Goal: Task Accomplishment & Management: Use online tool/utility

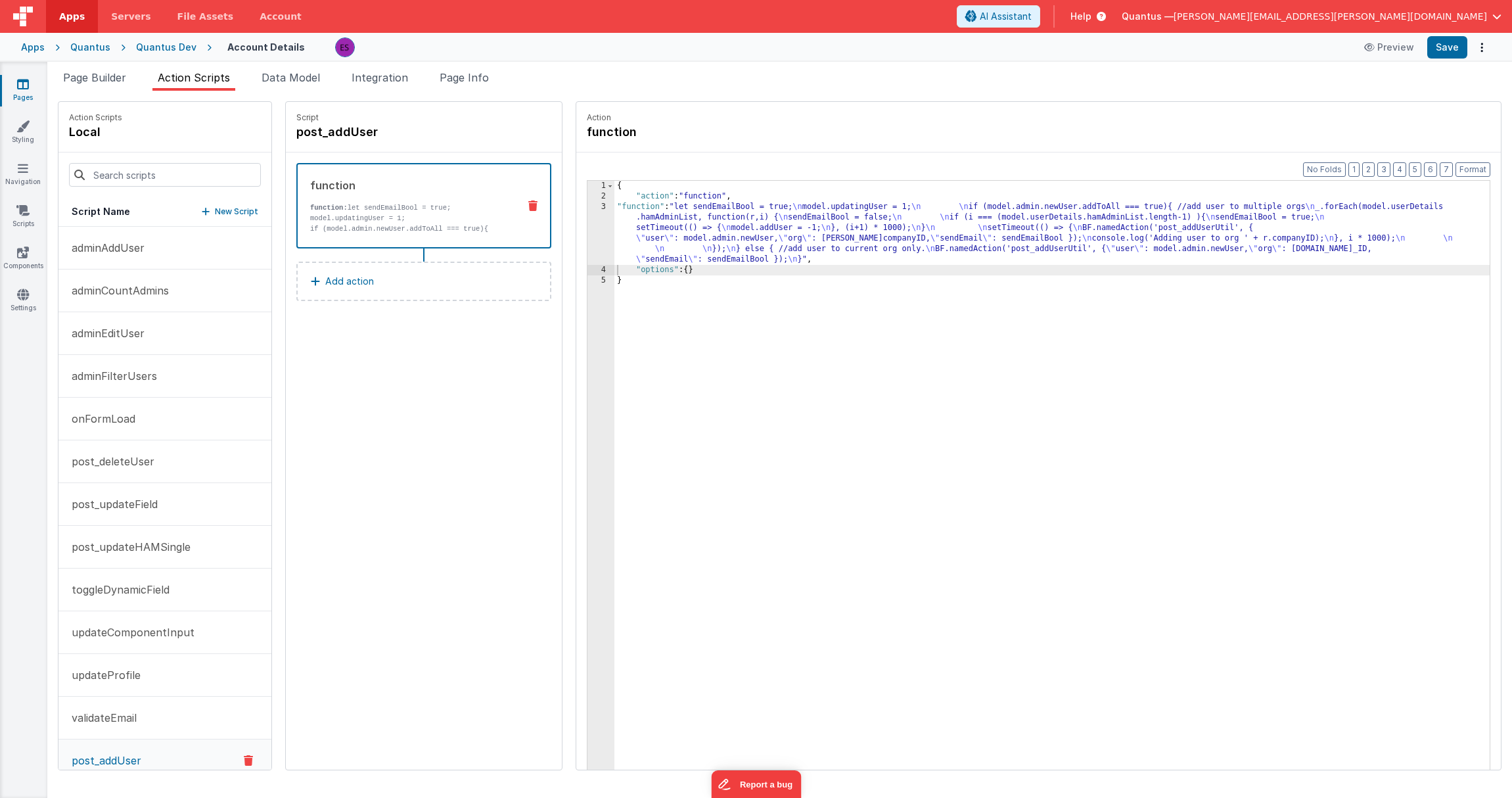
scroll to position [65, 0]
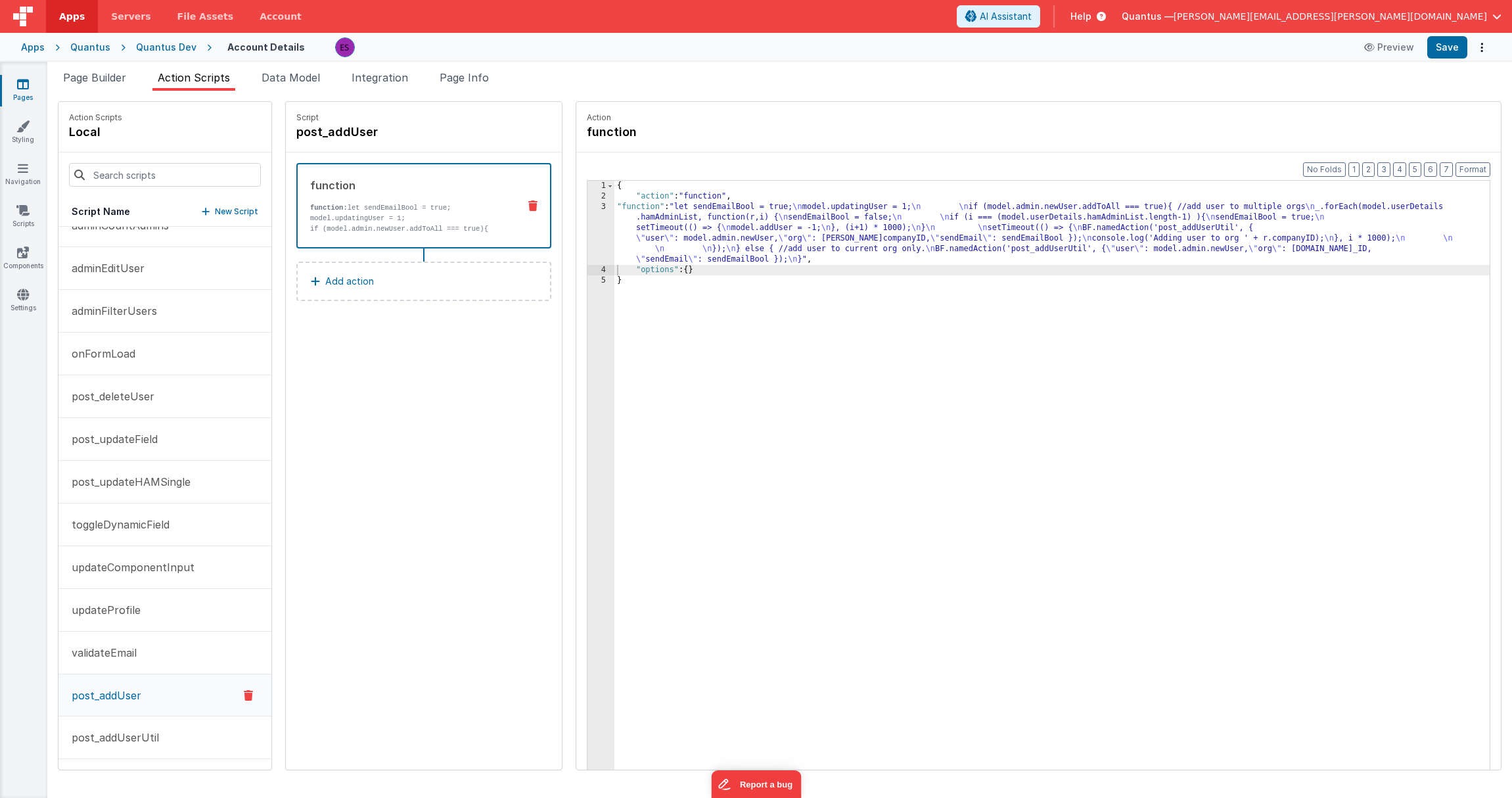
click at [172, 81] on span "Action Scripts" at bounding box center [193, 77] width 72 height 13
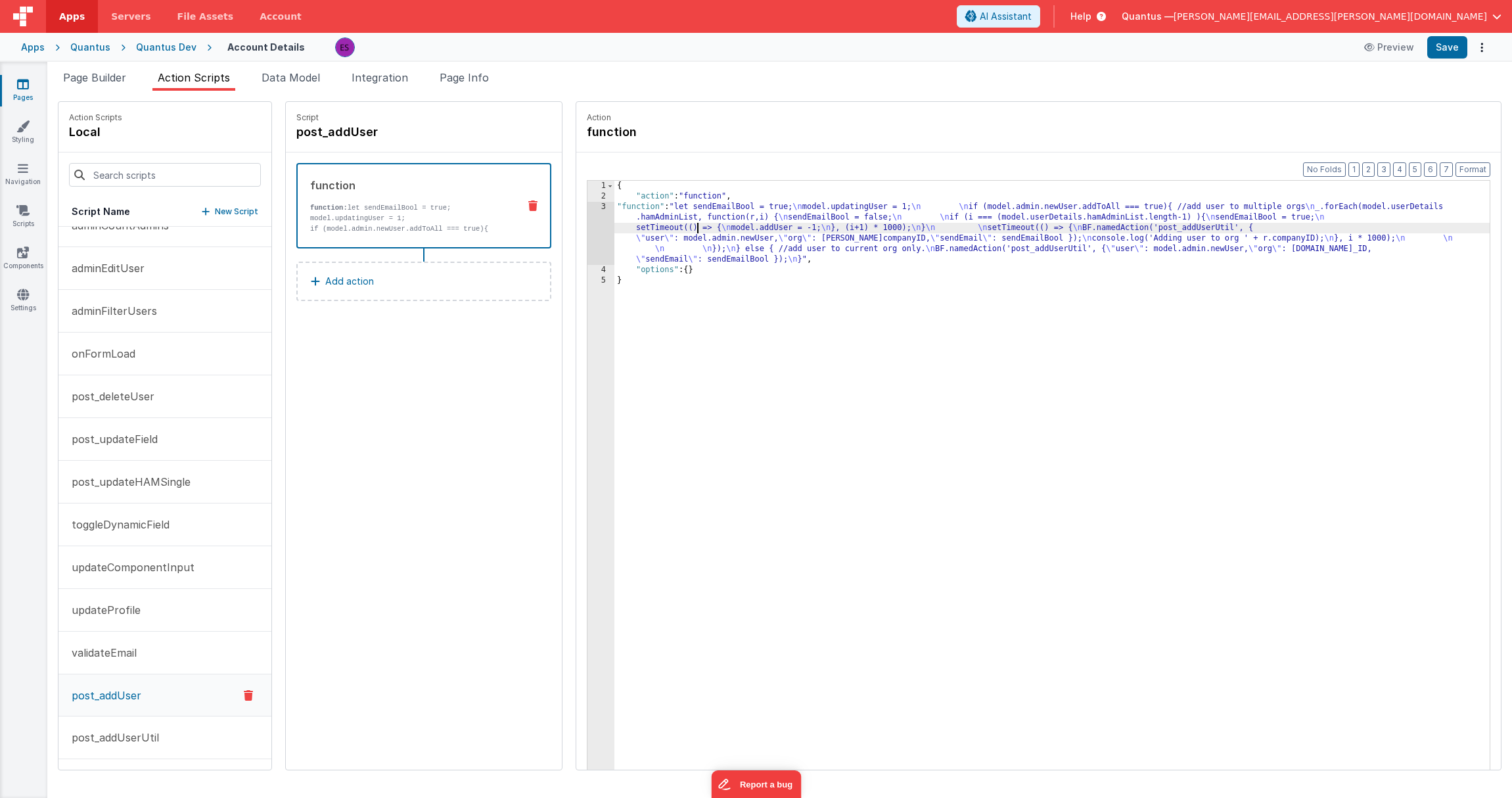
click at [661, 232] on div "{ "action" : "function" , "function" : "let sendEmailBool = true; \n model.upda…" at bounding box center [1069, 506] width 909 height 651
click at [587, 241] on div "3" at bounding box center [601, 233] width 27 height 63
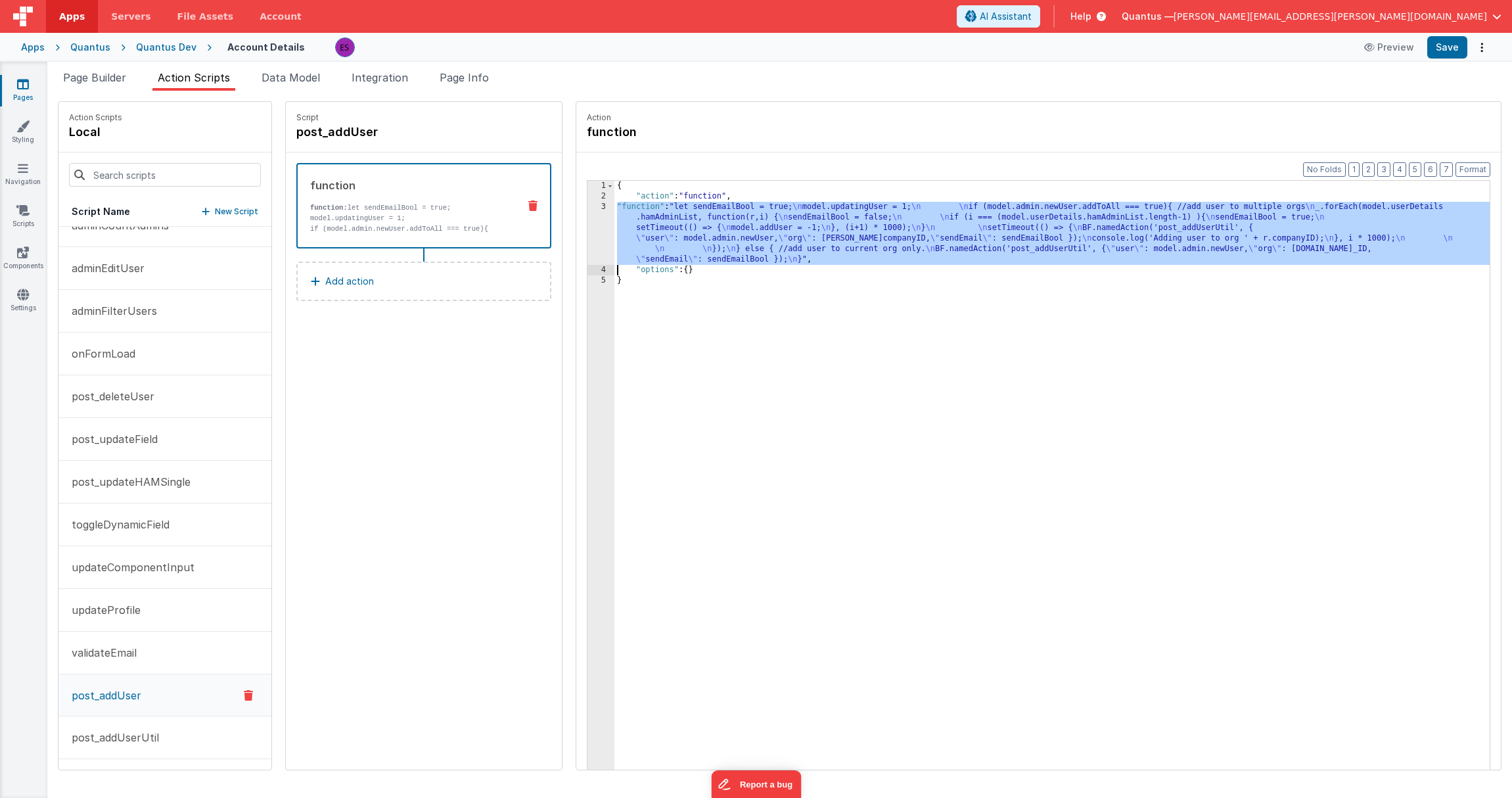
click at [587, 238] on div "3" at bounding box center [601, 233] width 27 height 63
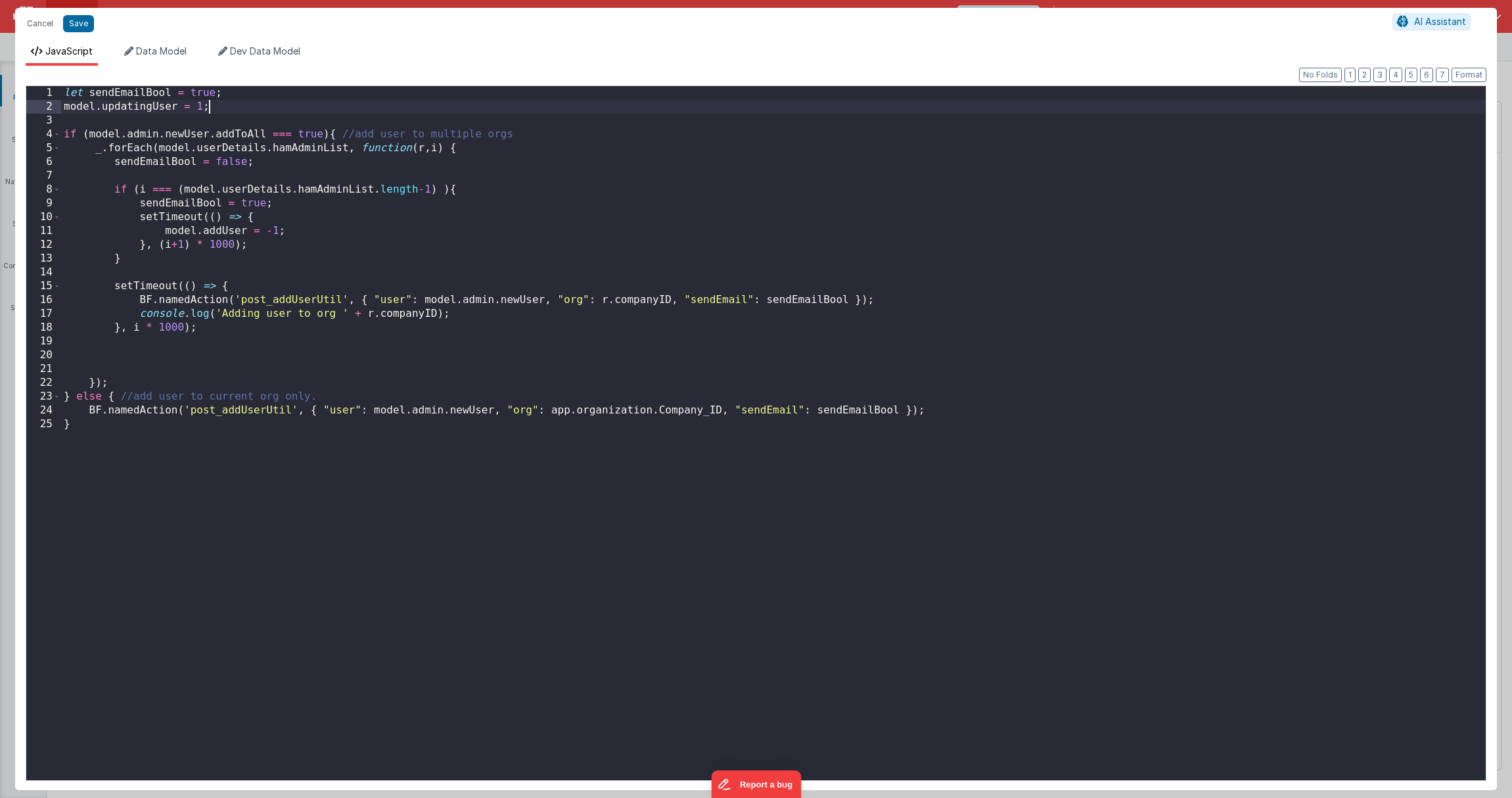
click at [223, 107] on div "let sendEmailBool = true ; model . updatingUser = 1 ; if ( model . admin . newU…" at bounding box center [773, 447] width 1425 height 722
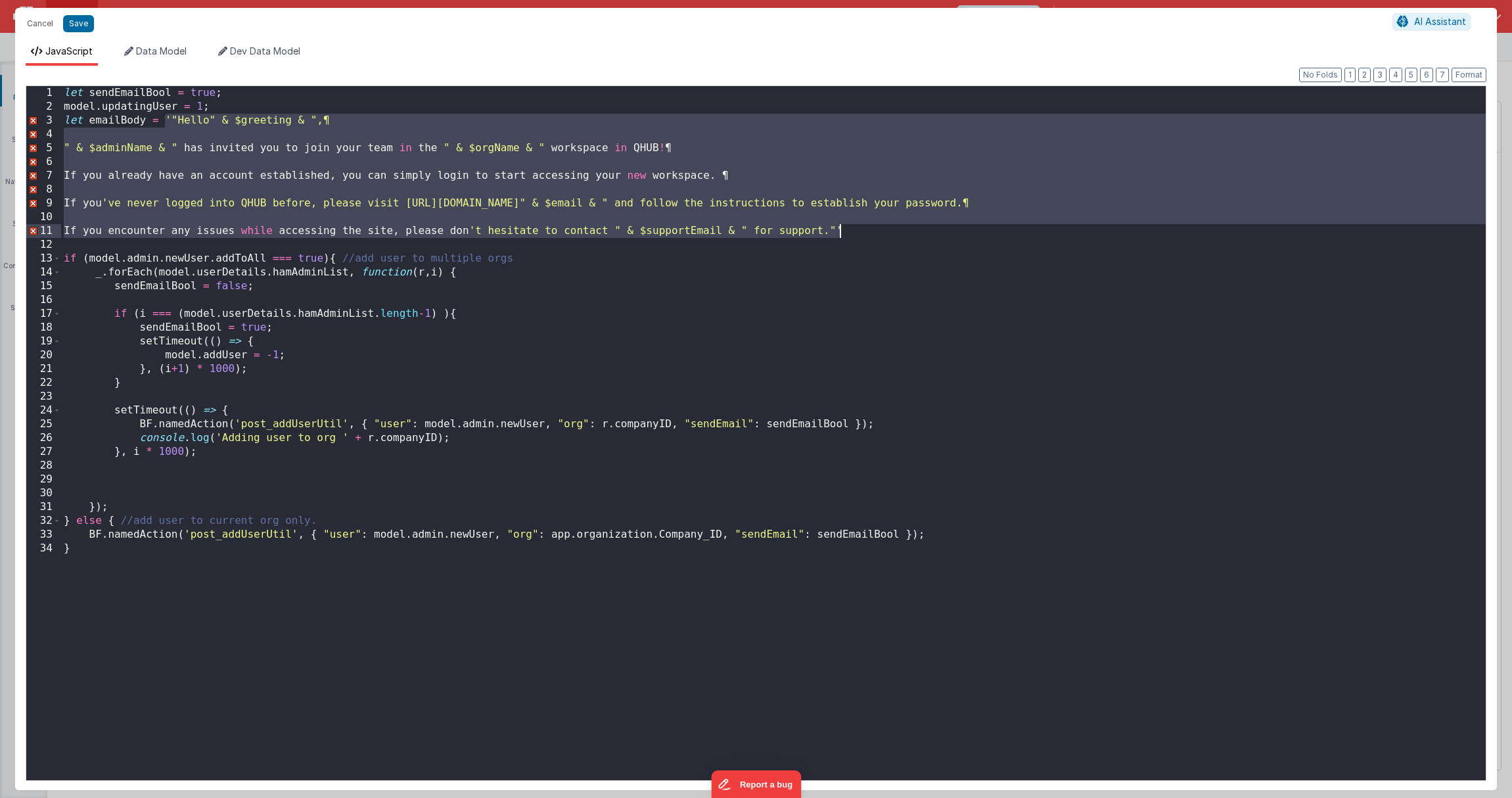
drag, startPoint x: 166, startPoint y: 120, endPoint x: 921, endPoint y: 233, distance: 763.4
click at [921, 233] on div "let sendEmailBool = true ; model . updatingUser = 1 ; let emailBody = '"Hello" …" at bounding box center [773, 447] width 1425 height 722
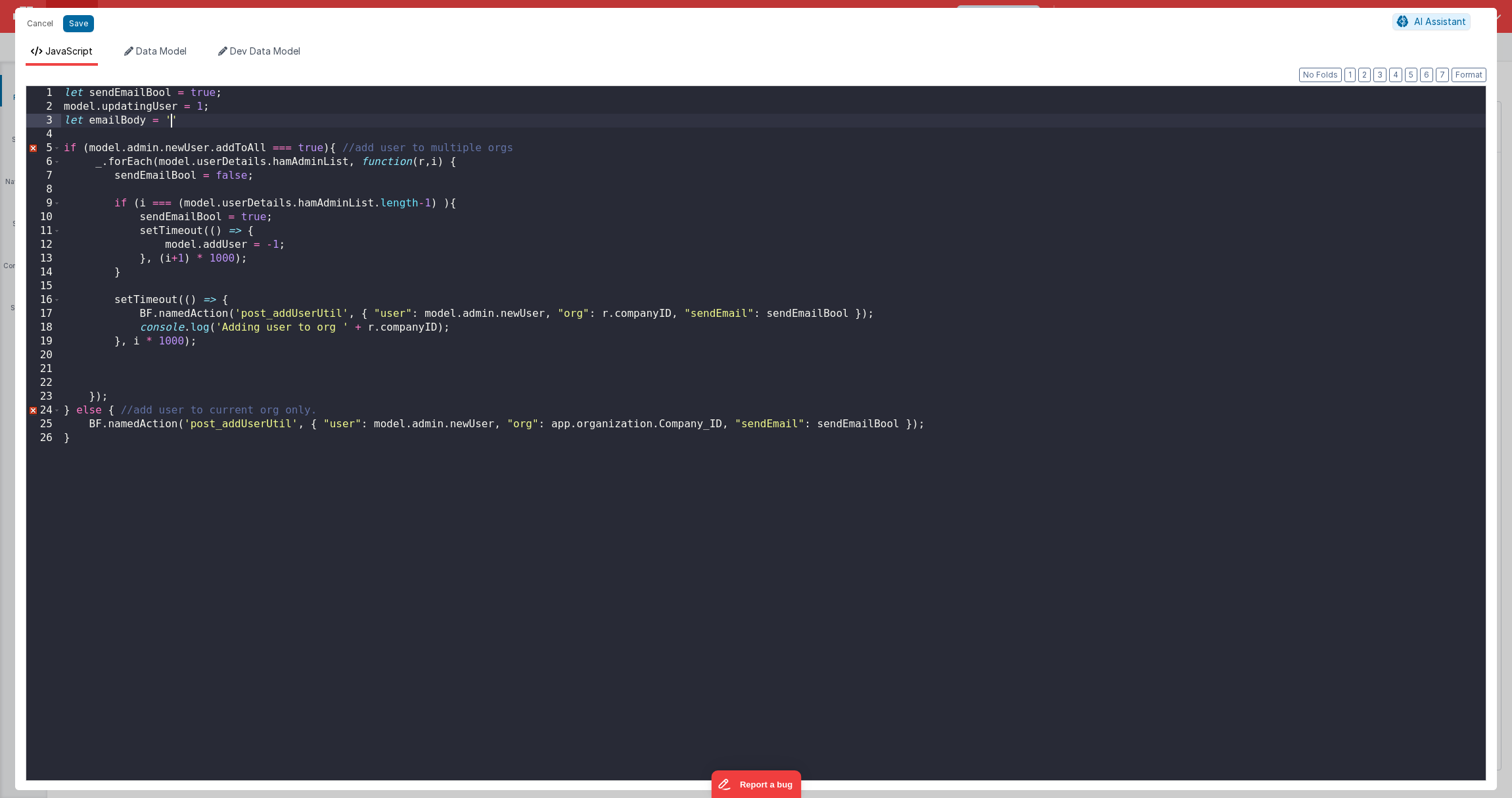
paste textarea
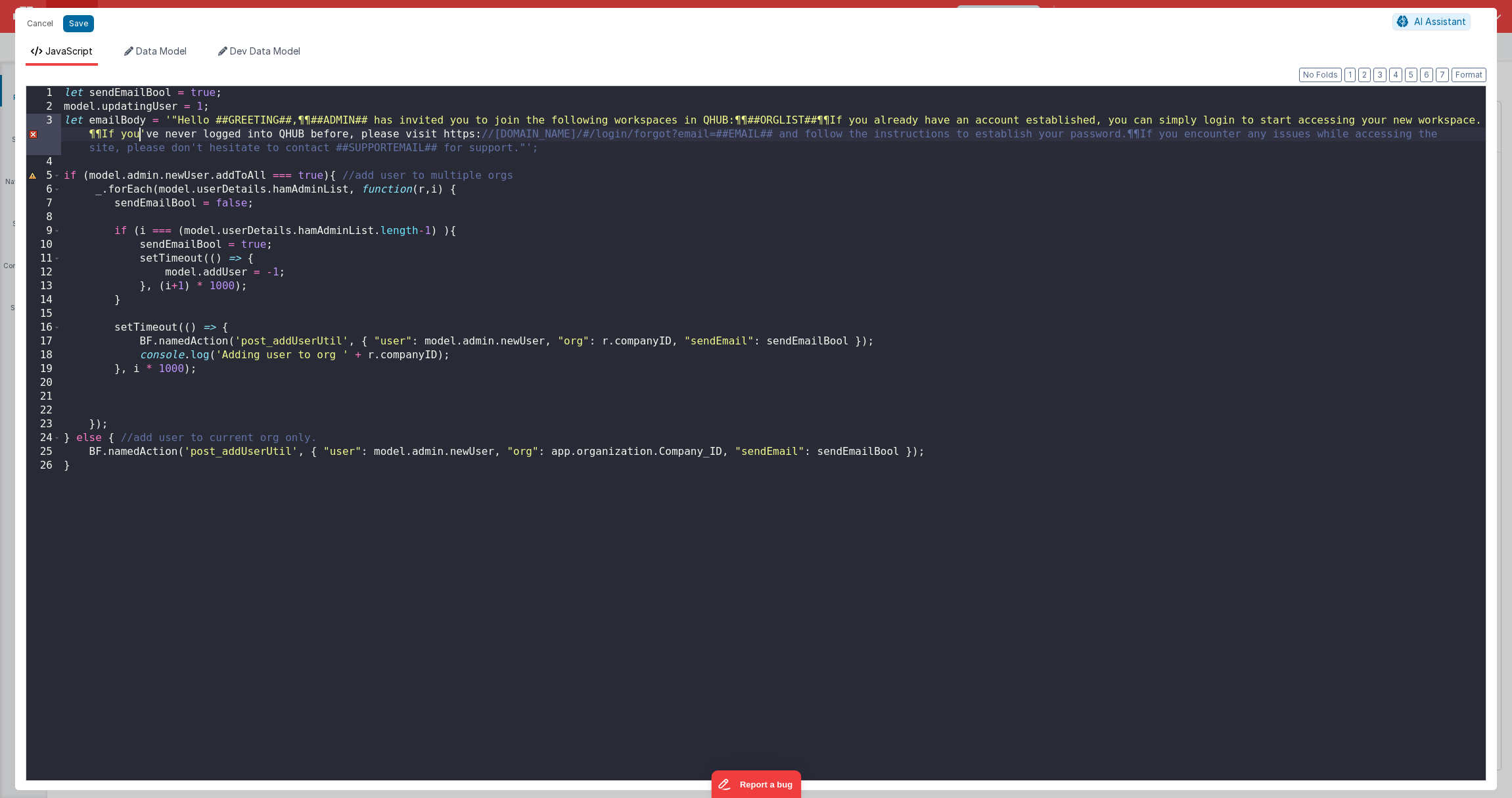
click at [137, 133] on div "let sendEmailBool = true ; model . updatingUser = 1 ; let emailBody = '"Hello #…" at bounding box center [773, 447] width 1425 height 722
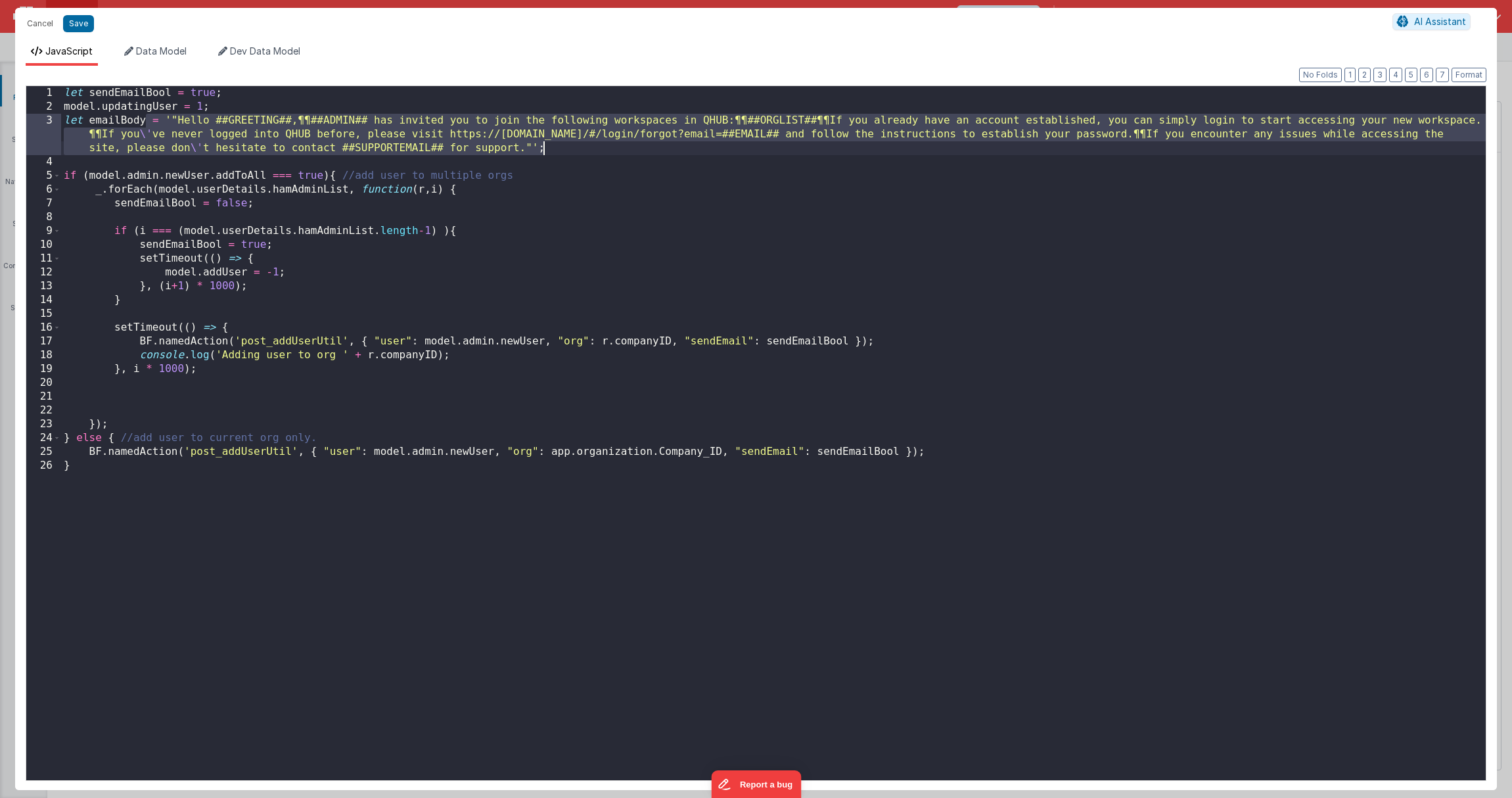
drag, startPoint x: 149, startPoint y: 120, endPoint x: 566, endPoint y: 152, distance: 418.2
click at [566, 152] on div "let sendEmailBool = true ; model . updatingUser = 1 ; let emailBody = '"Hello #…" at bounding box center [773, 447] width 1425 height 722
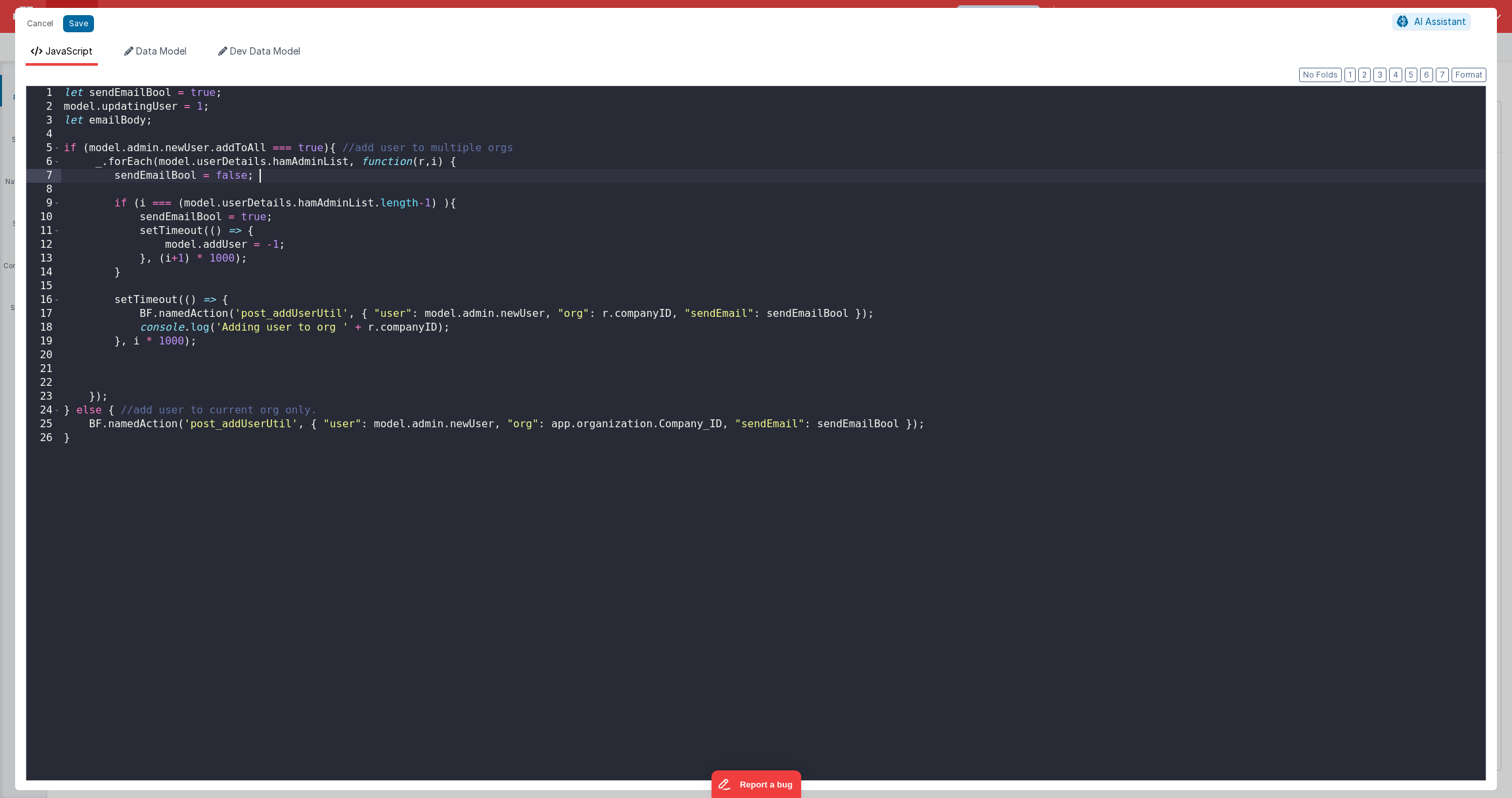
click at [325, 181] on div "let sendEmailBool = true ; model . updatingUser = 1 ; let emailBody ; if ( mode…" at bounding box center [773, 447] width 1425 height 722
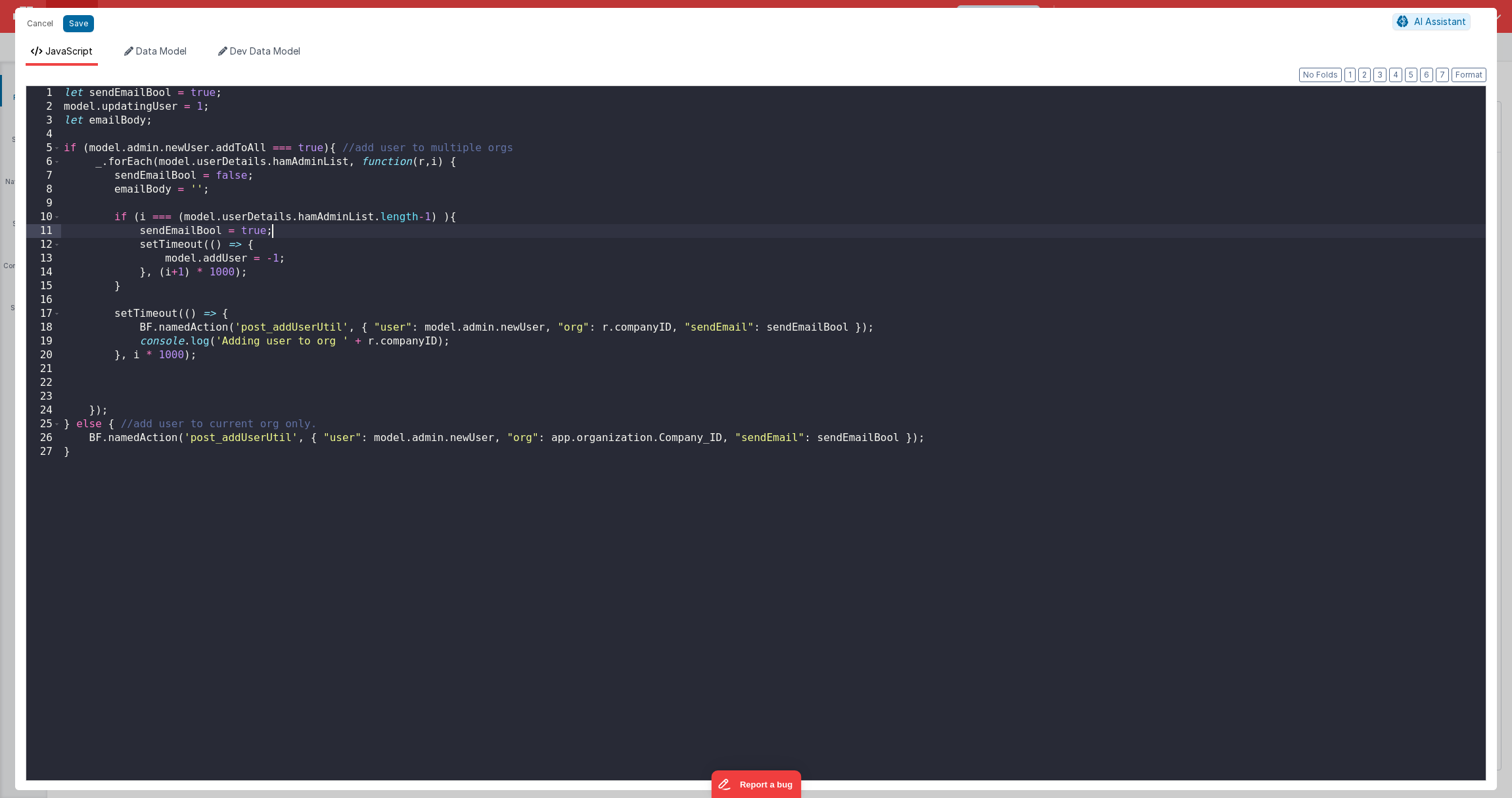
click at [343, 231] on div "let sendEmailBool = true ; model . updatingUser = 1 ; let emailBody ; if ( mode…" at bounding box center [773, 447] width 1425 height 722
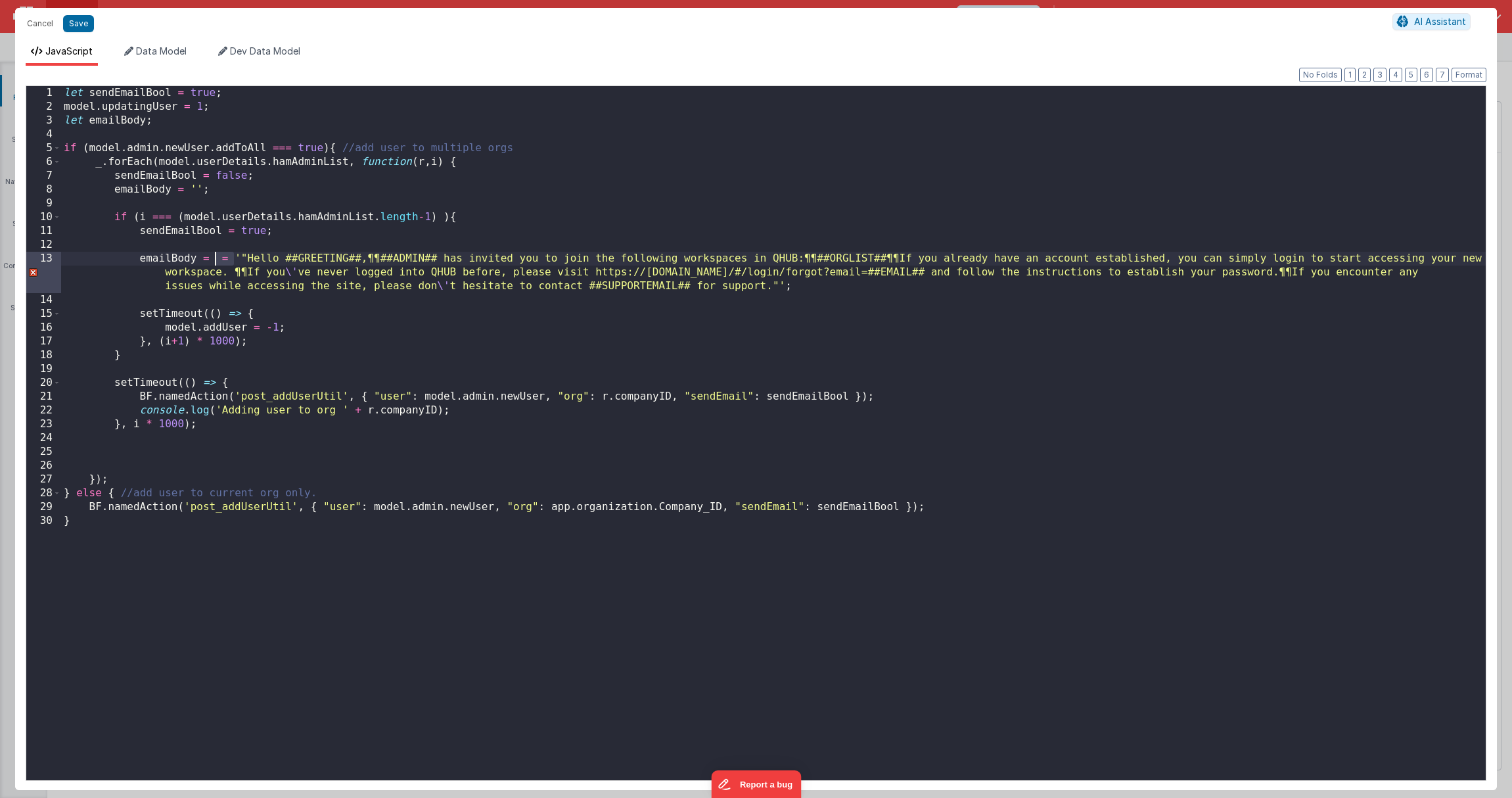
drag, startPoint x: 233, startPoint y: 254, endPoint x: 216, endPoint y: 259, distance: 17.7
click at [216, 259] on div "let sendEmailBool = true ; model . updatingUser = 1 ; let emailBody ; if ( mode…" at bounding box center [773, 447] width 1425 height 722
click at [847, 395] on div "let sendEmailBool = true ; model . updatingUser = 1 ; let emailBody ; if ( mode…" at bounding box center [773, 447] width 1425 height 722
click at [146, 122] on div "let sendEmailBool = true ; model . updatingUser = 1 ; let emailBody ; if ( mode…" at bounding box center [773, 447] width 1425 height 722
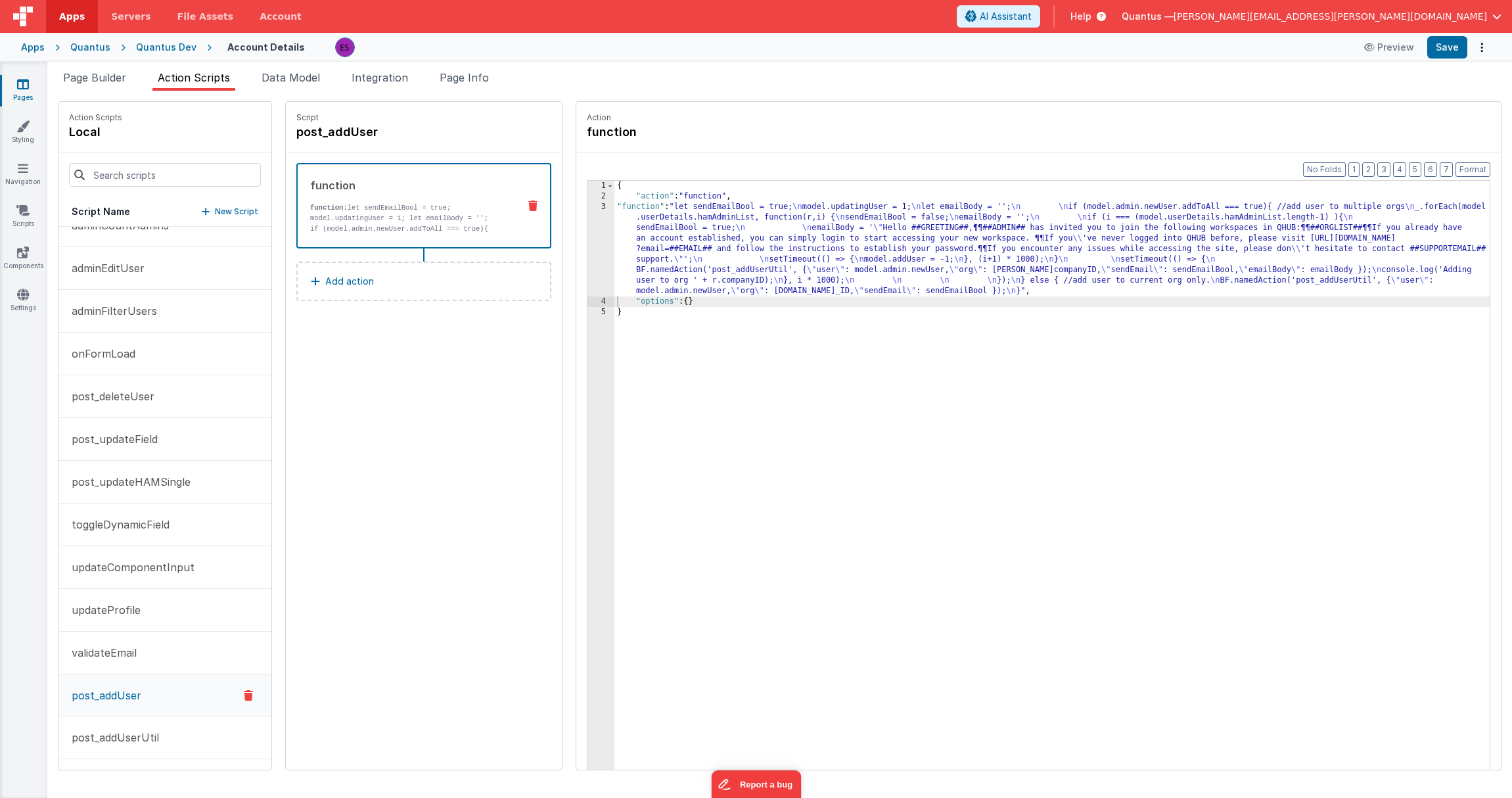
click at [709, 243] on div "{ "action" : "function" , "function" : "let sendEmailBool = true; \n model.upda…" at bounding box center [1069, 506] width 909 height 651
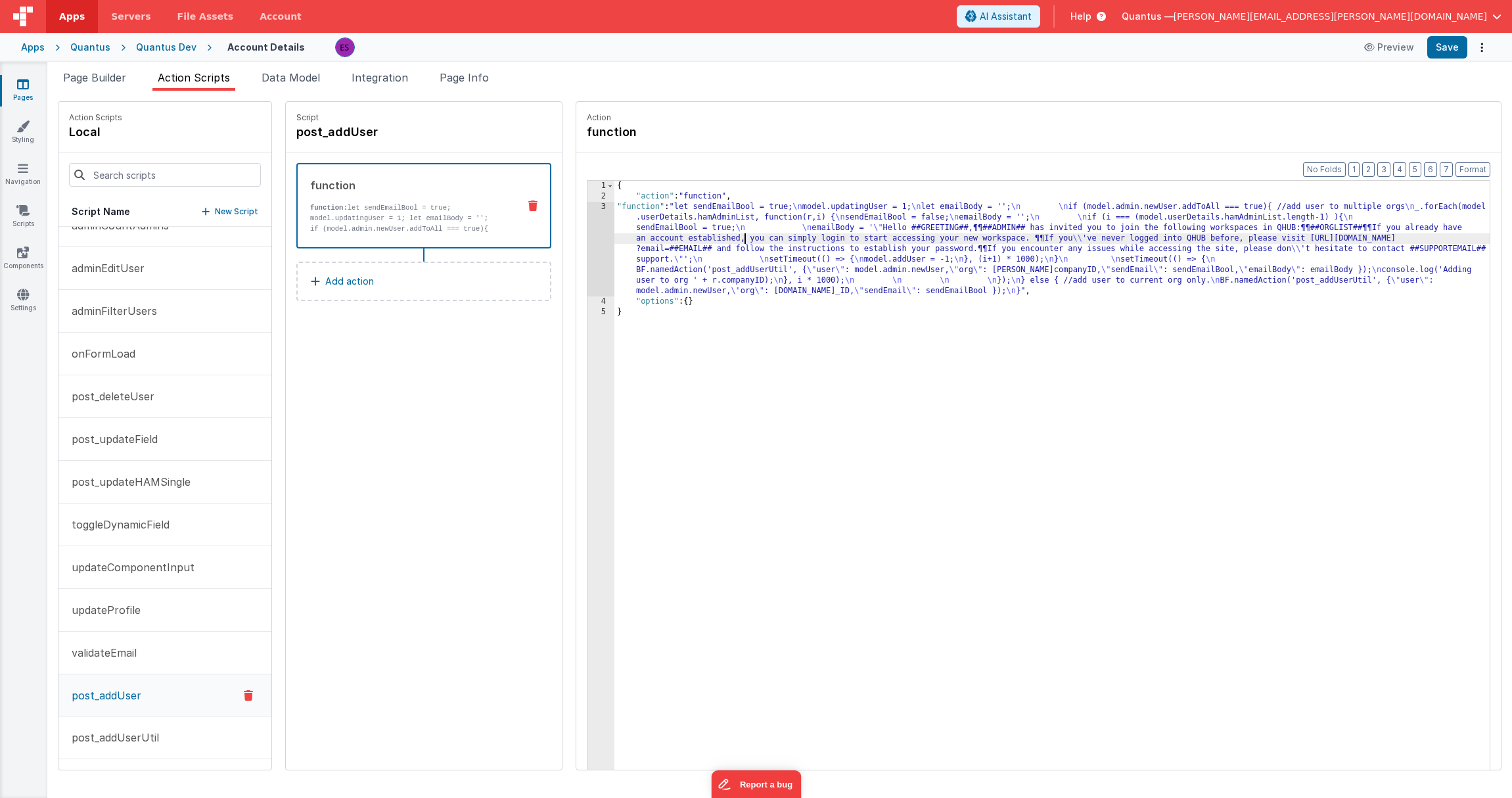
click at [587, 264] on div "3" at bounding box center [601, 249] width 27 height 95
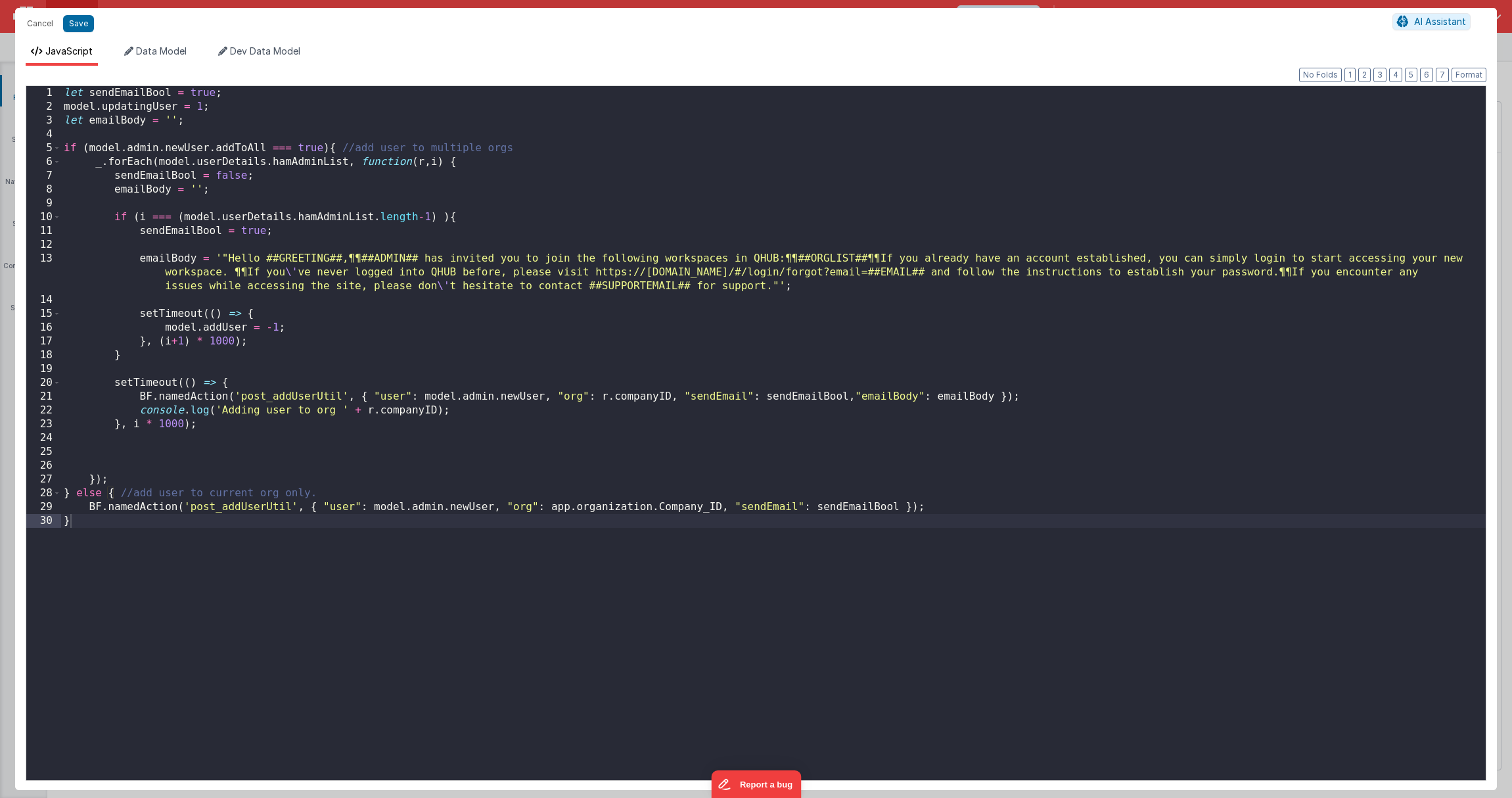
click at [202, 118] on div "let sendEmailBool = true ; model . updatingUser = 1 ; let emailBody = '' ; if (…" at bounding box center [773, 447] width 1425 height 722
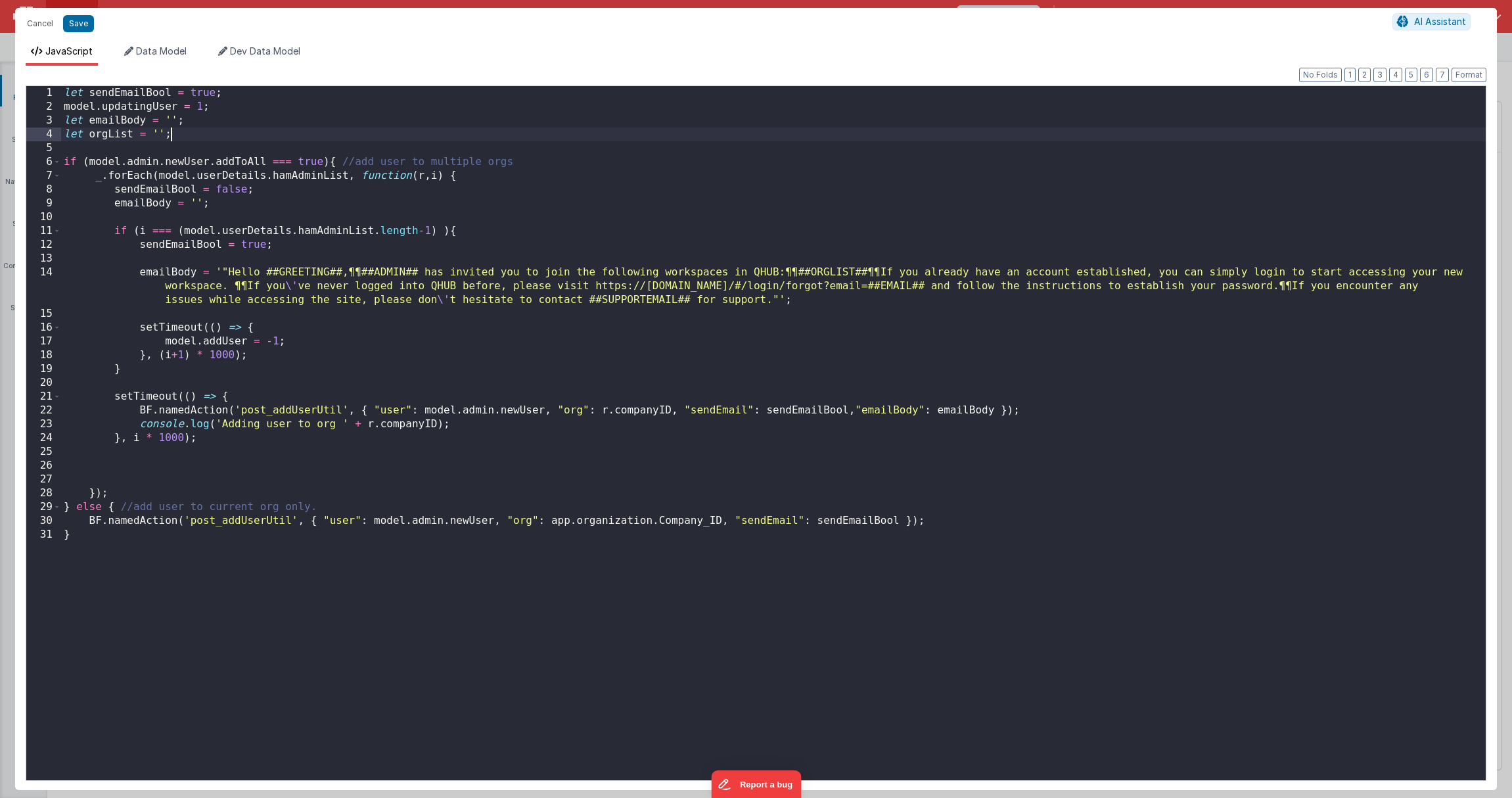
click at [365, 200] on div "let sendEmailBool = true ; model . updatingUser = 1 ; let emailBody = '' ; let …" at bounding box center [773, 447] width 1425 height 722
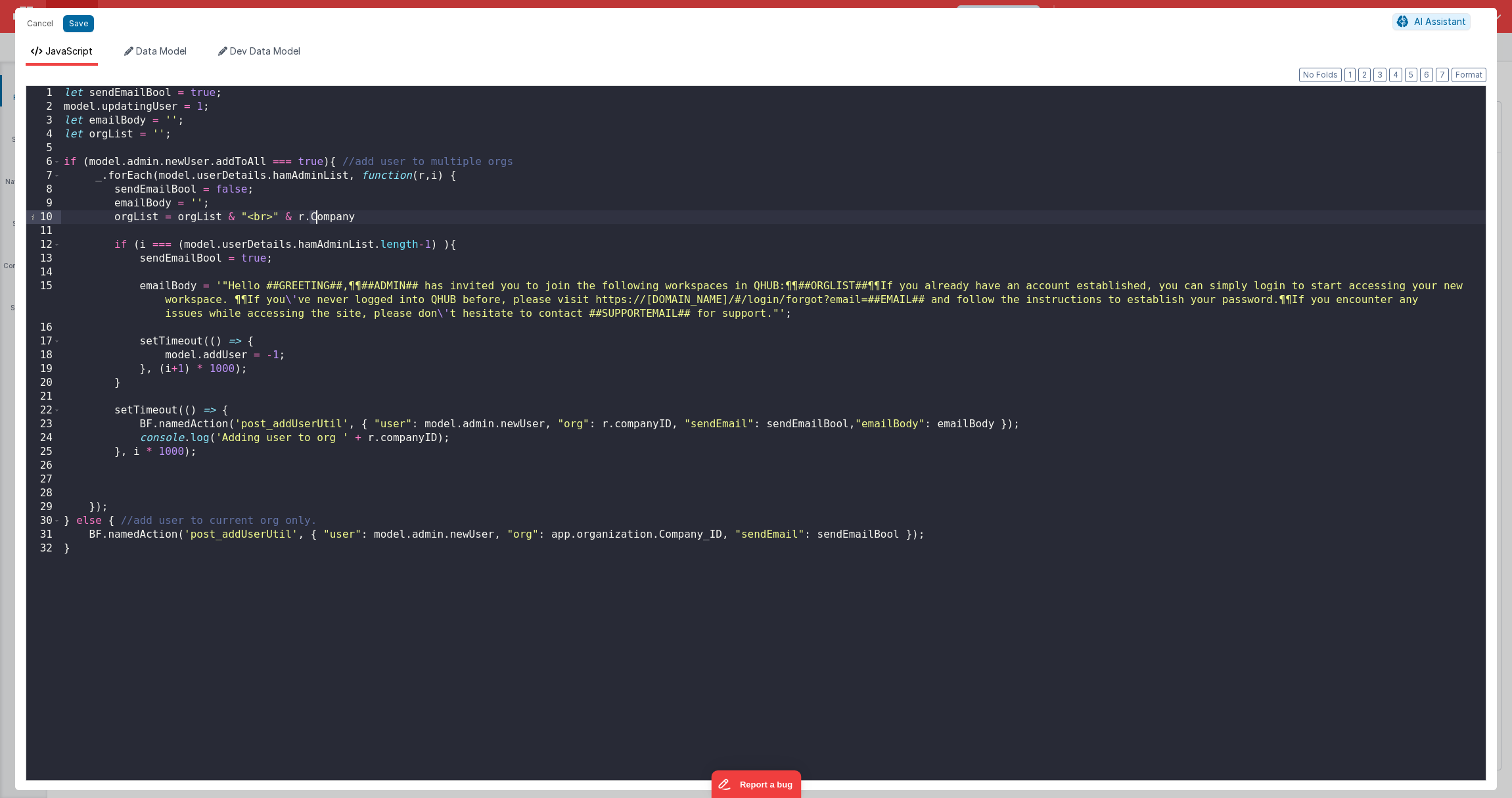
click at [315, 217] on div "let sendEmailBool = true ; model . updatingUser = 1 ; let emailBody = '' ; let …" at bounding box center [773, 447] width 1425 height 722
drag, startPoint x: 296, startPoint y: 218, endPoint x: 239, endPoint y: 215, distance: 57.1
click at [242, 217] on div "let sendEmailBool = true ; model . updatingUser = 1 ; let emailBody = '' ; let …" at bounding box center [773, 447] width 1425 height 722
click at [783, 313] on div "let sendEmailBool = true ; model . updatingUser = 1 ; let emailBody = '' ; let …" at bounding box center [773, 447] width 1425 height 722
click at [877, 288] on div "let sendEmailBool = true ; model . updatingUser = 1 ; let emailBody = '' ; let …" at bounding box center [773, 447] width 1425 height 722
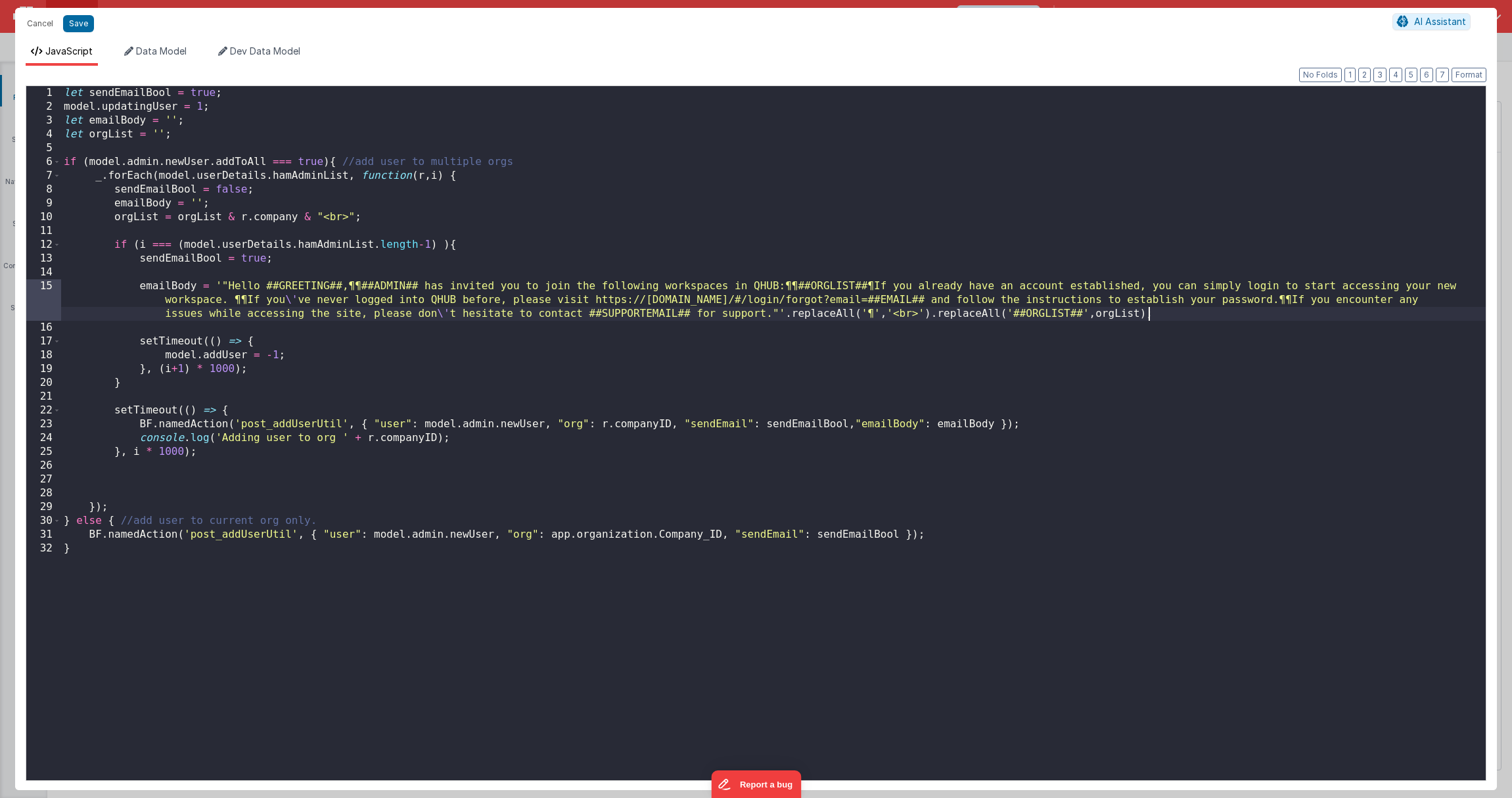
click at [1155, 315] on div "let sendEmailBool = true ; model . updatingUser = 1 ; let emailBody = '' ; let …" at bounding box center [773, 447] width 1425 height 722
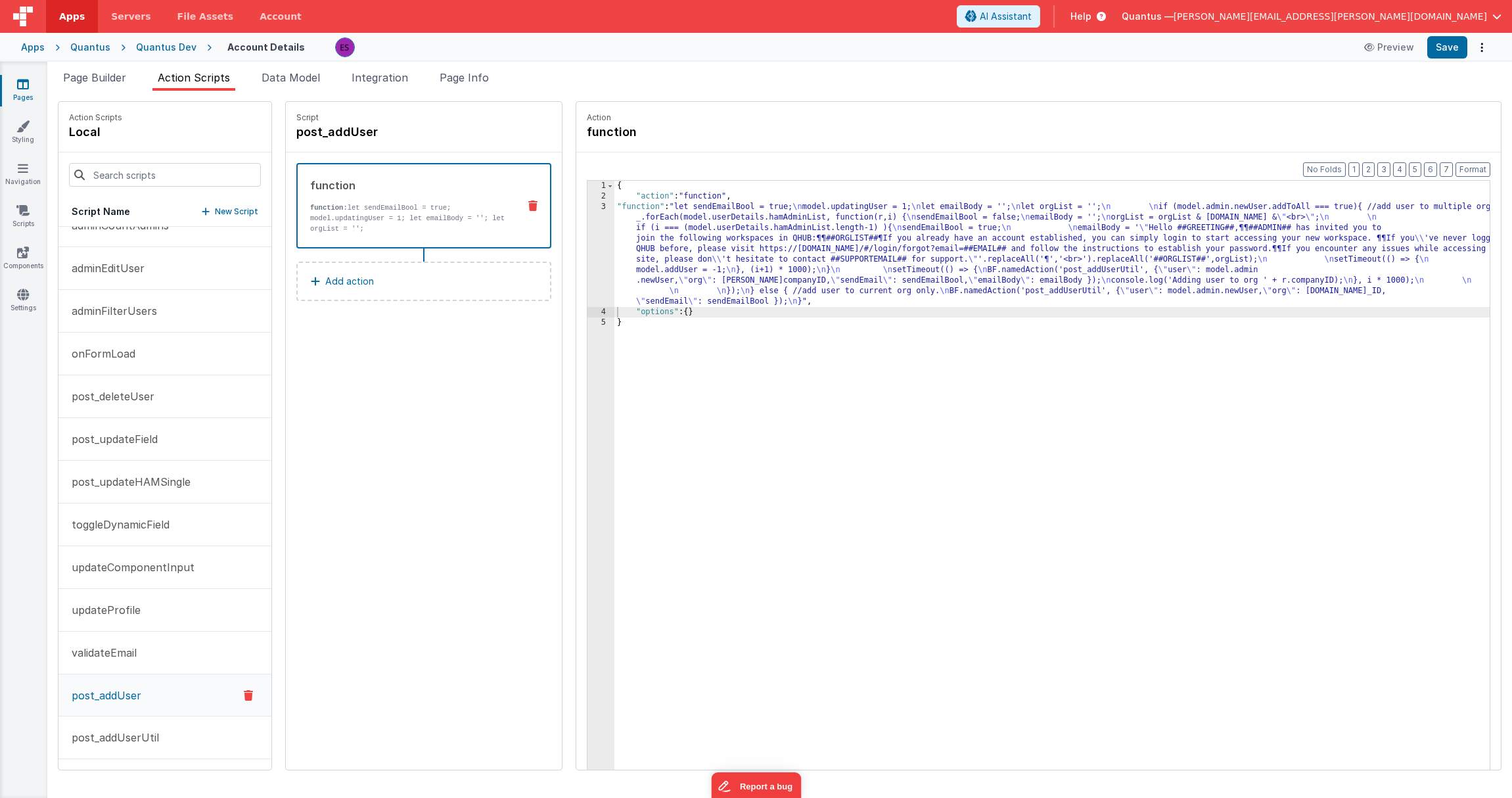
click at [877, 234] on div "{ "action" : "function" , "function" : "let sendEmailBool = true; \n model.upda…" at bounding box center [1069, 506] width 909 height 651
click at [620, 250] on div "{ "action" : "function" , "function" : "let sendEmailBool = true; \n model.upda…" at bounding box center [1069, 506] width 909 height 651
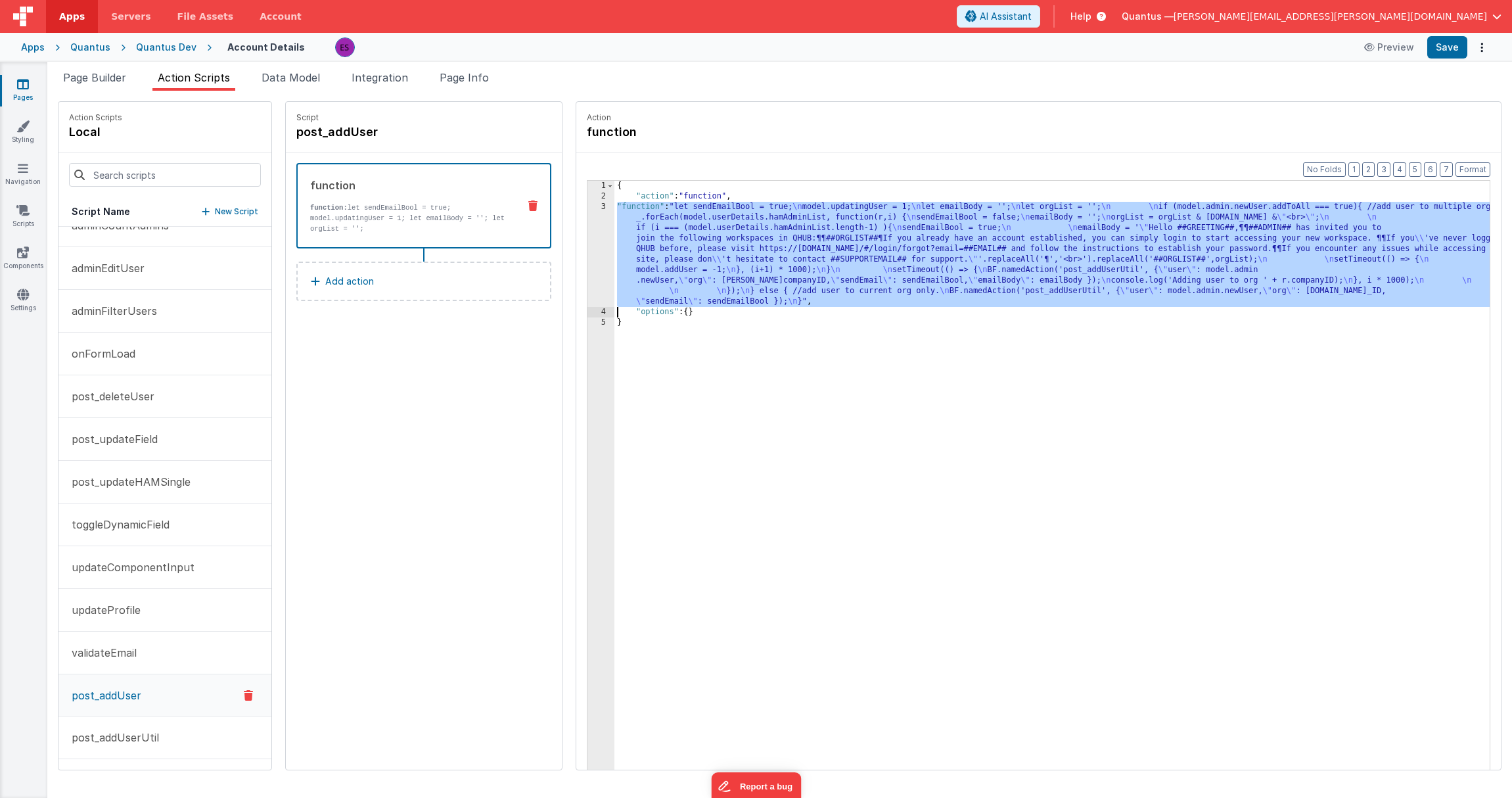
click at [587, 246] on div "3" at bounding box center [601, 254] width 27 height 105
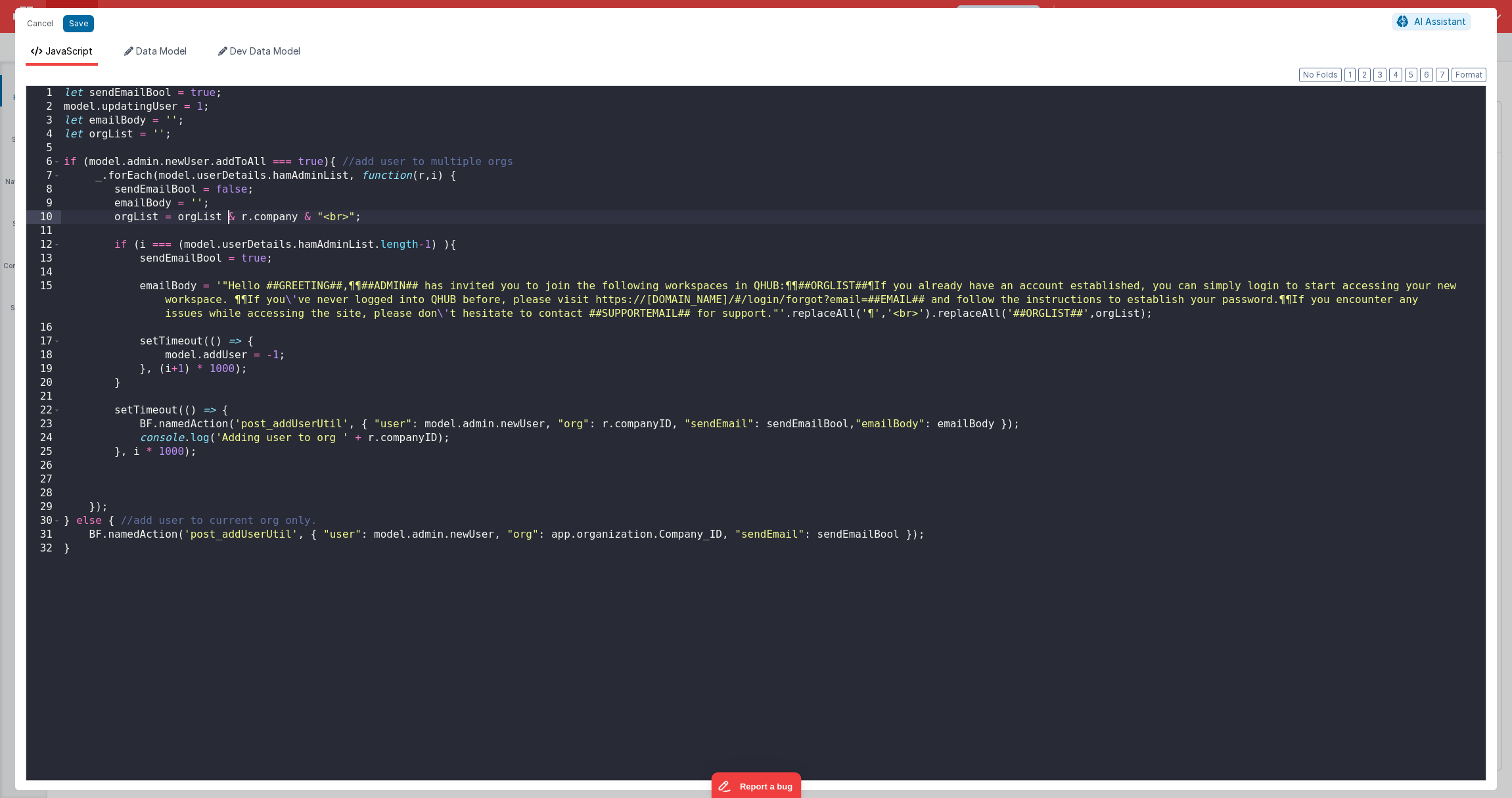
click at [231, 217] on div "let sendEmailBool = true ; model . updatingUser = 1 ; let emailBody = '' ; let …" at bounding box center [773, 447] width 1425 height 722
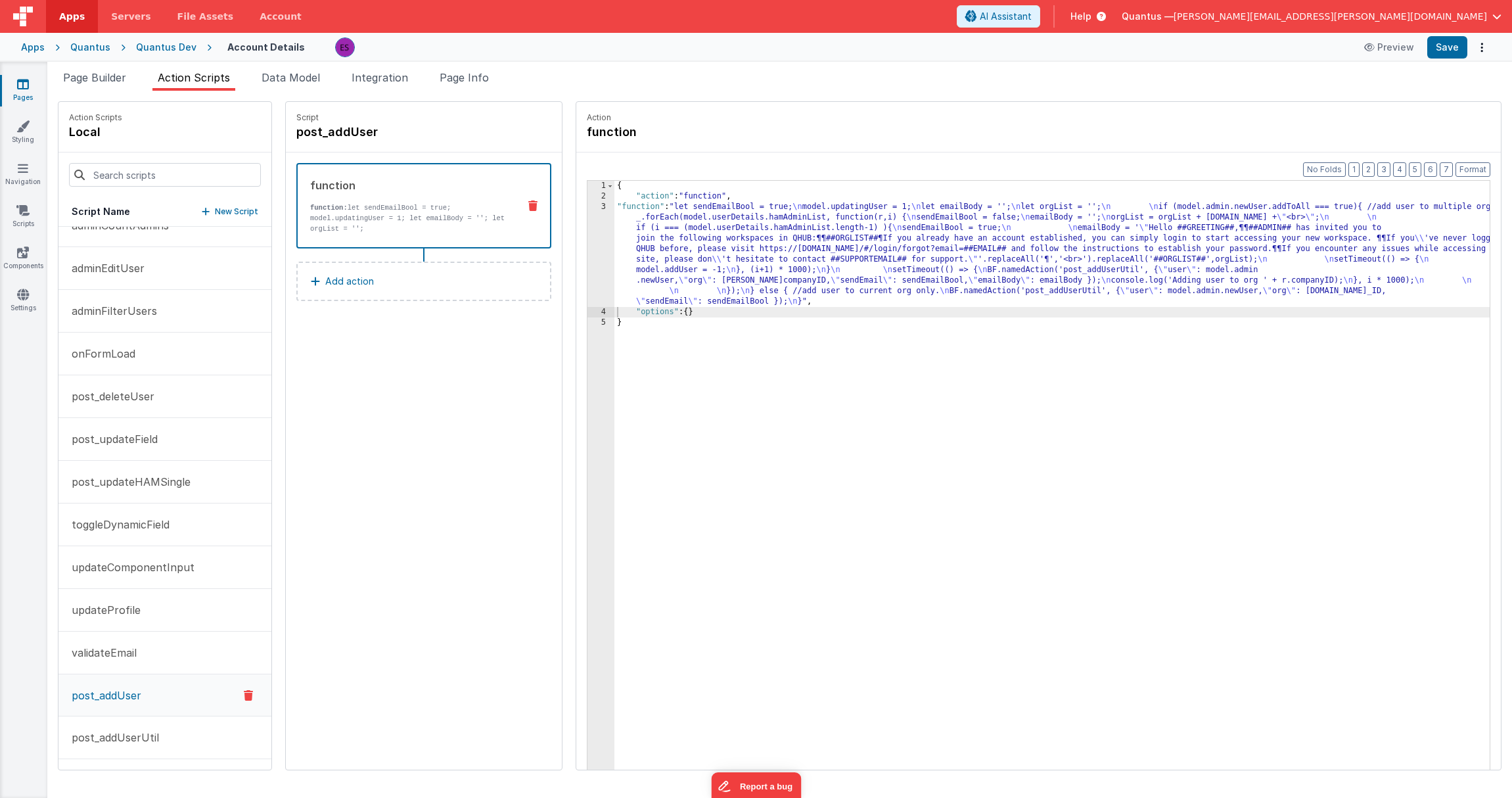
click at [677, 247] on div "{ "action" : "function" , "function" : "let sendEmailBool = true; \n model.upda…" at bounding box center [1069, 506] width 909 height 651
click at [587, 259] on div "3" at bounding box center [601, 254] width 27 height 105
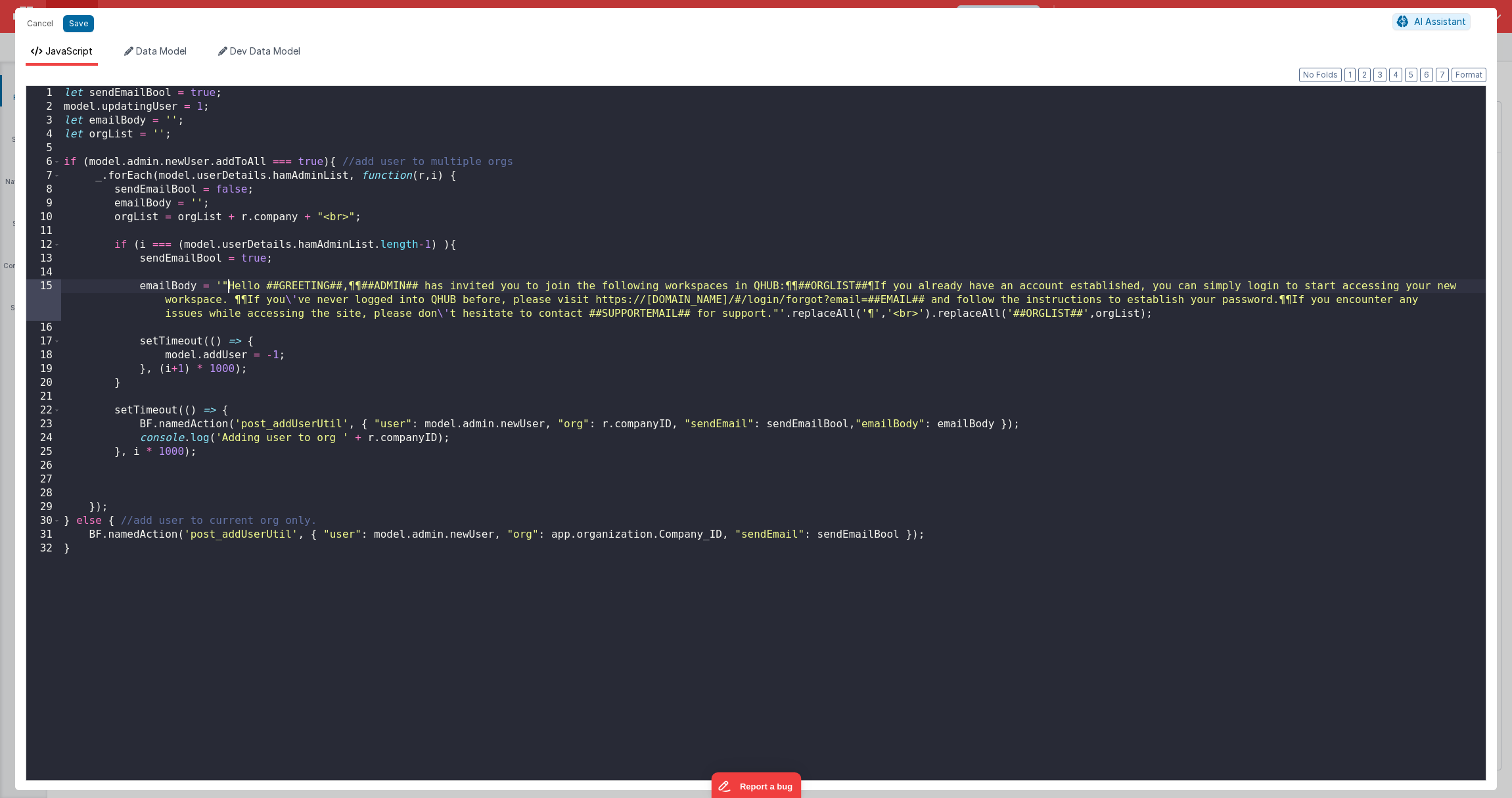
click at [230, 287] on div "let sendEmailBool = true ; model . updatingUser = 1 ; let emailBody = '' ; let …" at bounding box center [773, 447] width 1425 height 722
click at [777, 312] on div "let sendEmailBool = true ; model . updatingUser = 1 ; let emailBody = '' ; let …" at bounding box center [773, 447] width 1425 height 722
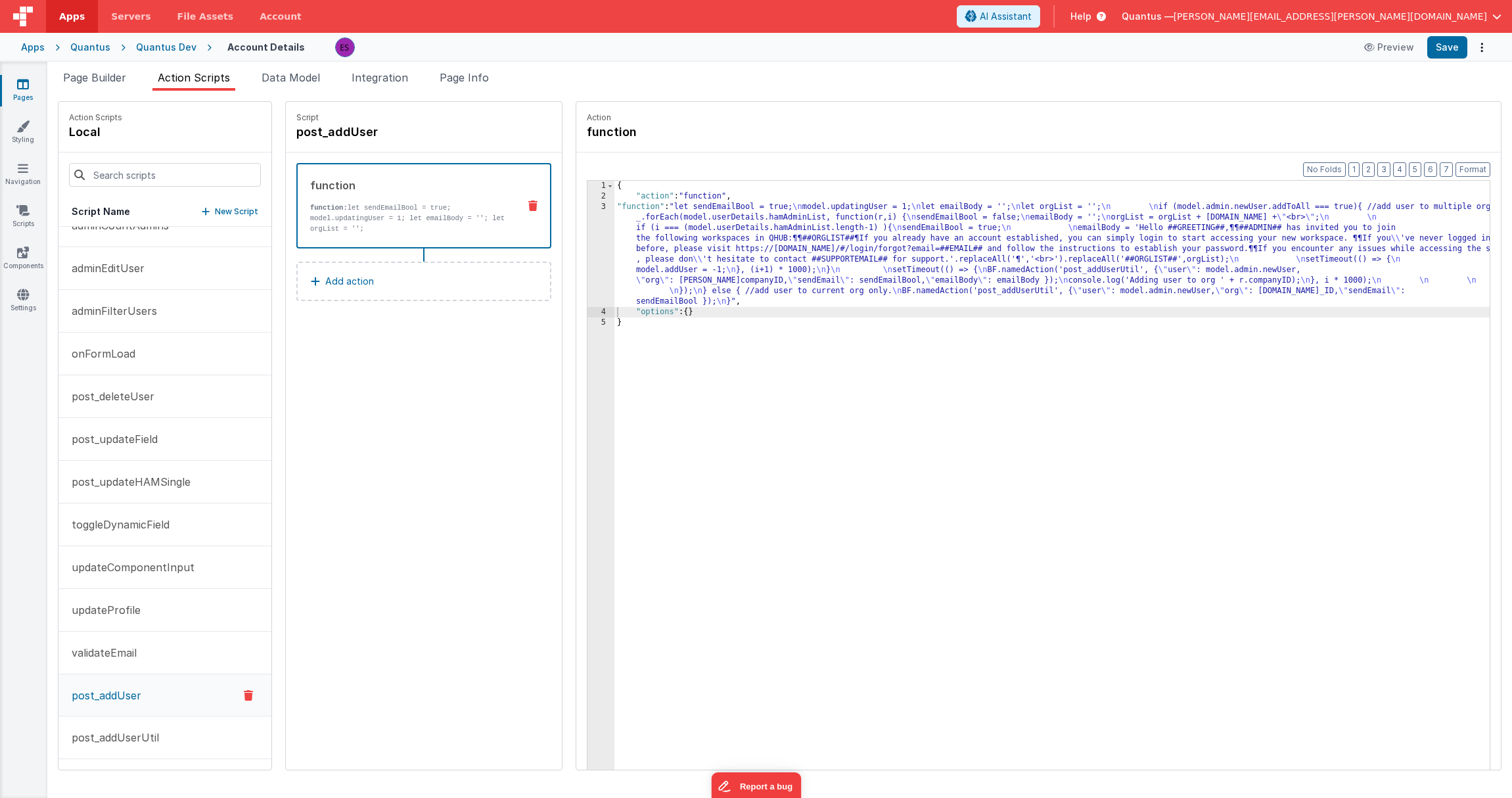
click at [587, 243] on div "3" at bounding box center [601, 254] width 27 height 105
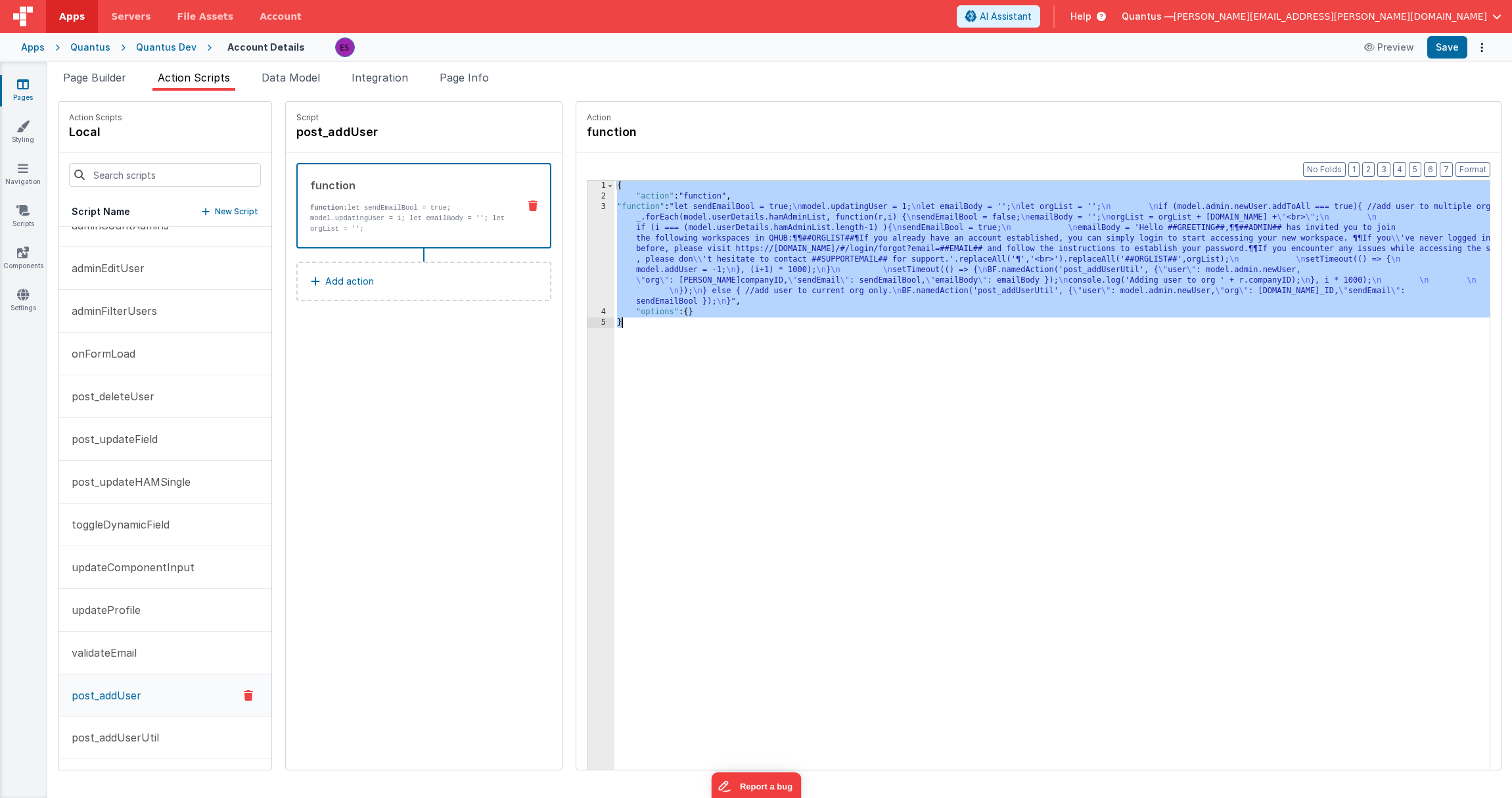
click at [684, 433] on div "{ "action" : "function" , "function" : "let sendEmailBool = true; \n model.upda…" at bounding box center [1069, 506] width 909 height 651
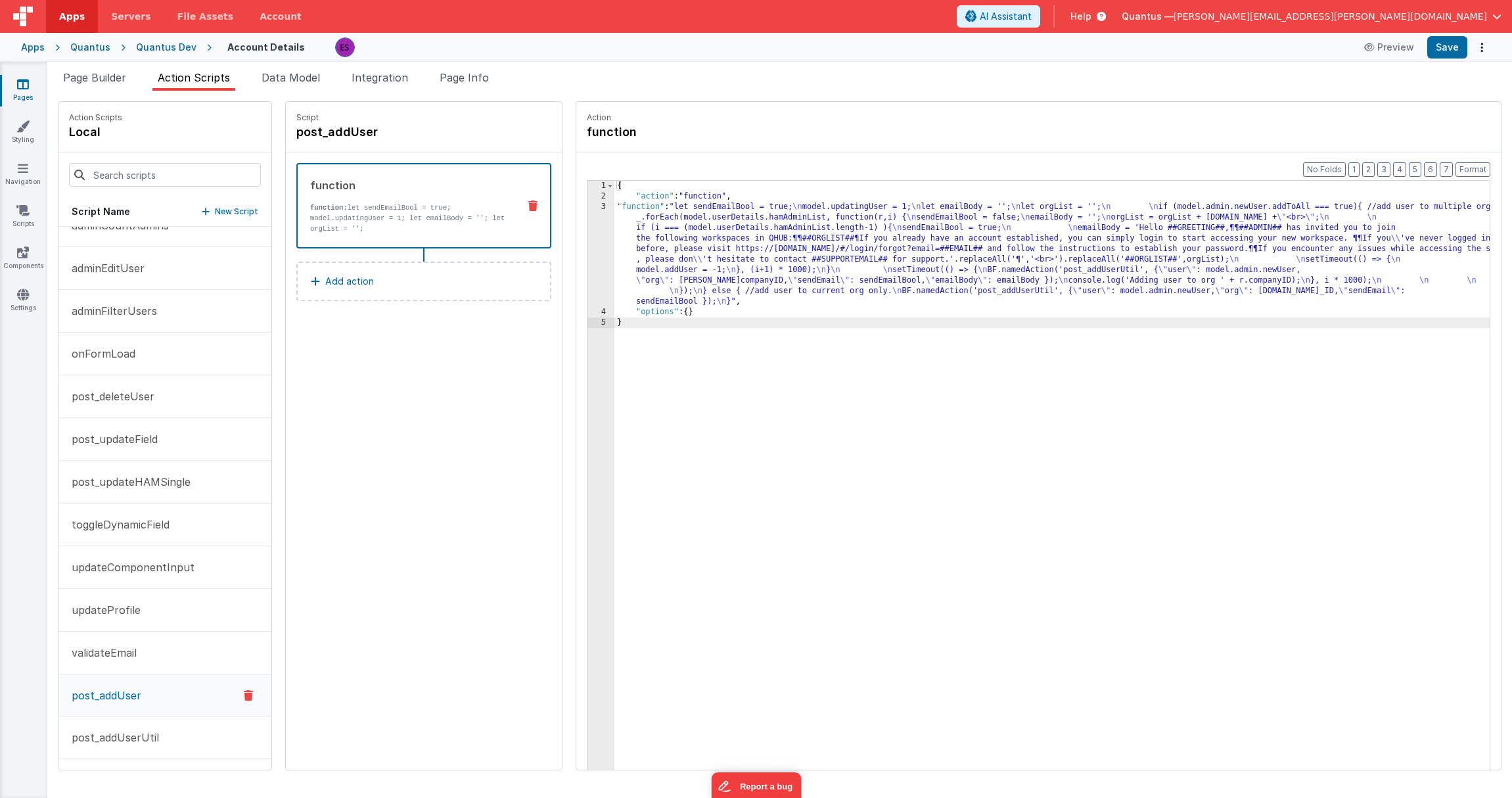
click at [587, 260] on div "3" at bounding box center [601, 254] width 27 height 105
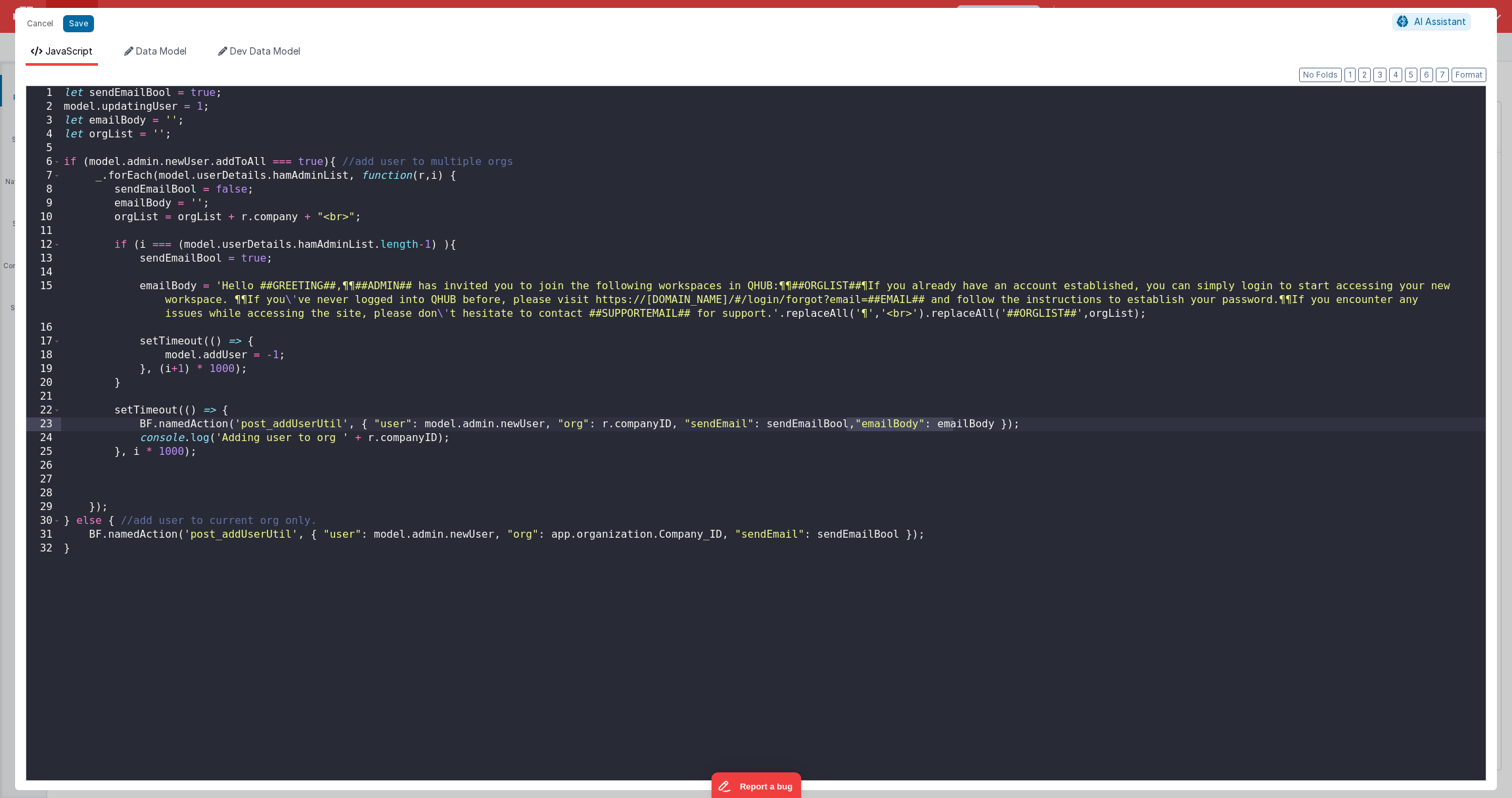
drag, startPoint x: 848, startPoint y: 424, endPoint x: 955, endPoint y: 420, distance: 107.1
click at [955, 420] on div "let sendEmailBool = true ; model . updatingUser = 1 ; let emailBody = '' ; let …" at bounding box center [773, 447] width 1425 height 722
click at [185, 479] on div "let sendEmailBool = true ; model . updatingUser = 1 ; let emailBody = '' ; let …" at bounding box center [773, 447] width 1425 height 722
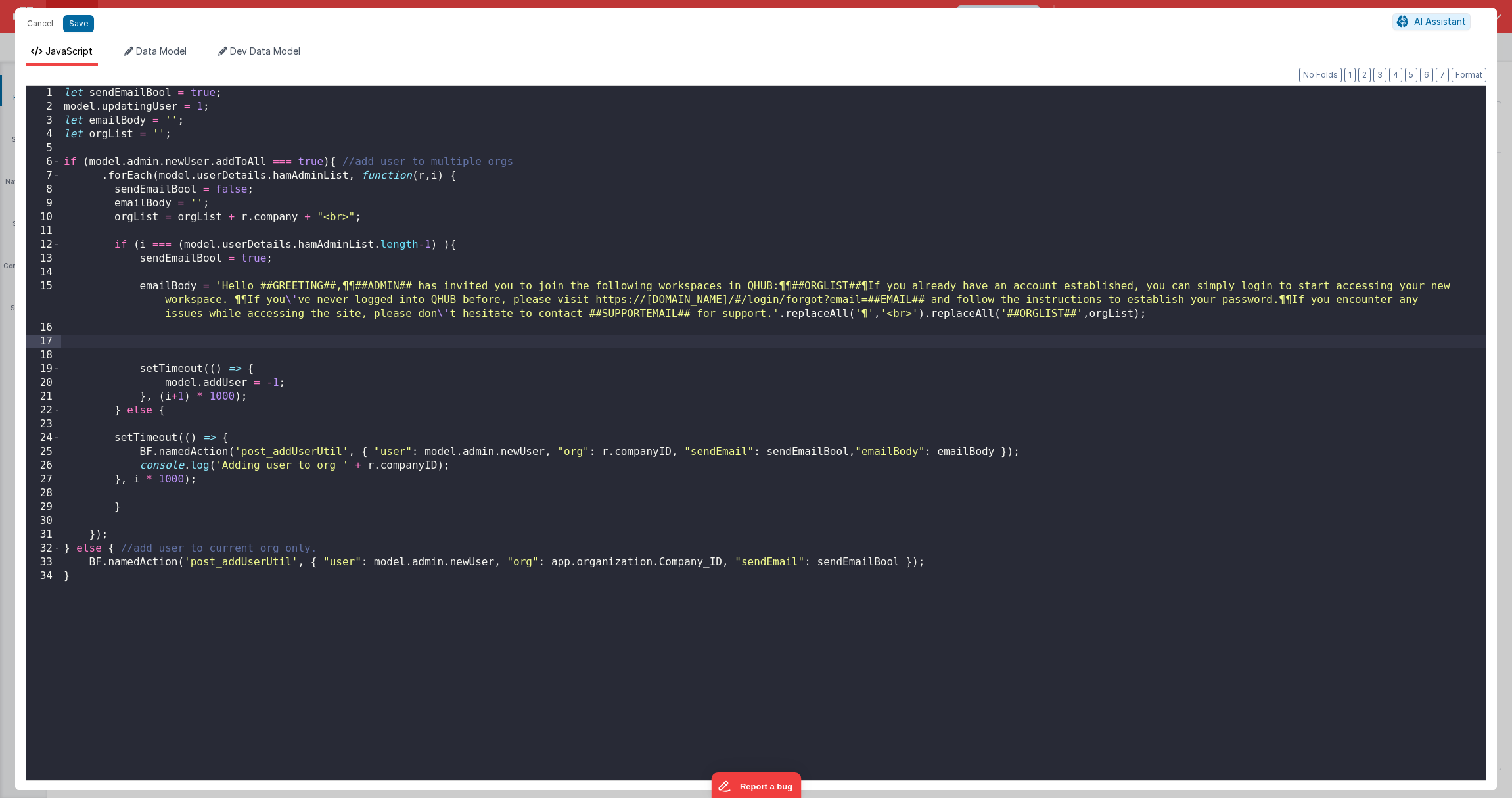
paste textarea
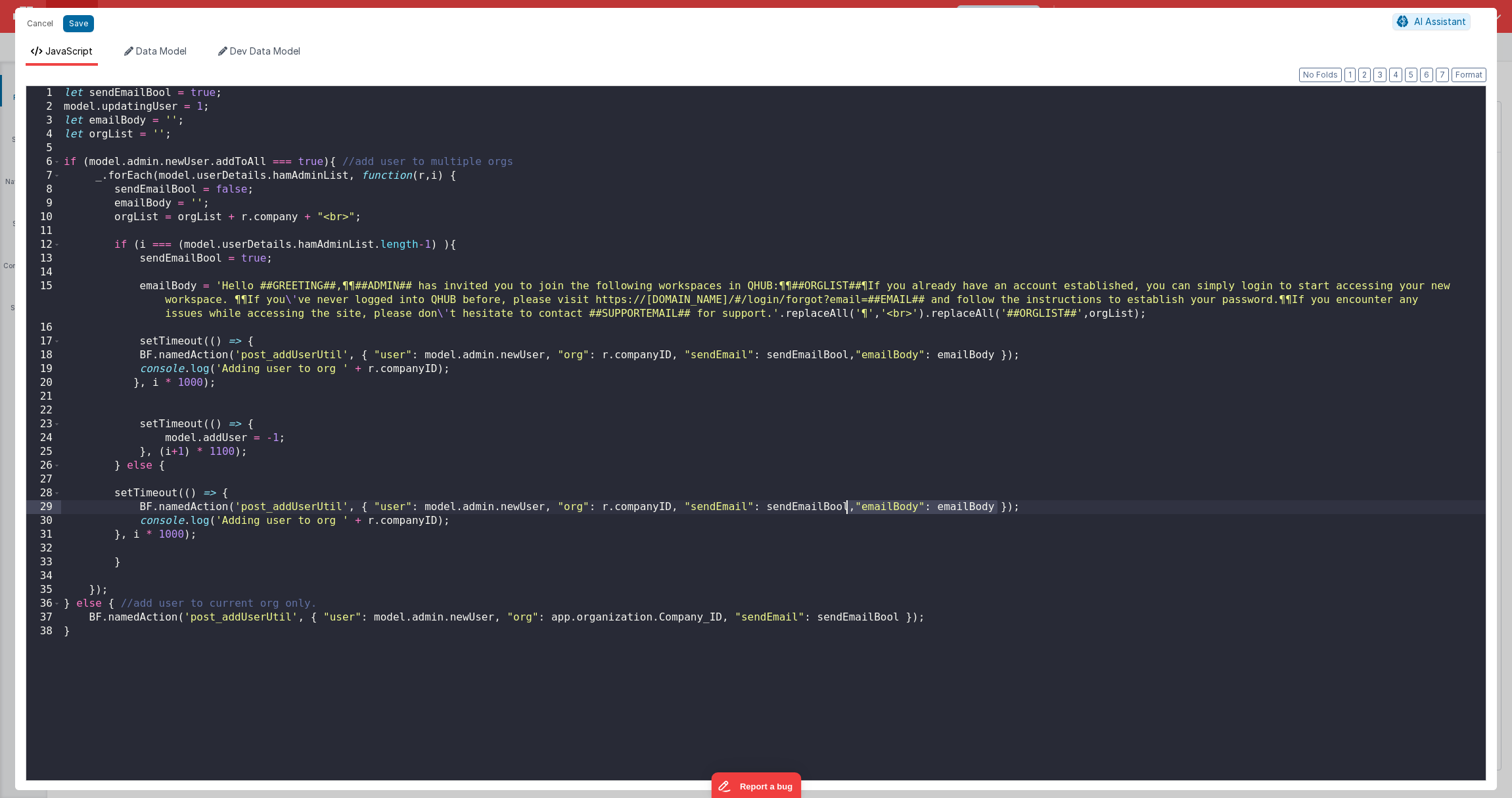
drag, startPoint x: 997, startPoint y: 508, endPoint x: 847, endPoint y: 504, distance: 150.1
click at [847, 504] on div "let sendEmailBool = true ; model . updatingUser = 1 ; let emailBody = '' ; let …" at bounding box center [773, 447] width 1425 height 722
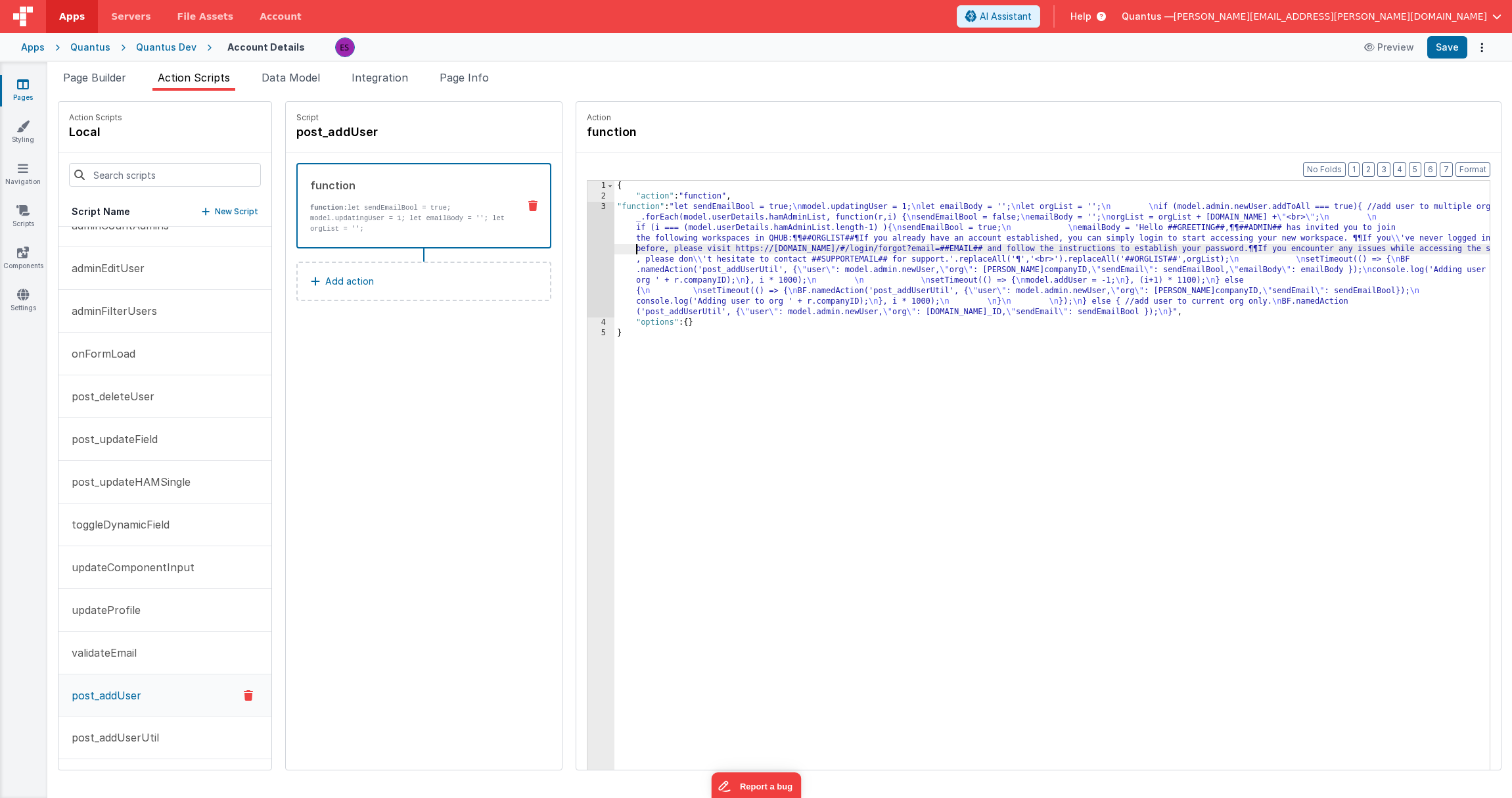
click at [614, 244] on div "{ "action" : "function" , "function" : "let sendEmailBool = true; \n model.upda…" at bounding box center [1069, 506] width 909 height 651
click at [587, 246] on div "3" at bounding box center [601, 259] width 27 height 116
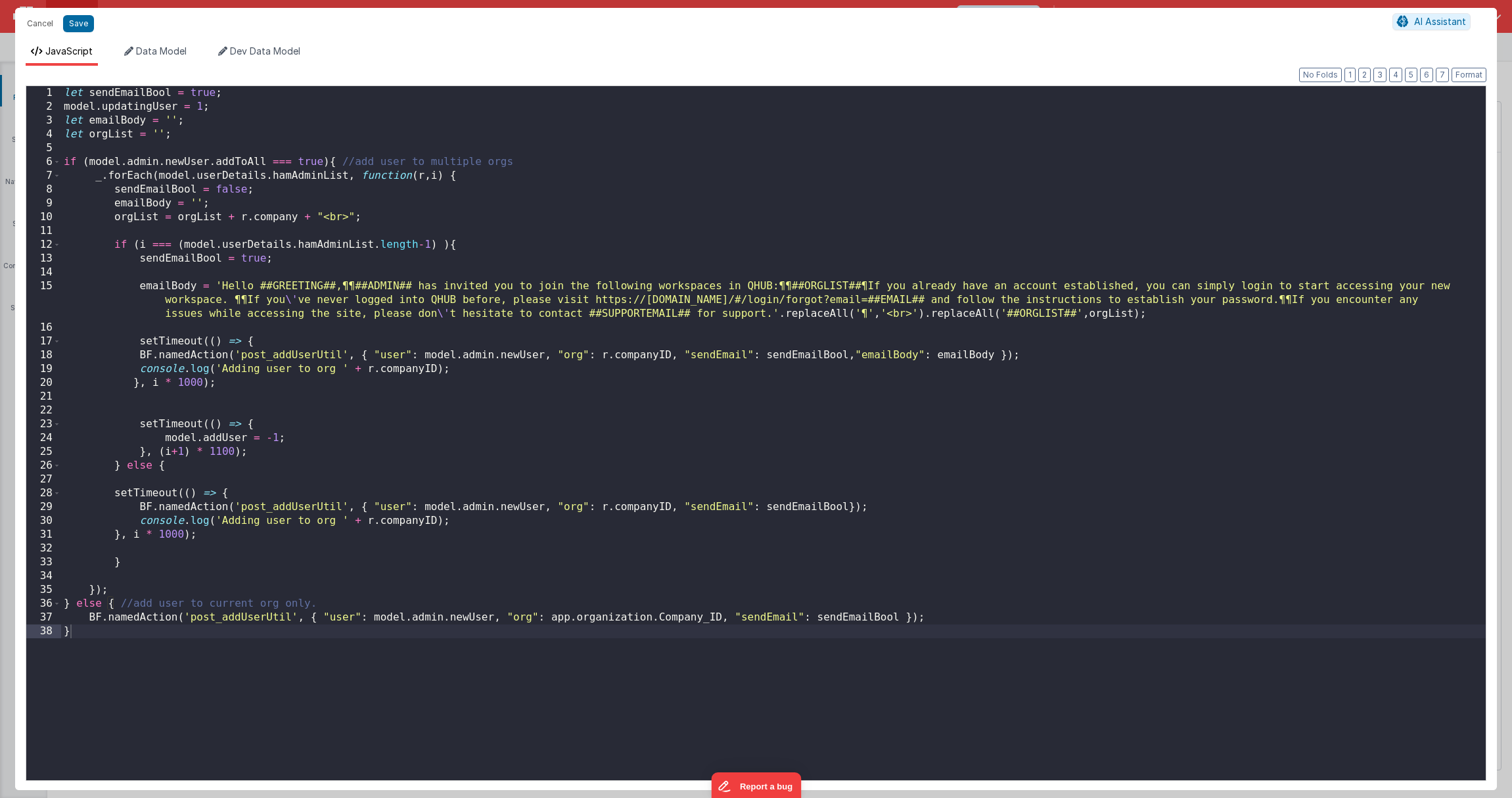
click at [560, 246] on div "let sendEmailBool = true ; model . updatingUser = 1 ; let emailBody = '' ; let …" at bounding box center [773, 447] width 1425 height 722
click at [124, 464] on div "let sendEmailBool = true ; model . updatingUser = 1 ; let emailBody = '' ; let …" at bounding box center [773, 447] width 1425 height 722
click at [797, 507] on div "let sendEmailBool = true ; model . updatingUser = 1 ; let emailBody = '' ; let …" at bounding box center [773, 447] width 1425 height 722
click at [808, 351] on div "let sendEmailBool = true ; model . updatingUser = 1 ; let emailBody = '' ; let …" at bounding box center [773, 447] width 1425 height 722
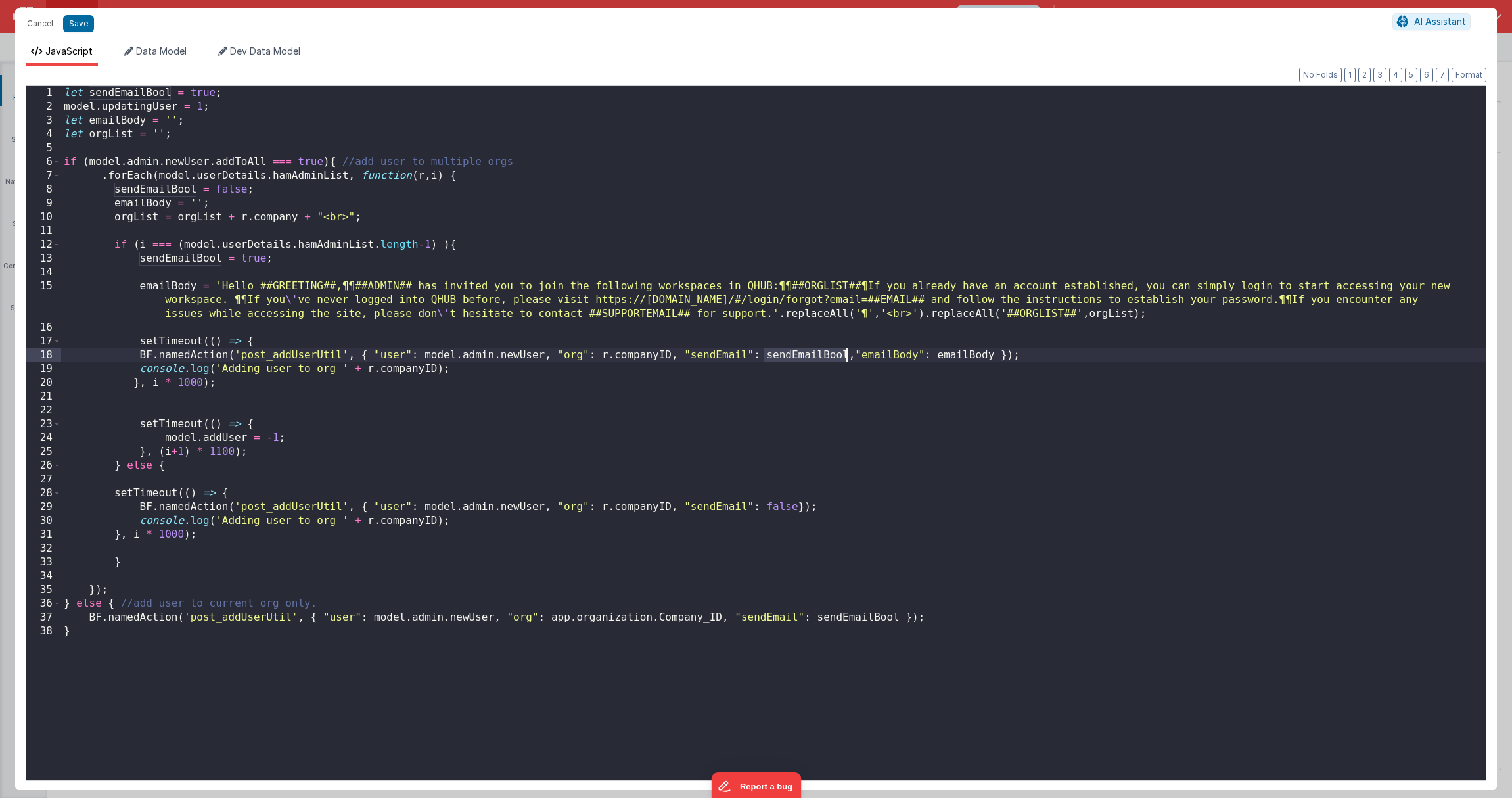
click at [808, 351] on div "let sendEmailBool = true ; model . updatingUser = 1 ; let emailBody = '' ; let …" at bounding box center [773, 447] width 1425 height 722
click at [492, 471] on div "let sendEmailBool = true ; model . updatingUser = 1 ; let emailBody = '' ; let …" at bounding box center [773, 447] width 1425 height 722
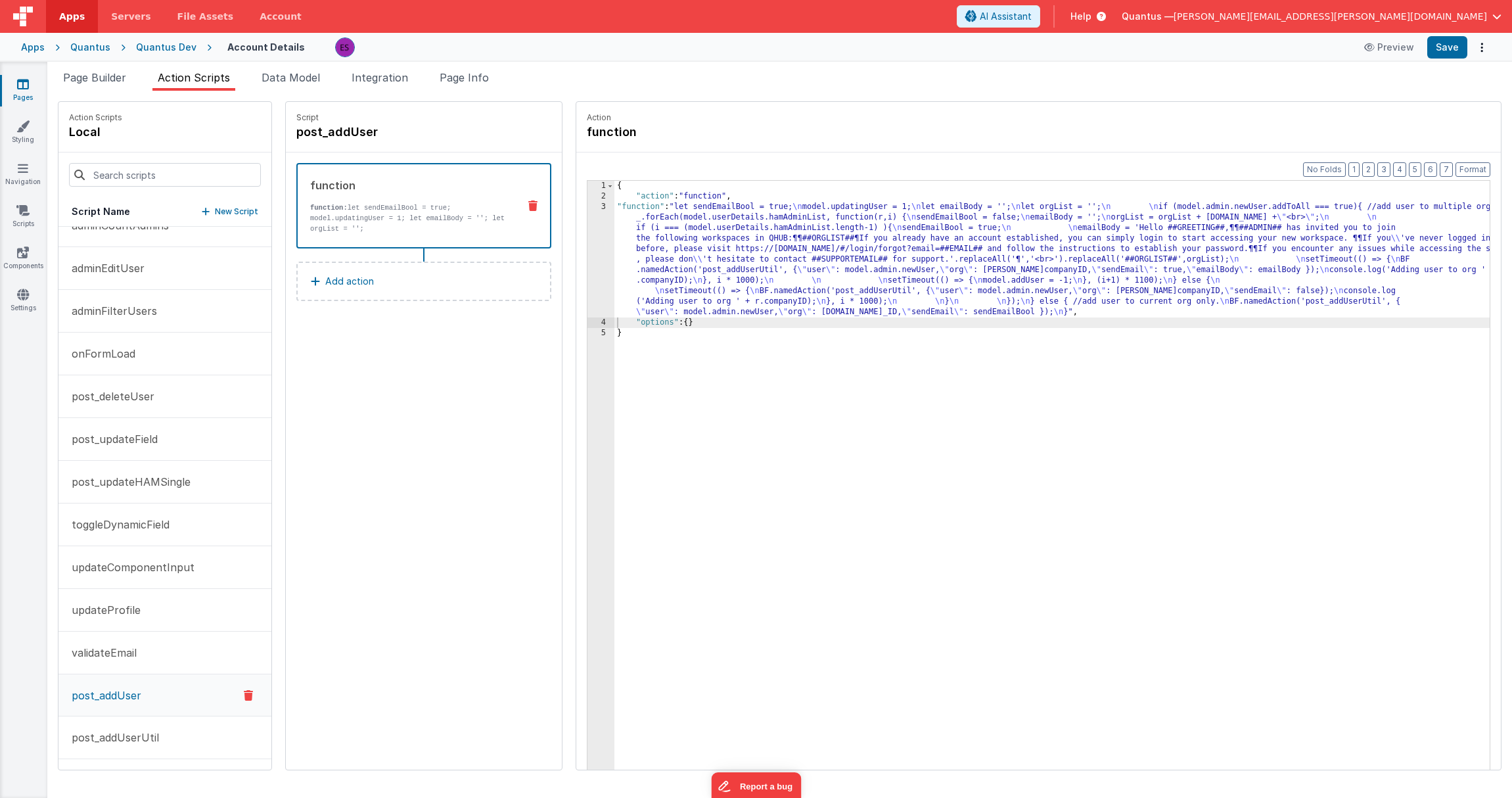
click at [614, 255] on div "{ "action" : "function" , "function" : "let sendEmailBool = true; \n model.upda…" at bounding box center [1069, 506] width 909 height 651
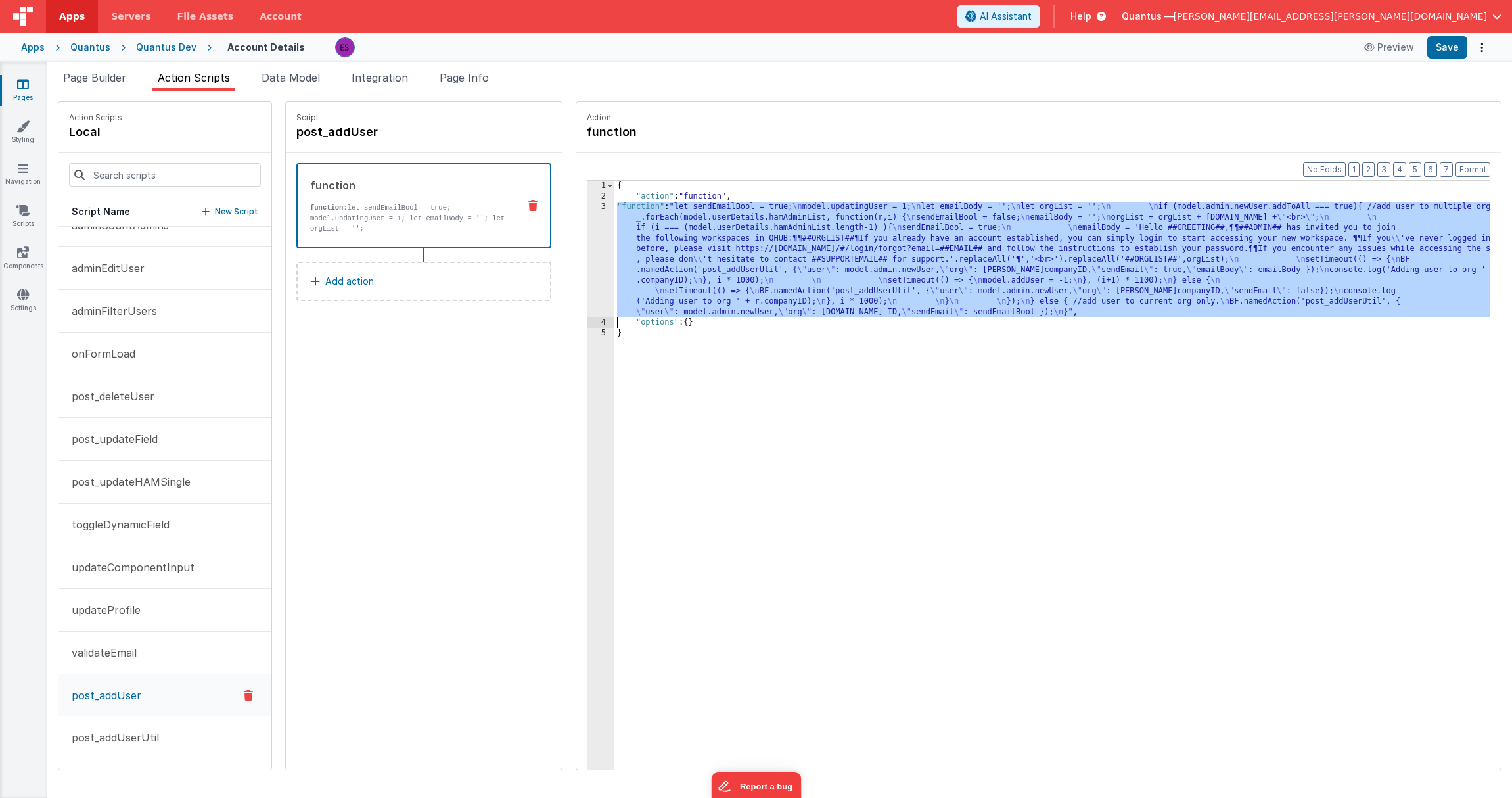
click at [587, 252] on div "3" at bounding box center [601, 259] width 27 height 116
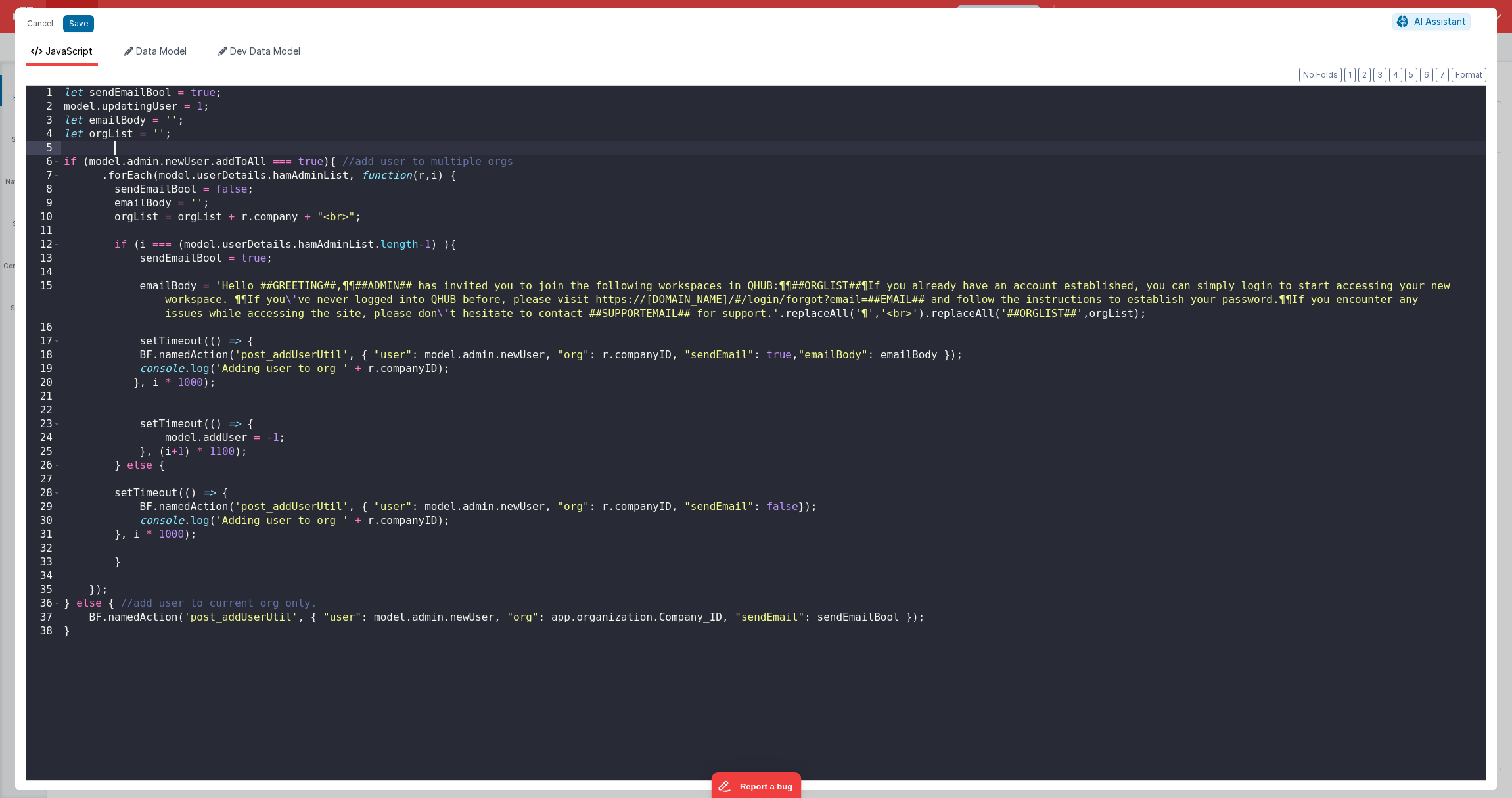
click at [190, 143] on div "let sendEmailBool = true ; model . updatingUser = 1 ; let emailBody = '' ; let …" at bounding box center [773, 447] width 1425 height 722
click at [185, 131] on div "let sendEmailBool = true ; model . updatingUser = 1 ; let emailBody = '' ; let …" at bounding box center [773, 447] width 1425 height 722
drag, startPoint x: 219, startPoint y: 105, endPoint x: 27, endPoint y: 107, distance: 192.0
click at [27, 107] on div "1 2 3 4 5 6 7 8 9 10 11 12 13 14 15 16 17 18 19 20 21 22 23 24 25 26 27 28 29 3…" at bounding box center [756, 433] width 1461 height 696
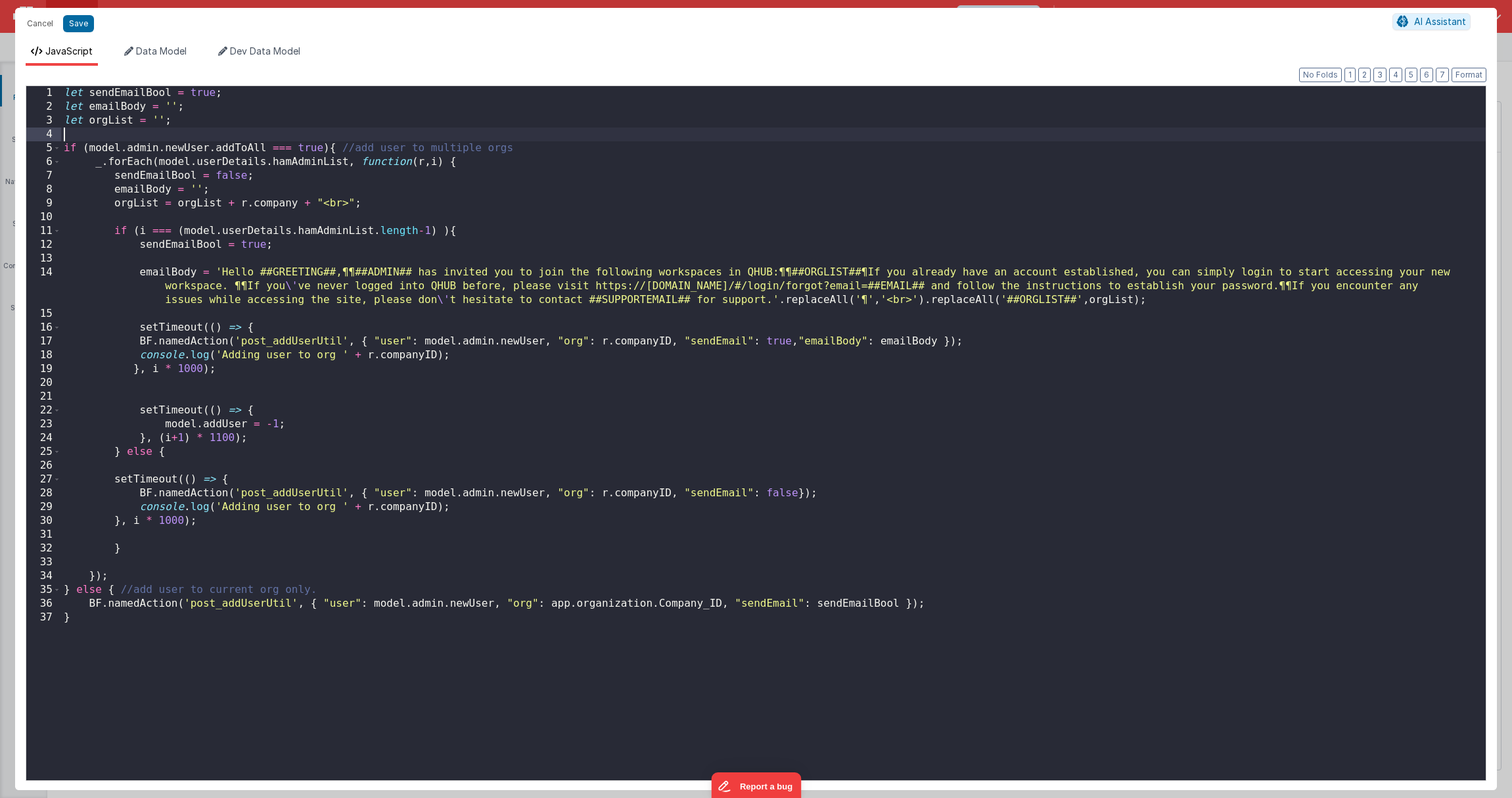
paste textarea
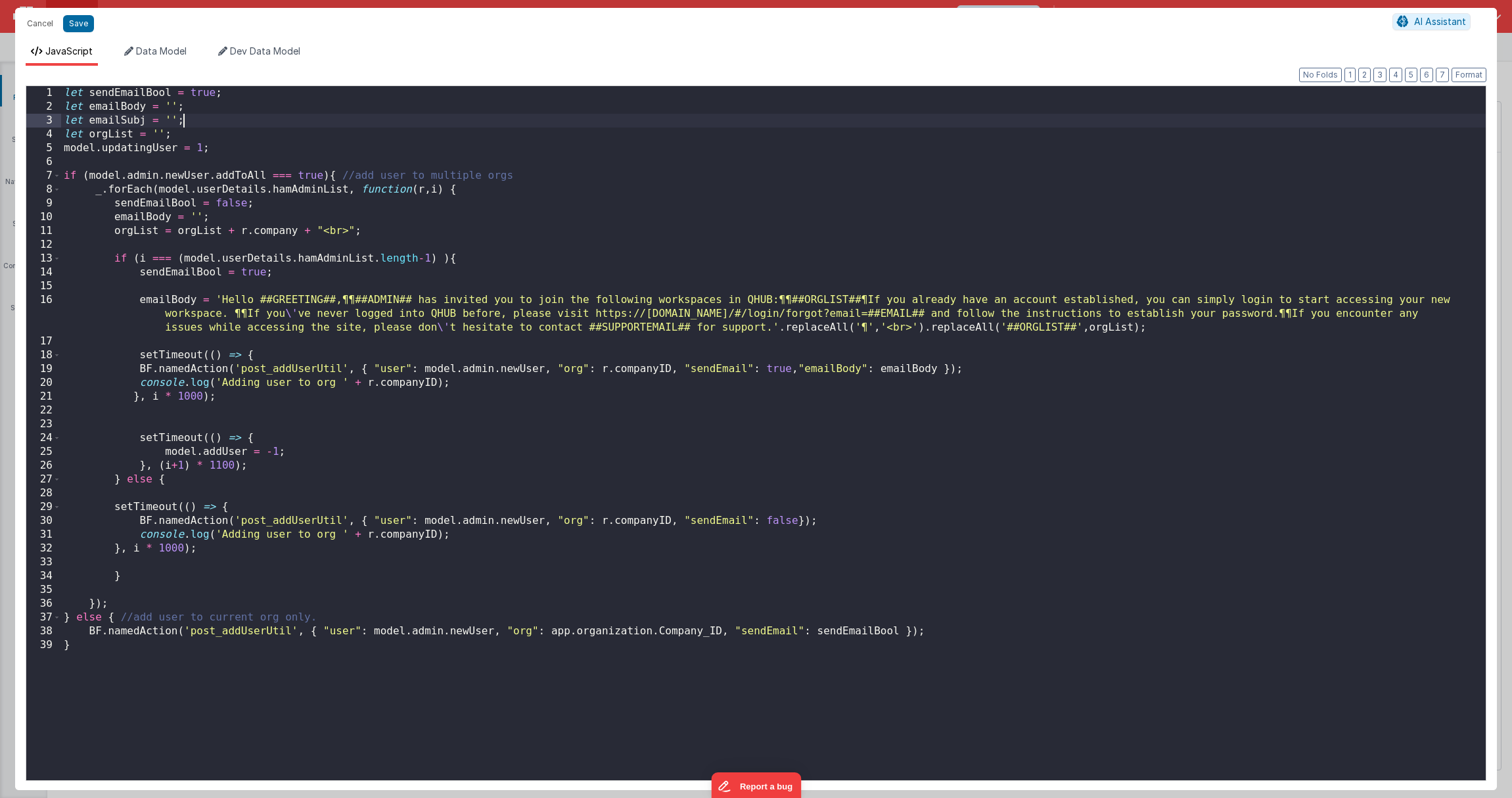
click at [270, 340] on div "let sendEmailBool = true ; let emailBody = '' ; let emailSubj = '' ; let orgLis…" at bounding box center [773, 447] width 1425 height 722
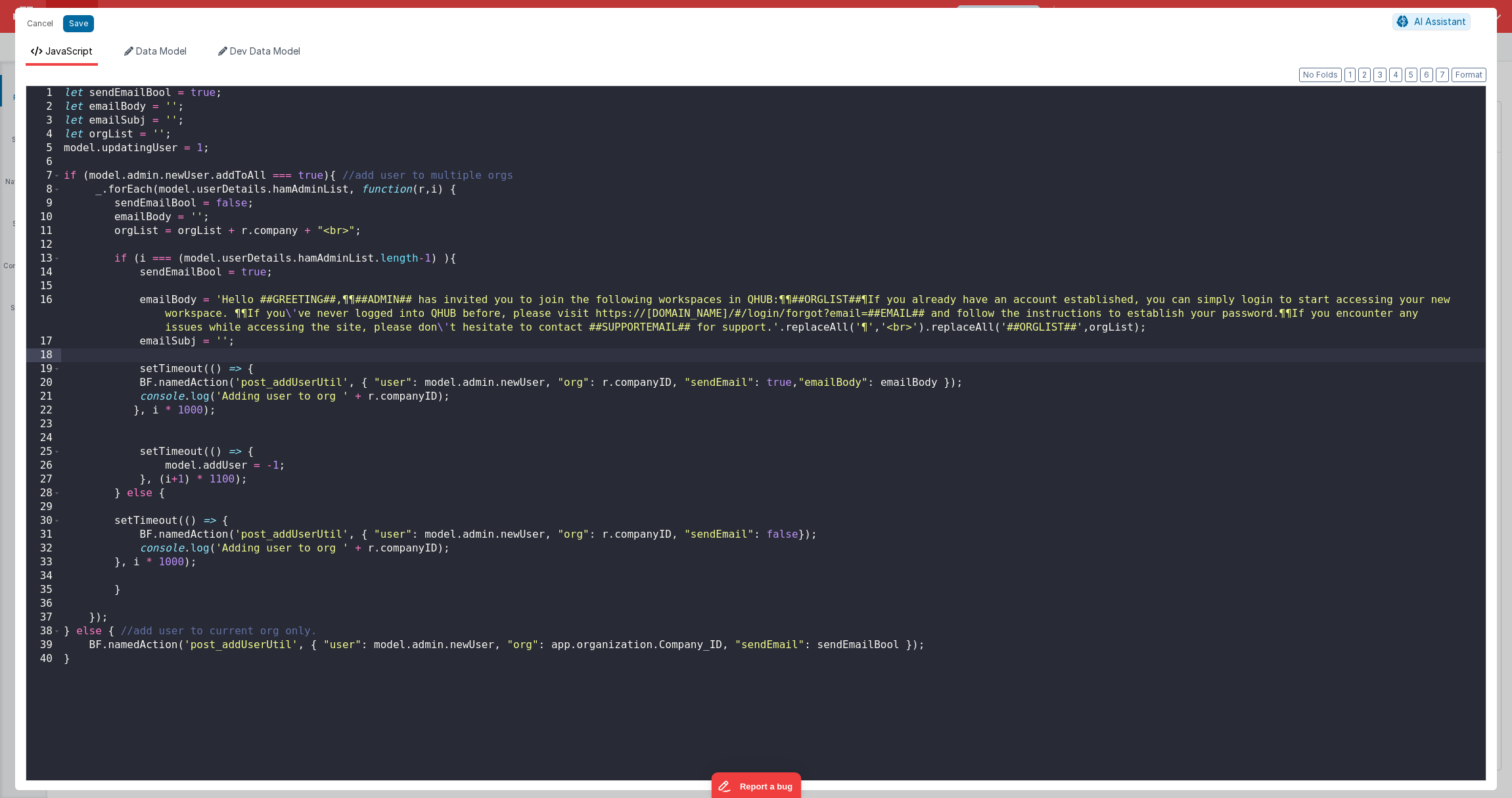
click at [220, 336] on div "let sendEmailBool = true ; let emailBody = '' ; let emailSubj = '' ; let orgLis…" at bounding box center [773, 447] width 1425 height 722
paste textarea
click at [242, 341] on div "let sendEmailBool = true ; let emailBody = '' ; let emailSubj = '' ; let orgLis…" at bounding box center [773, 447] width 1425 height 722
click at [415, 345] on div "let sendEmailBool = true ; let emailBody = '' ; let emailSubj = '' ; let orgLis…" at bounding box center [773, 447] width 1425 height 722
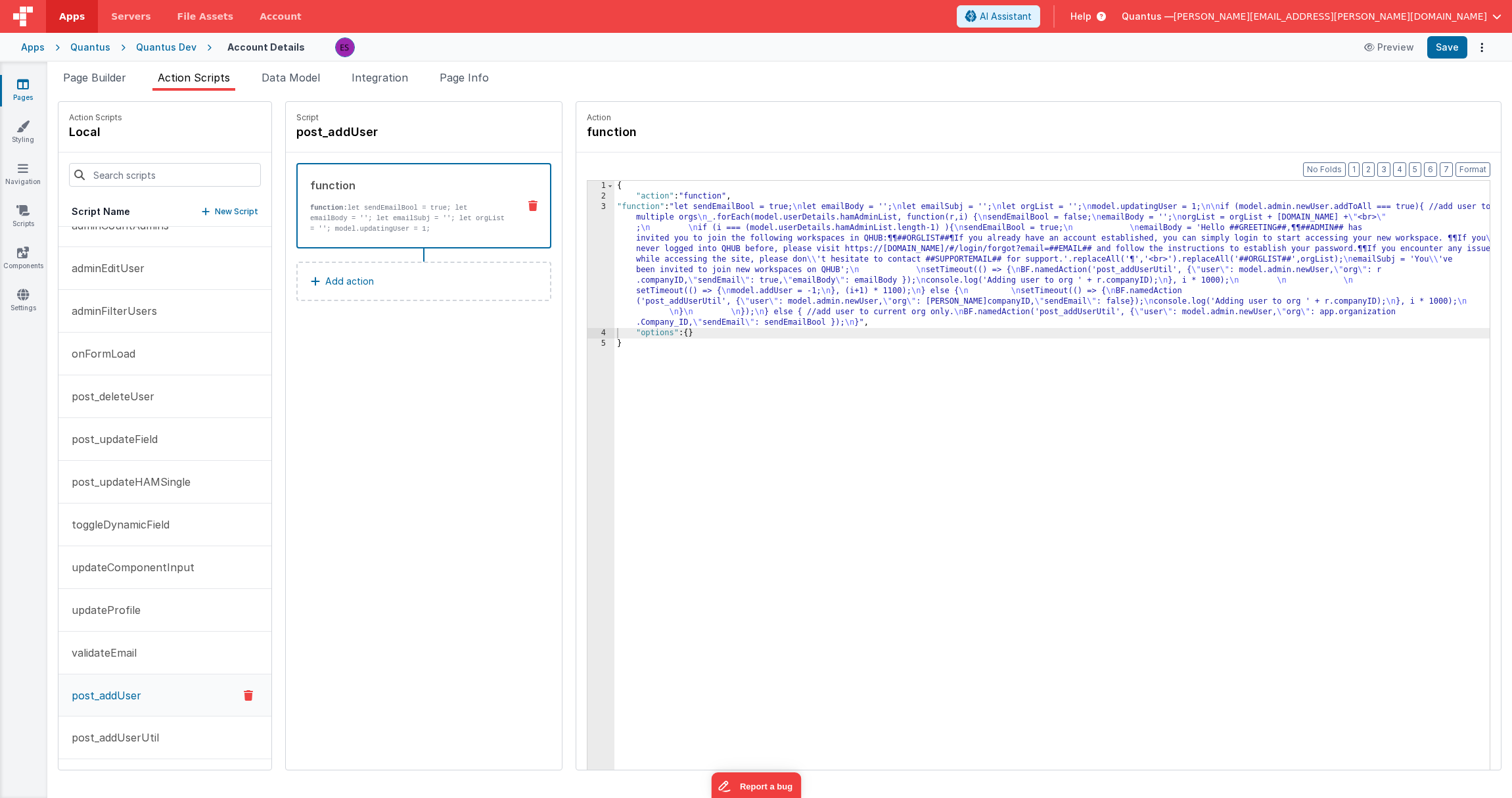
click at [691, 229] on div "{ "action" : "function" , "function" : "let sendEmailBool = true; \n let emailB…" at bounding box center [1069, 506] width 909 height 651
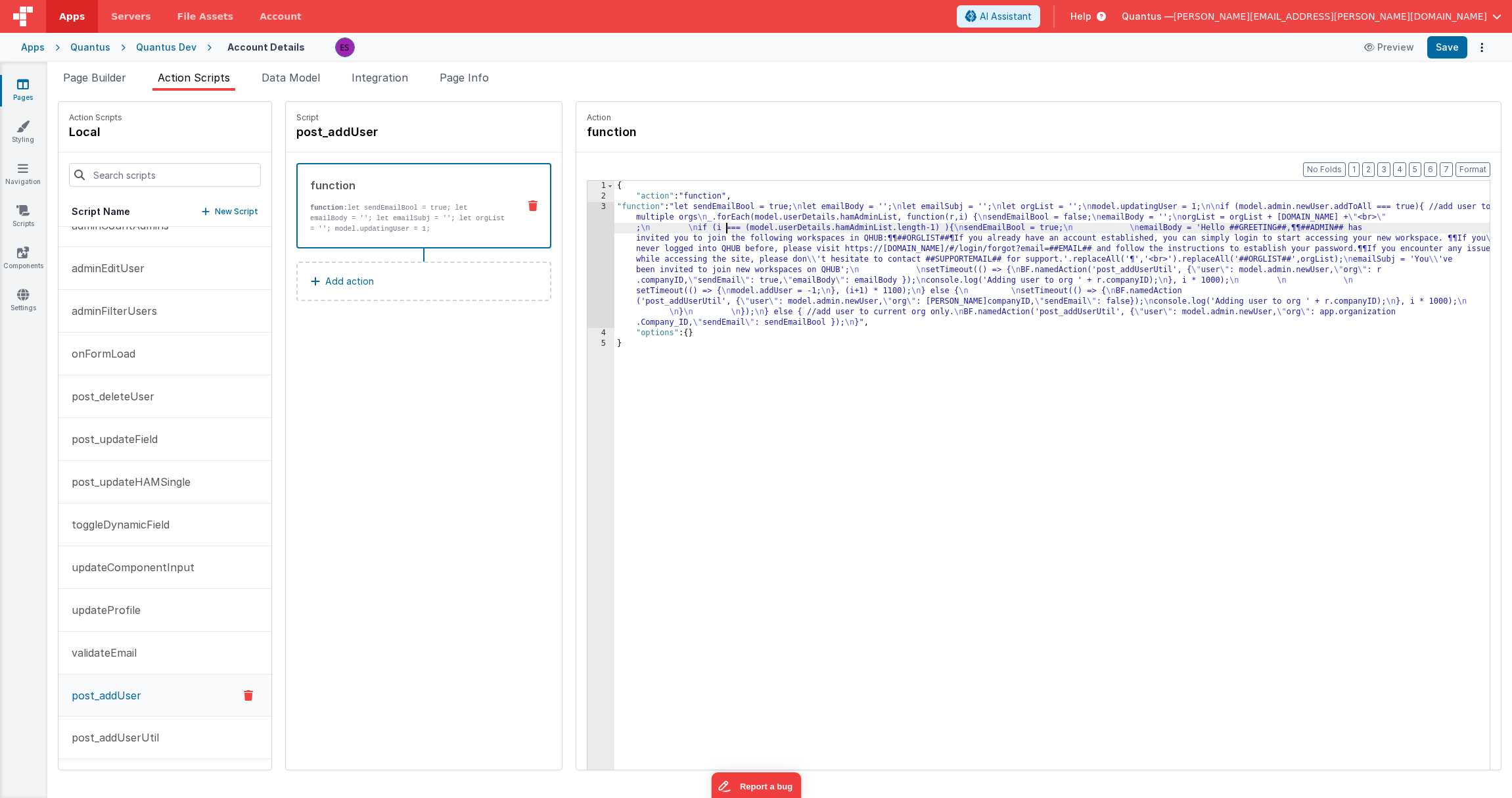
click at [587, 257] on div "3" at bounding box center [601, 265] width 27 height 126
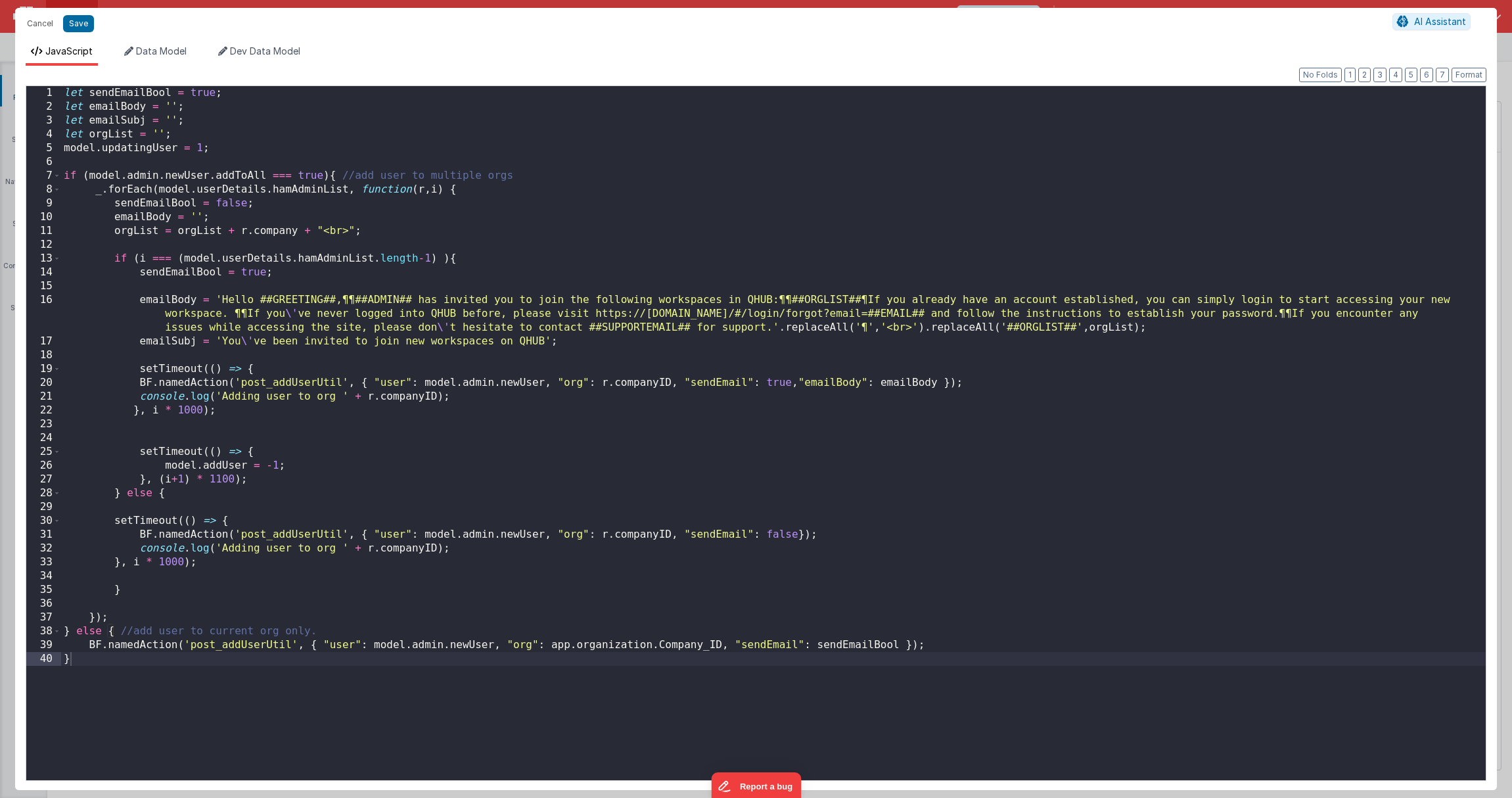
click at [938, 384] on div "let sendEmailBool = true ; let emailBody = '' ; let emailSubj = '' ; let orgLis…" at bounding box center [773, 447] width 1425 height 722
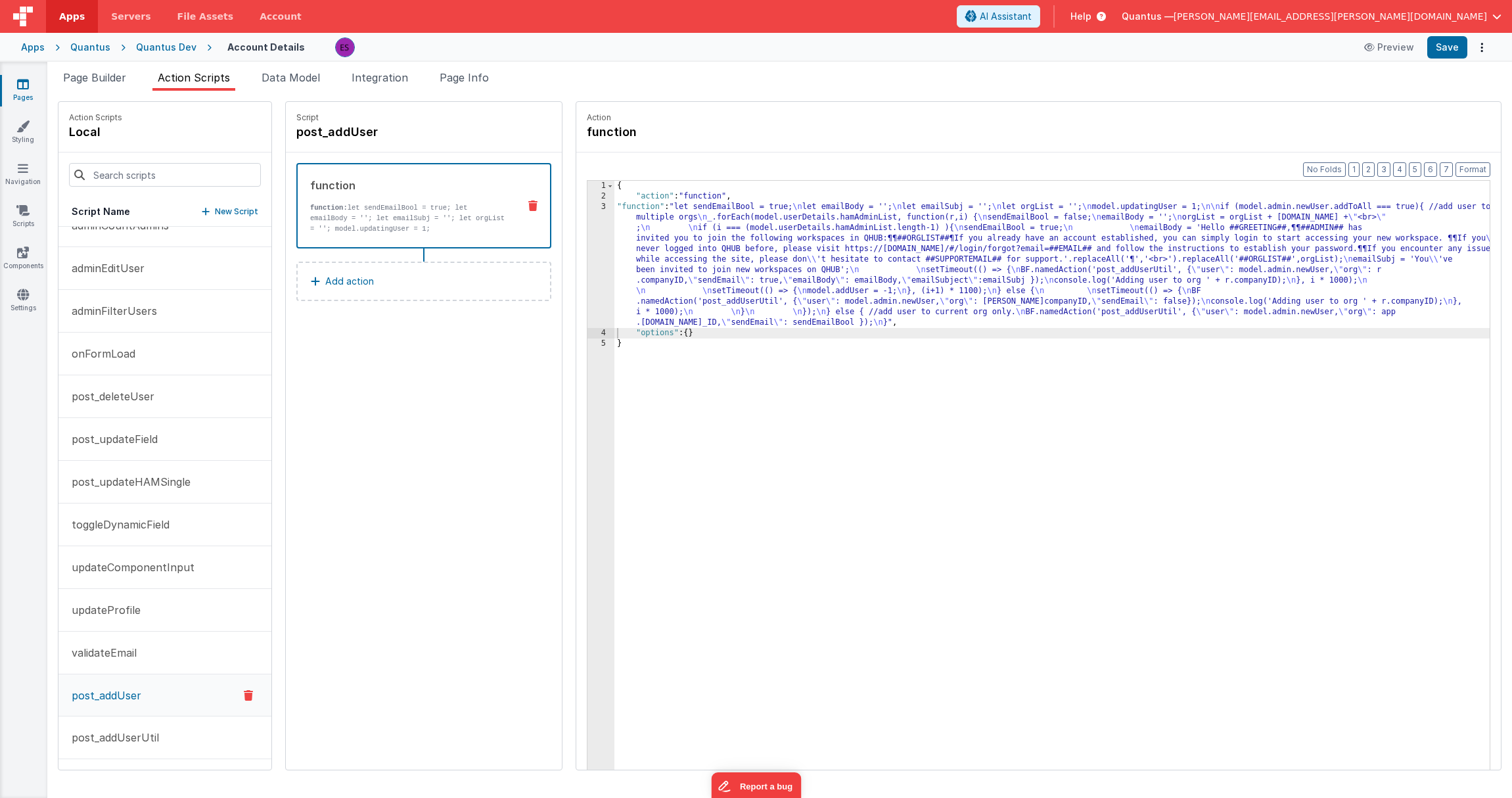
click at [645, 241] on div "{ "action" : "function" , "function" : "let sendEmailBool = true; \n let emailB…" at bounding box center [1069, 506] width 909 height 651
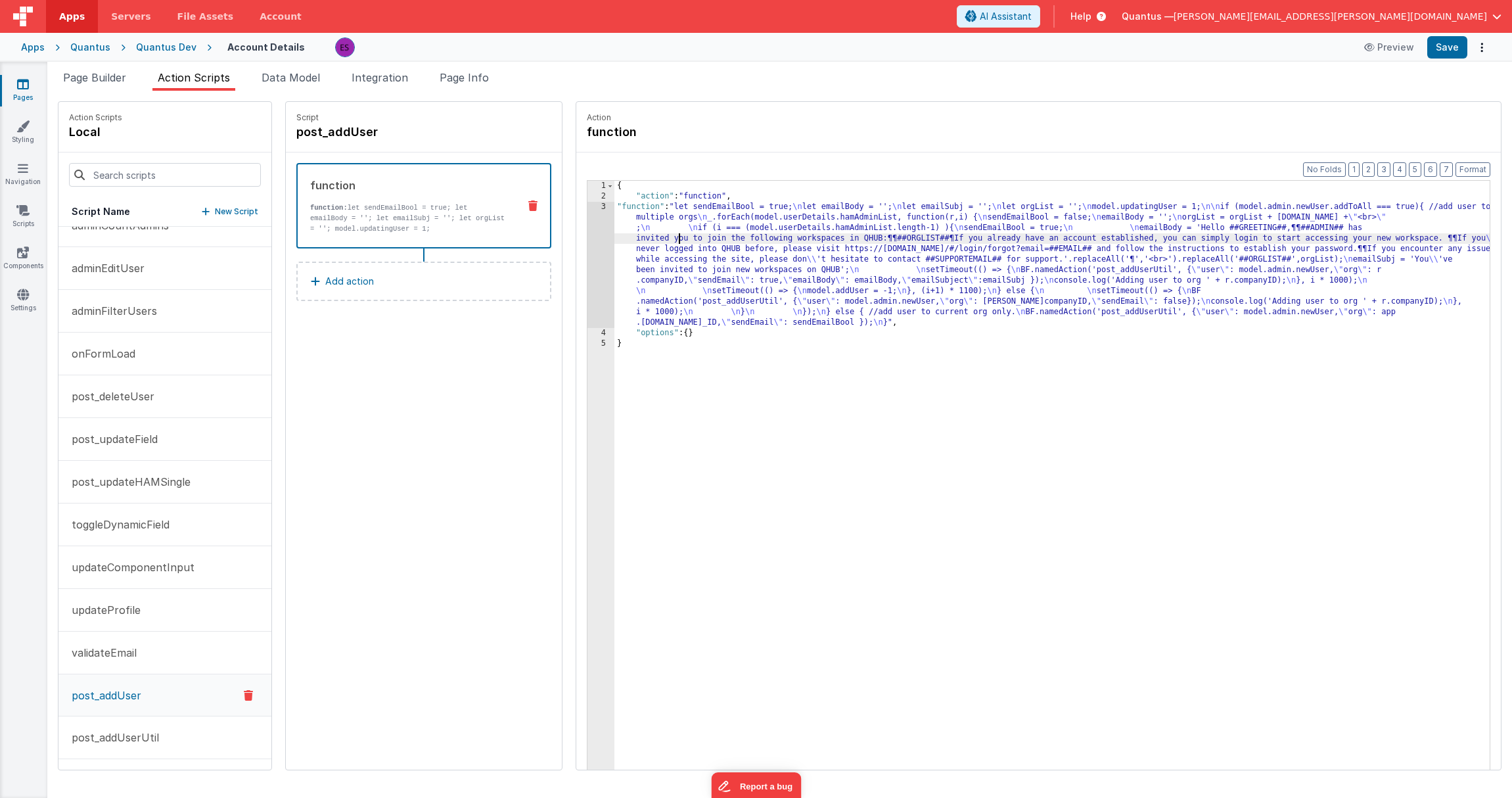
click at [587, 263] on div "3" at bounding box center [601, 265] width 27 height 126
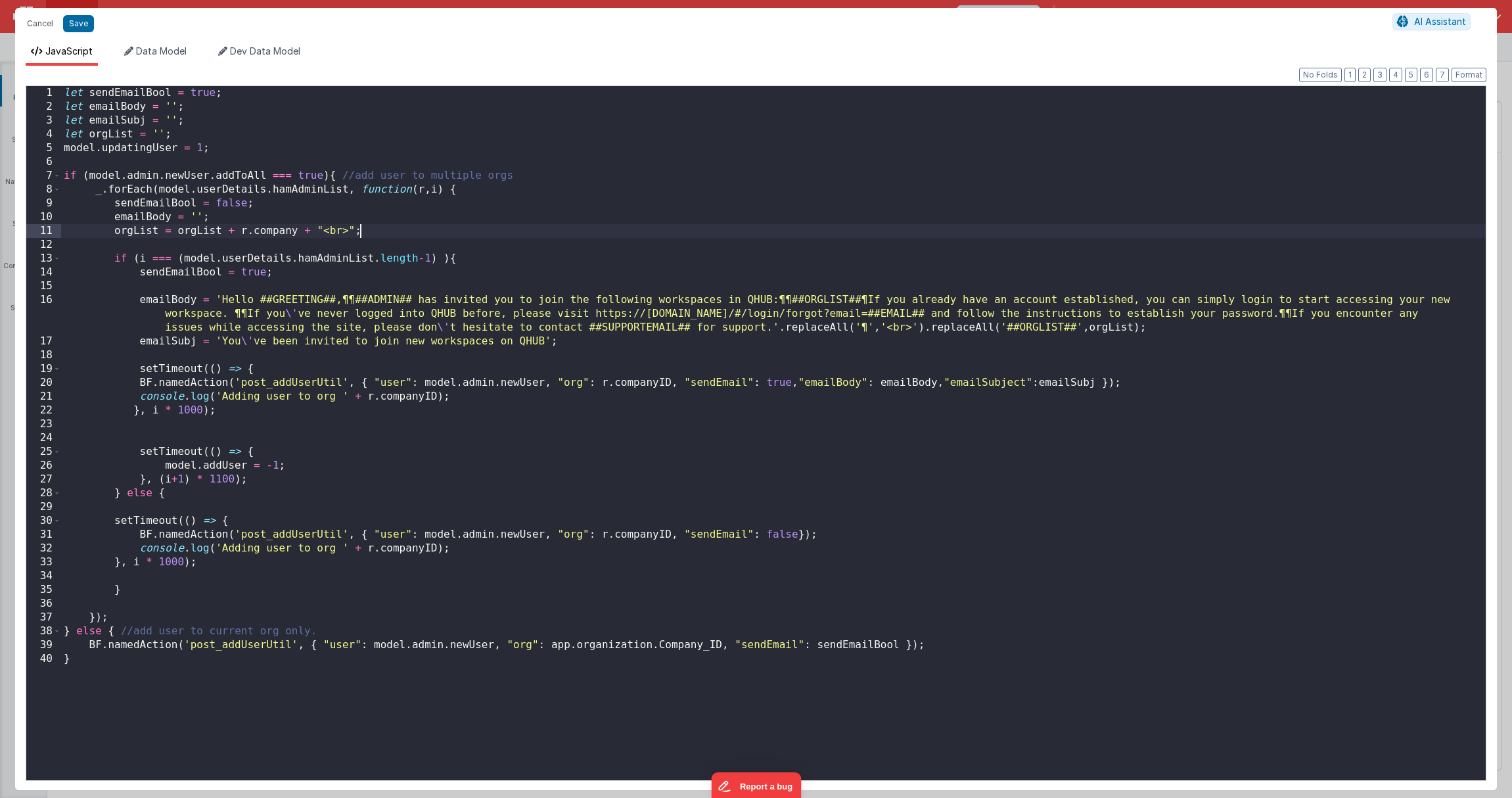
click at [373, 232] on div "let sendEmailBool = true ; let emailBody = '' ; let emailSubj = '' ; let orgLis…" at bounding box center [773, 447] width 1425 height 722
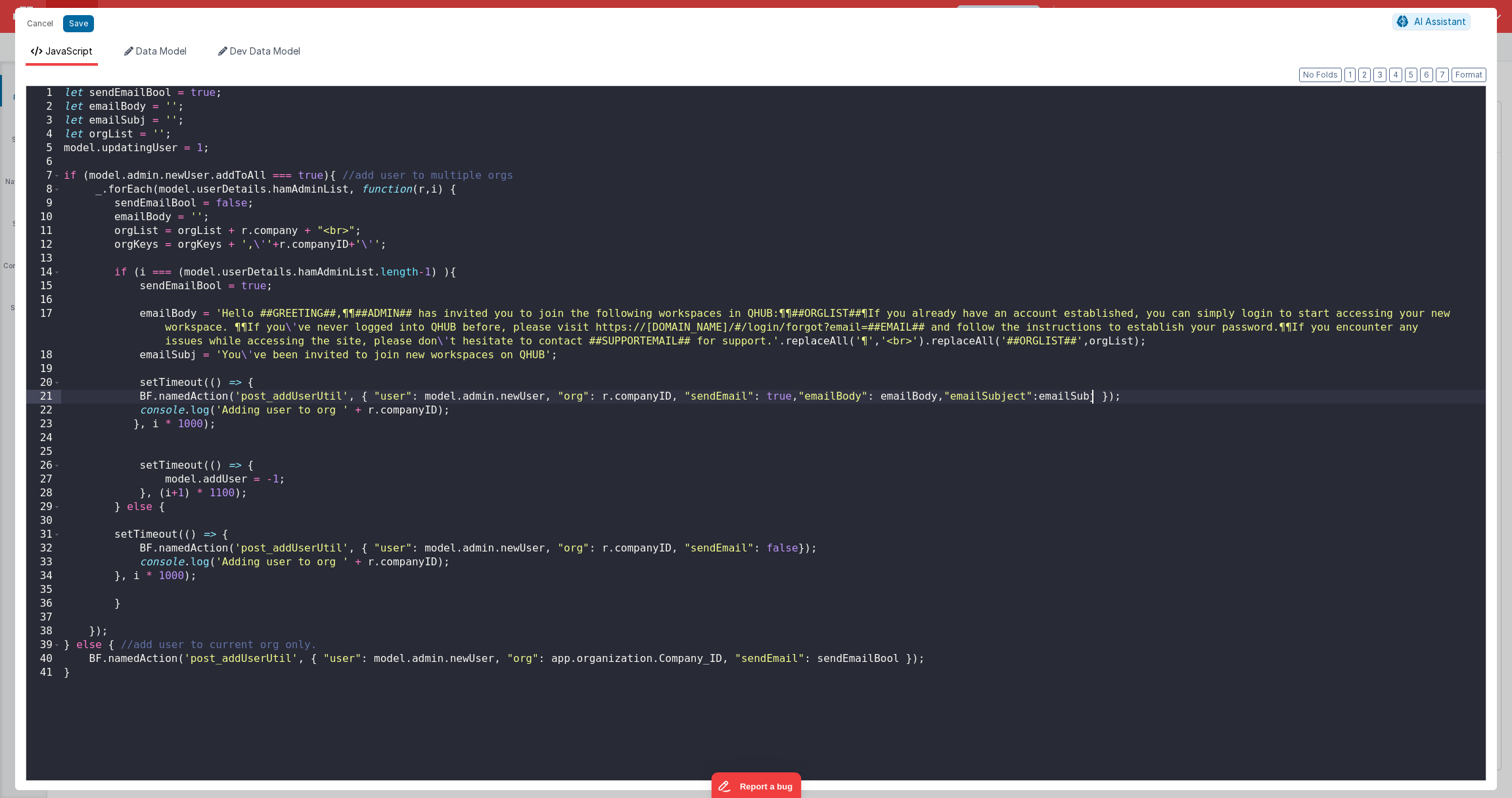
click at [1095, 398] on div "let sendEmailBool = true ; let emailBody = '' ; let emailSubj = '' ; let orgLis…" at bounding box center [773, 447] width 1425 height 722
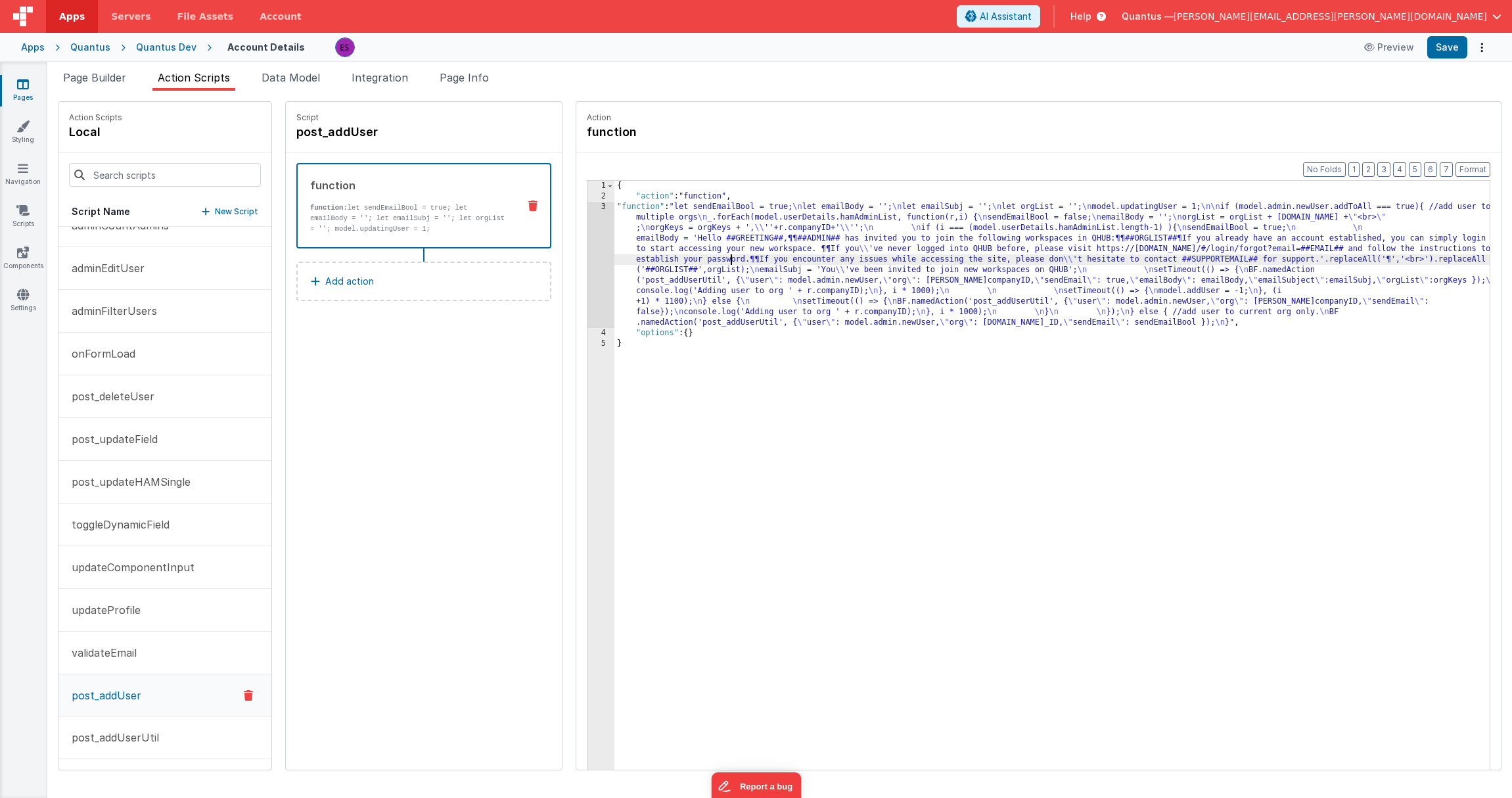
click at [697, 261] on div "{ "action" : "function" , "function" : "let sendEmailBool = true; \n let emailB…" at bounding box center [1069, 506] width 909 height 651
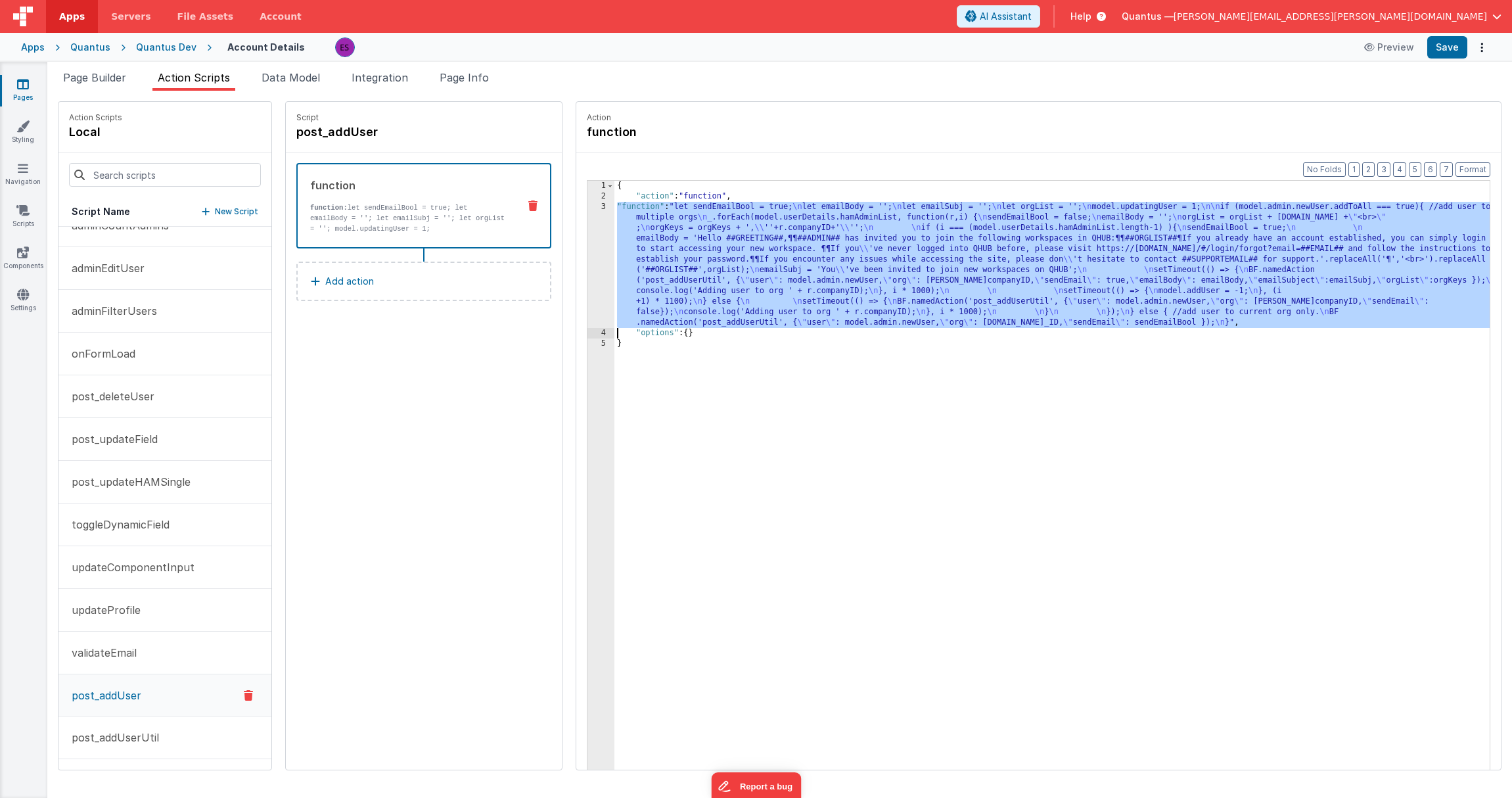
click at [587, 234] on div "3" at bounding box center [601, 265] width 27 height 126
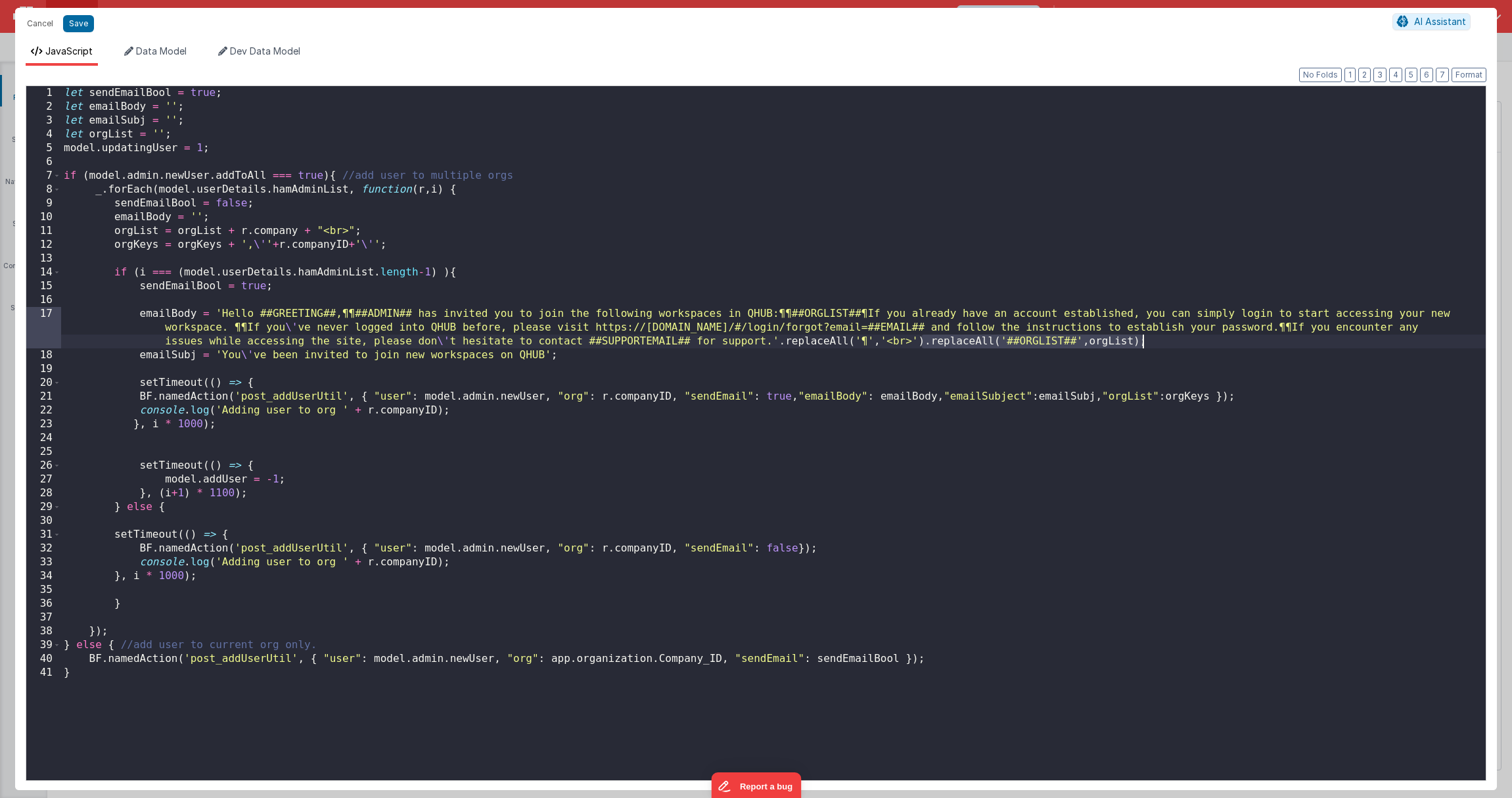
drag, startPoint x: 925, startPoint y: 342, endPoint x: 1140, endPoint y: 345, distance: 215.0
click at [1140, 345] on div "let sendEmailBool = true ; let emailBody = '' ; let emailSubj = '' ; let orgLis…" at bounding box center [773, 447] width 1425 height 722
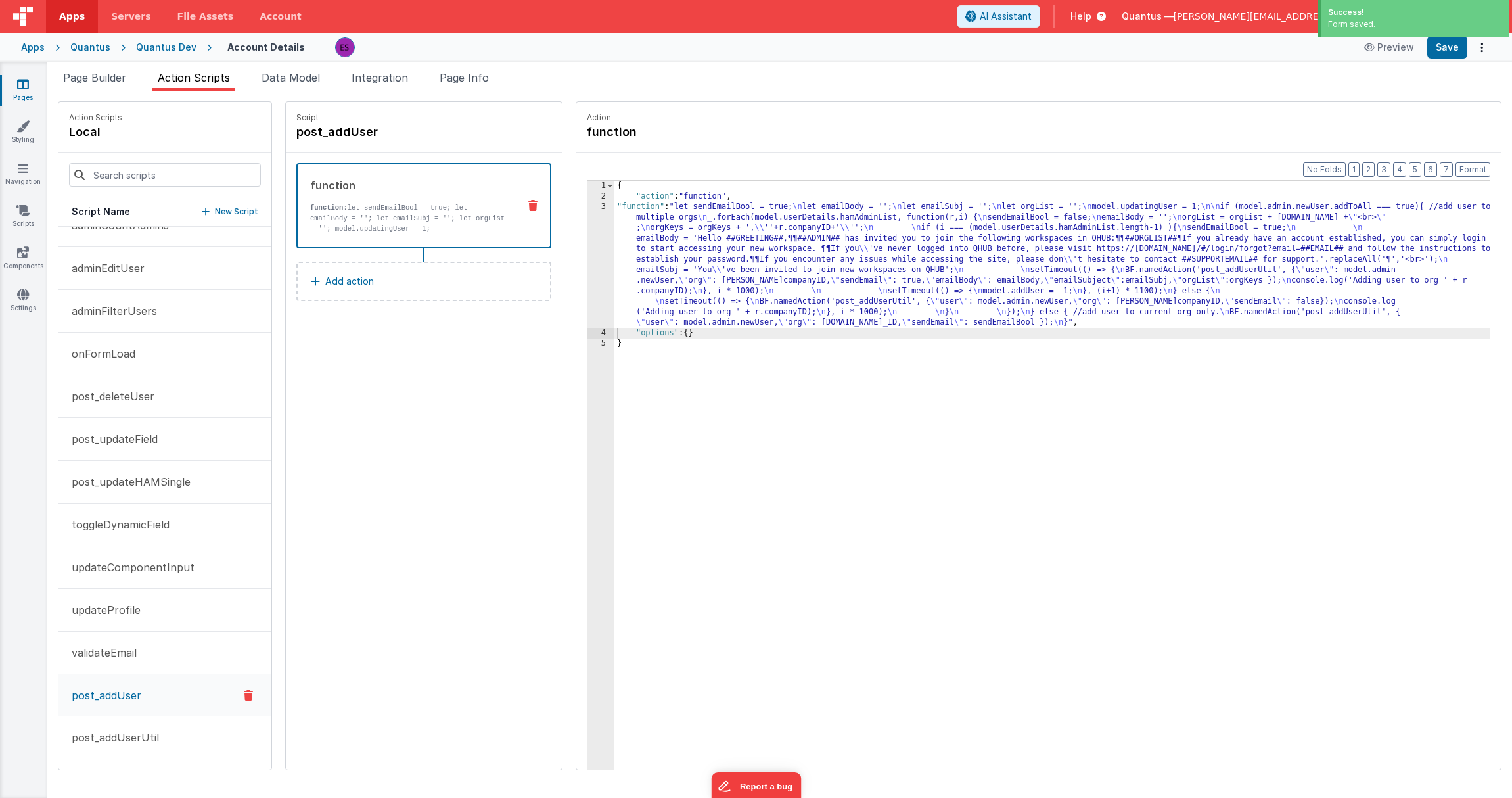
click at [674, 250] on div "{ "action" : "function" , "function" : "let sendEmailBool = true; \n let emailB…" at bounding box center [1069, 506] width 909 height 651
click at [587, 250] on div "3" at bounding box center [601, 265] width 27 height 126
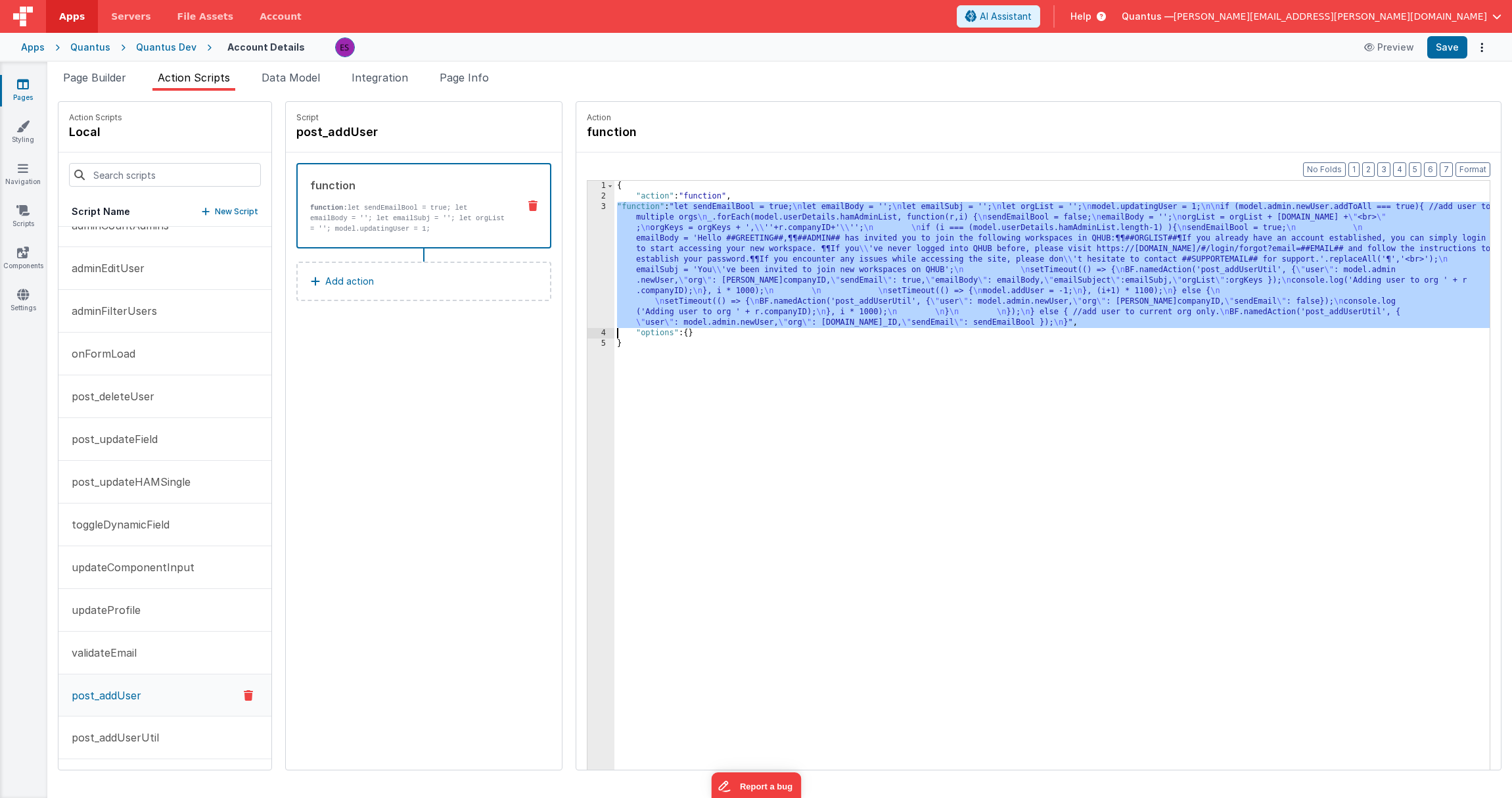
click at [587, 254] on div "3" at bounding box center [601, 265] width 27 height 126
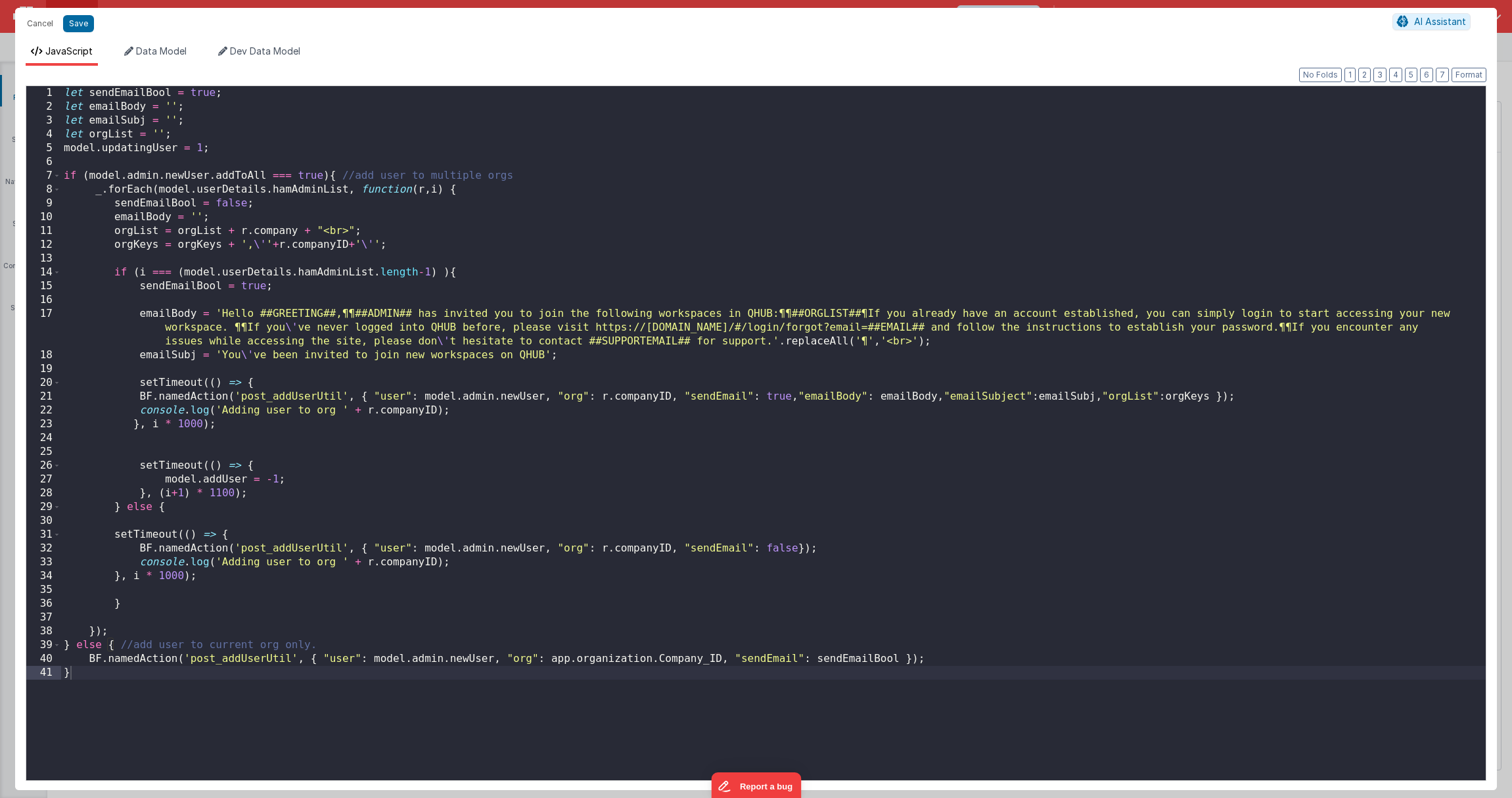
click at [1201, 397] on div "let sendEmailBool = true ; let emailBody = '' ; let emailSubj = '' ; let orgLis…" at bounding box center [773, 447] width 1425 height 722
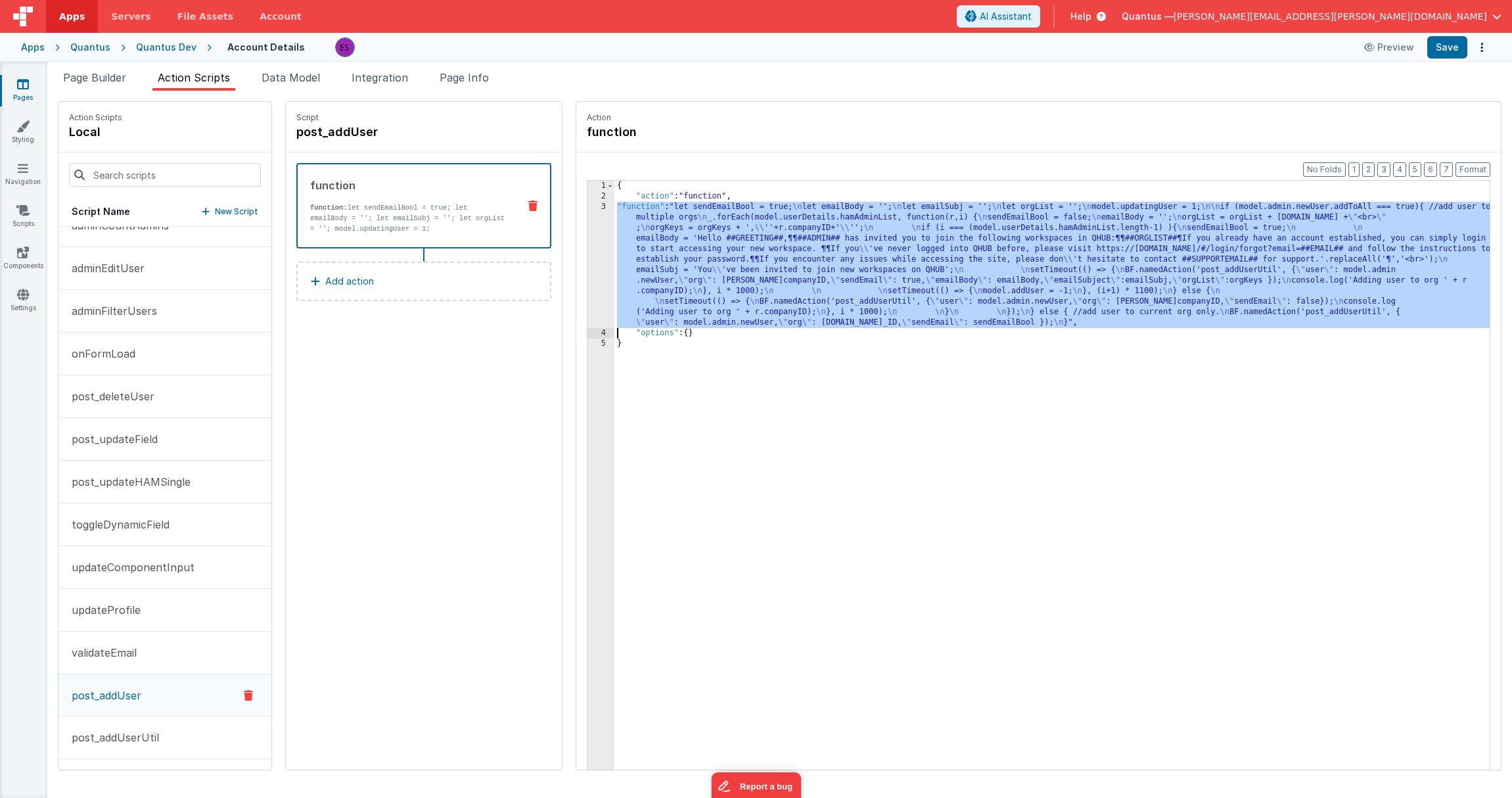
click at [662, 257] on div "{ "action" : "function" , "function" : "let sendEmailBool = true; \n let emailB…" at bounding box center [1069, 506] width 909 height 651
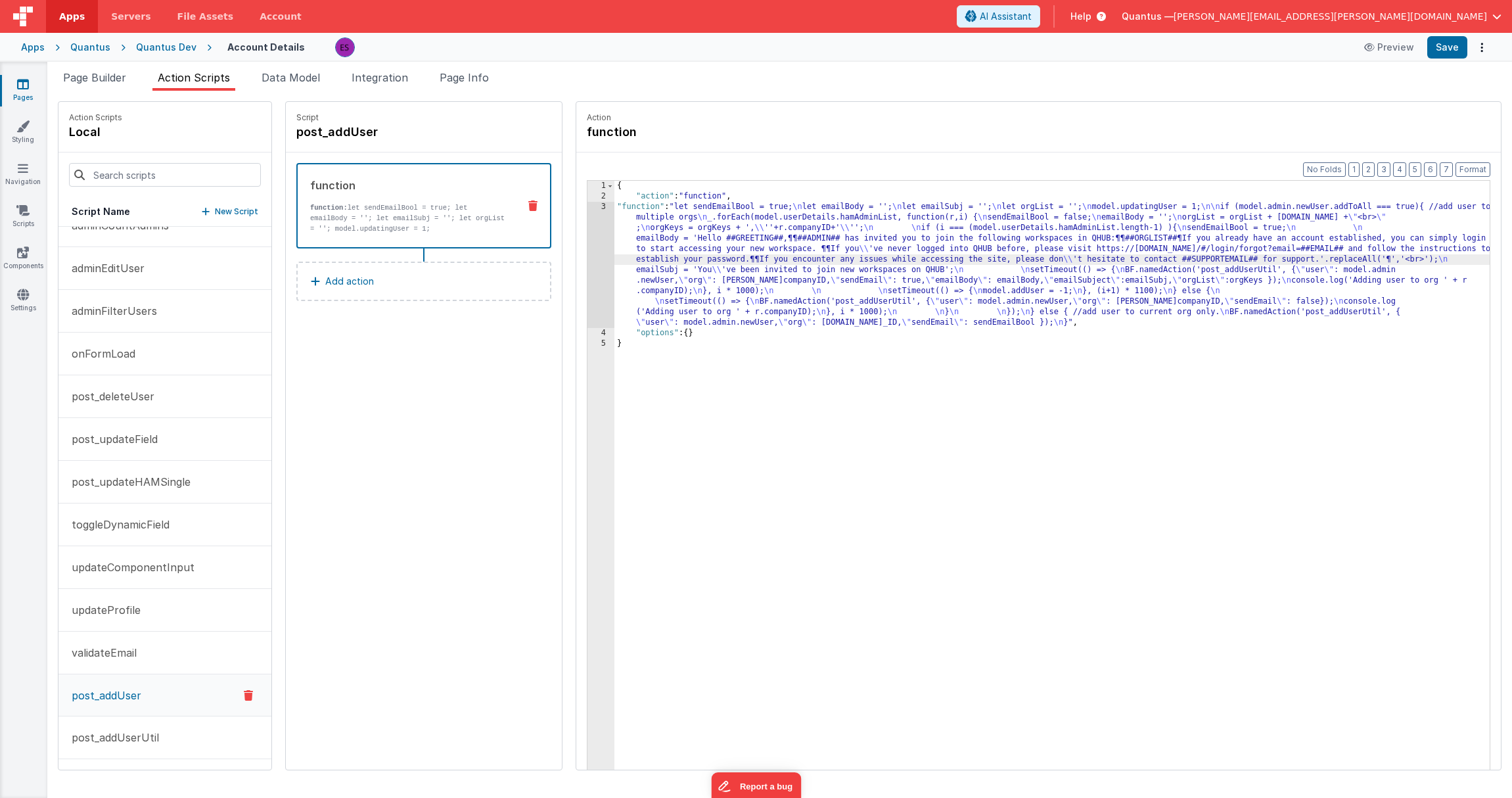
click at [587, 258] on div "3" at bounding box center [601, 265] width 27 height 126
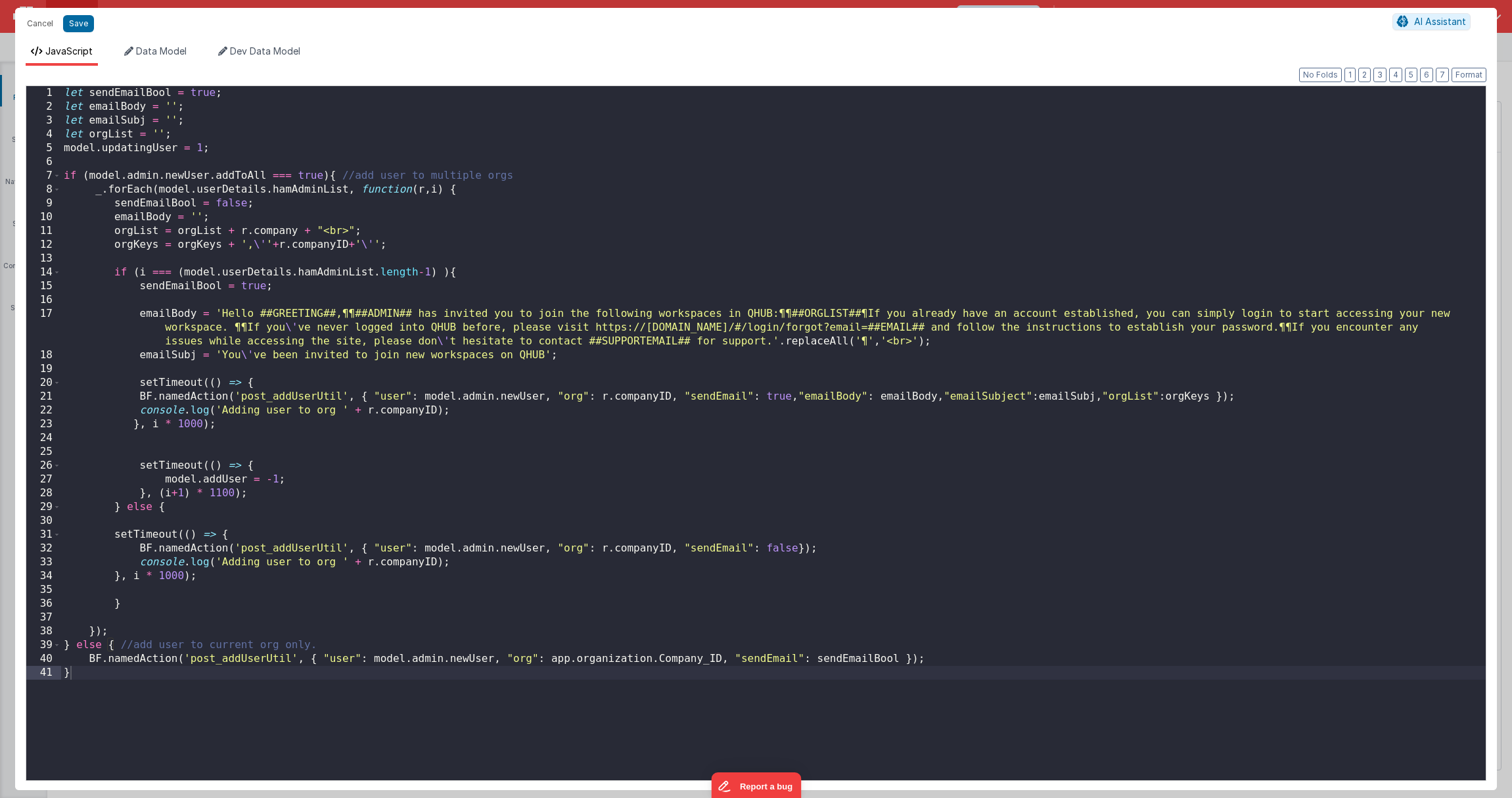
click at [212, 134] on div "let sendEmailBool = true ; let emailBody = '' ; let emailSubj = '' ; let orgLis…" at bounding box center [773, 447] width 1425 height 722
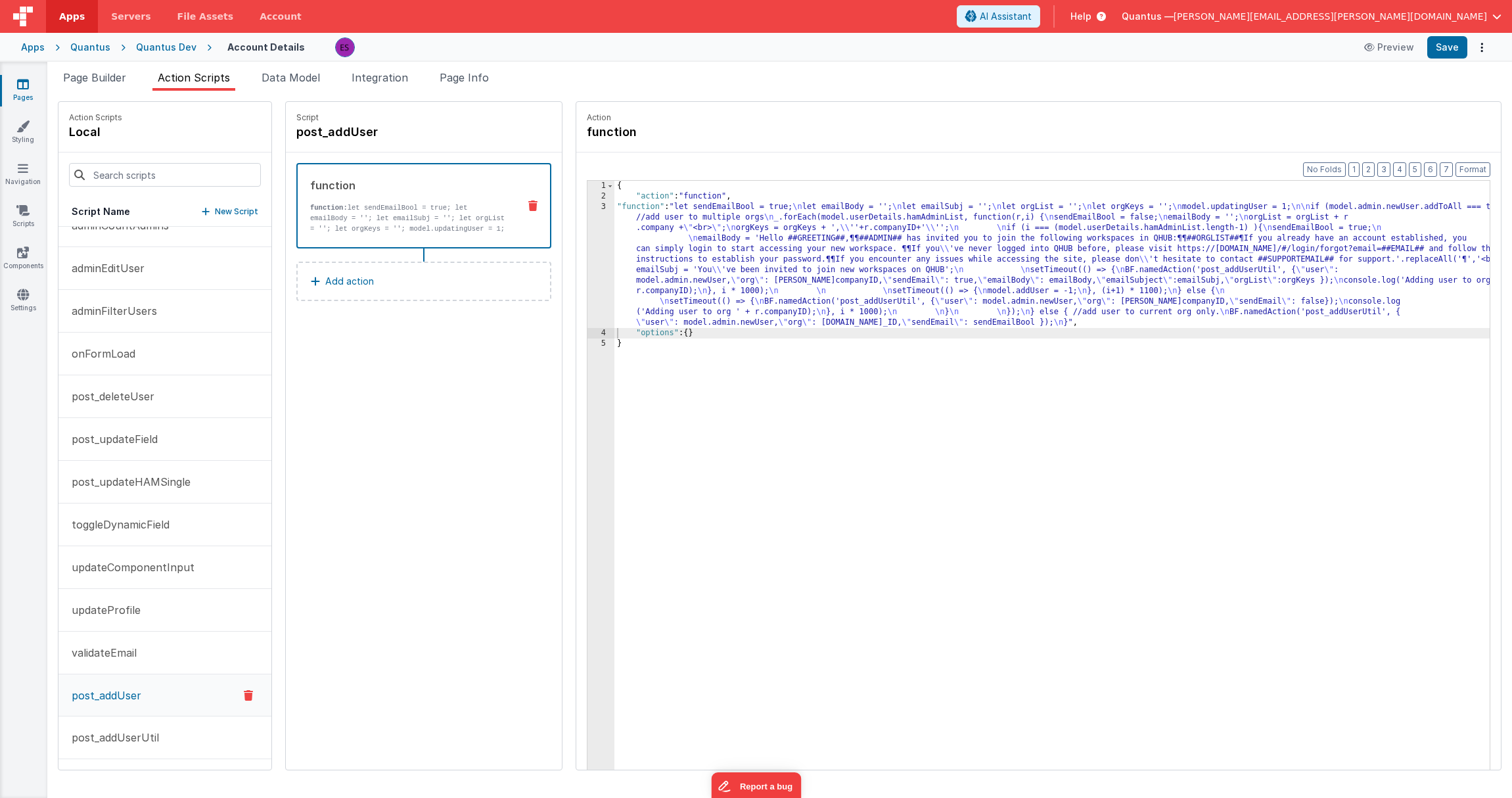
click at [863, 283] on div "{ "action" : "function" , "function" : "let sendEmailBool = true; \n let emailB…" at bounding box center [1069, 506] width 909 height 651
click at [576, 262] on div "Format 7 6 5 4 3 2 1 No Folds 1 2 3 4 5 { "action" : "function" , "function" : …" at bounding box center [1038, 486] width 925 height 668
click at [587, 265] on div "3" at bounding box center [601, 265] width 27 height 126
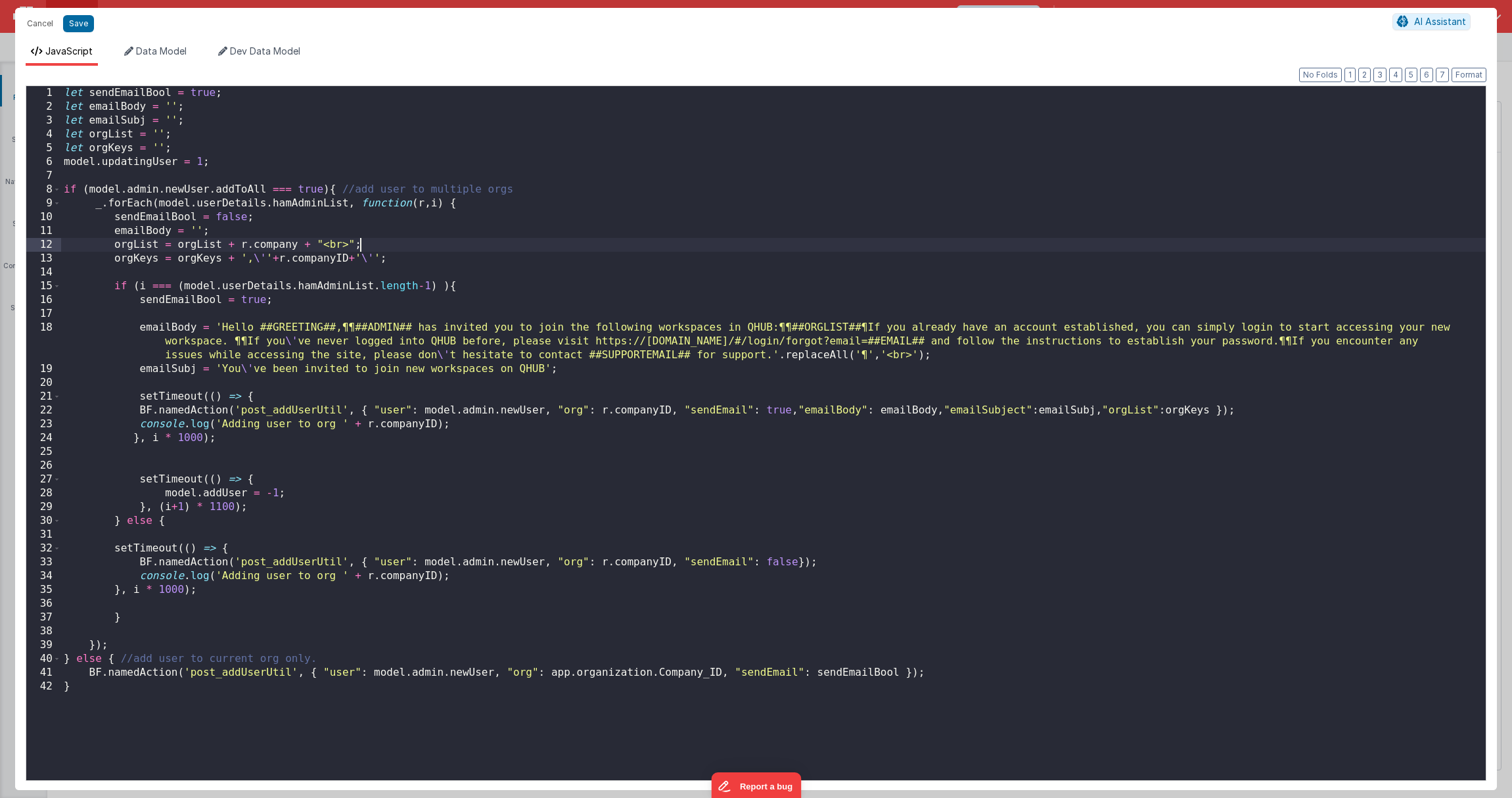
click at [403, 243] on div "let sendEmailBool = true ; let emailBody = '' ; let emailSubj = '' ; let orgLis…" at bounding box center [773, 447] width 1425 height 722
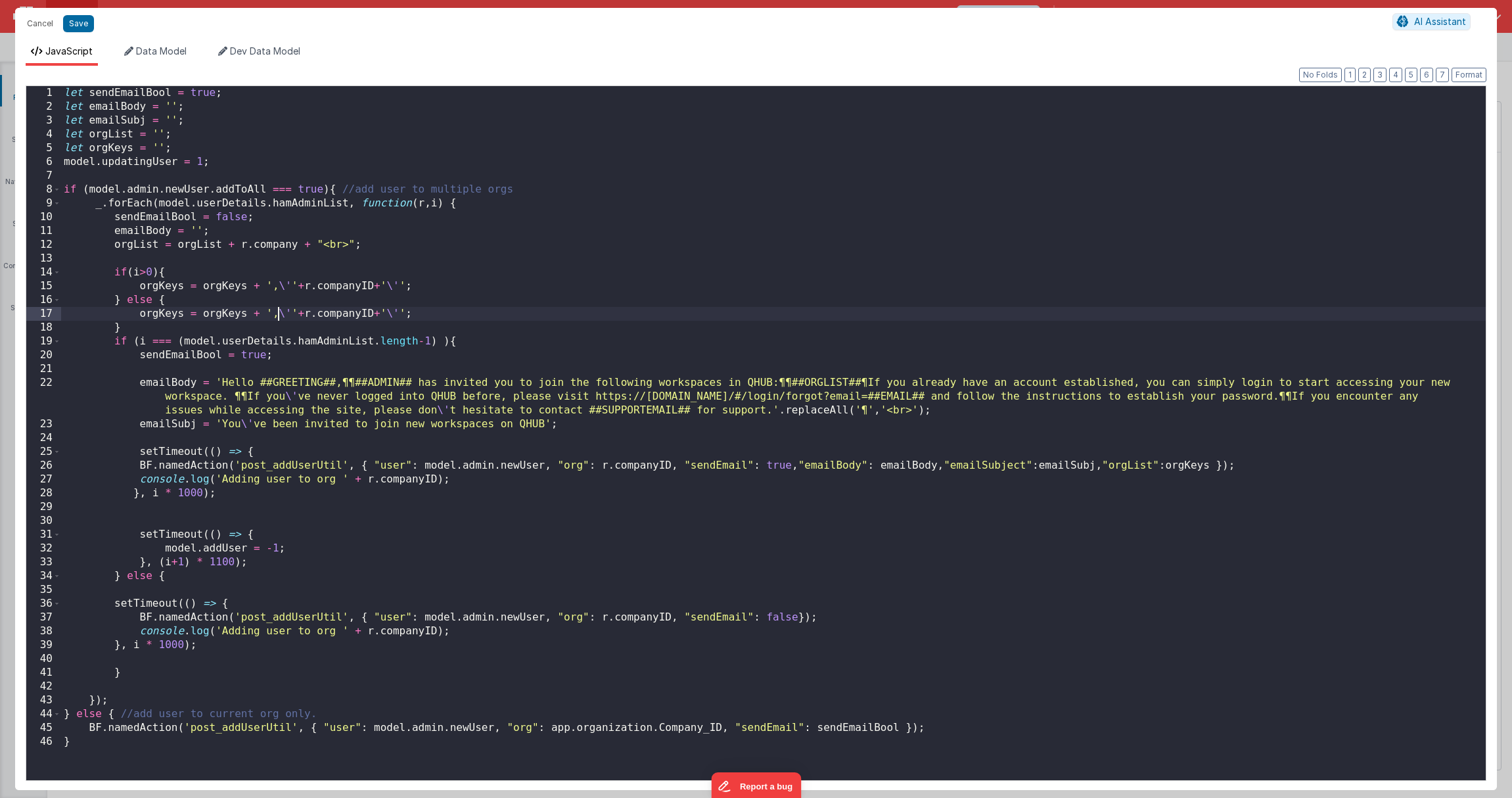
click at [280, 315] on div "let sendEmailBool = true ; let emailBody = '' ; let emailSubj = '' ; let orgLis…" at bounding box center [773, 447] width 1425 height 722
